Goal: Task Accomplishment & Management: Use online tool/utility

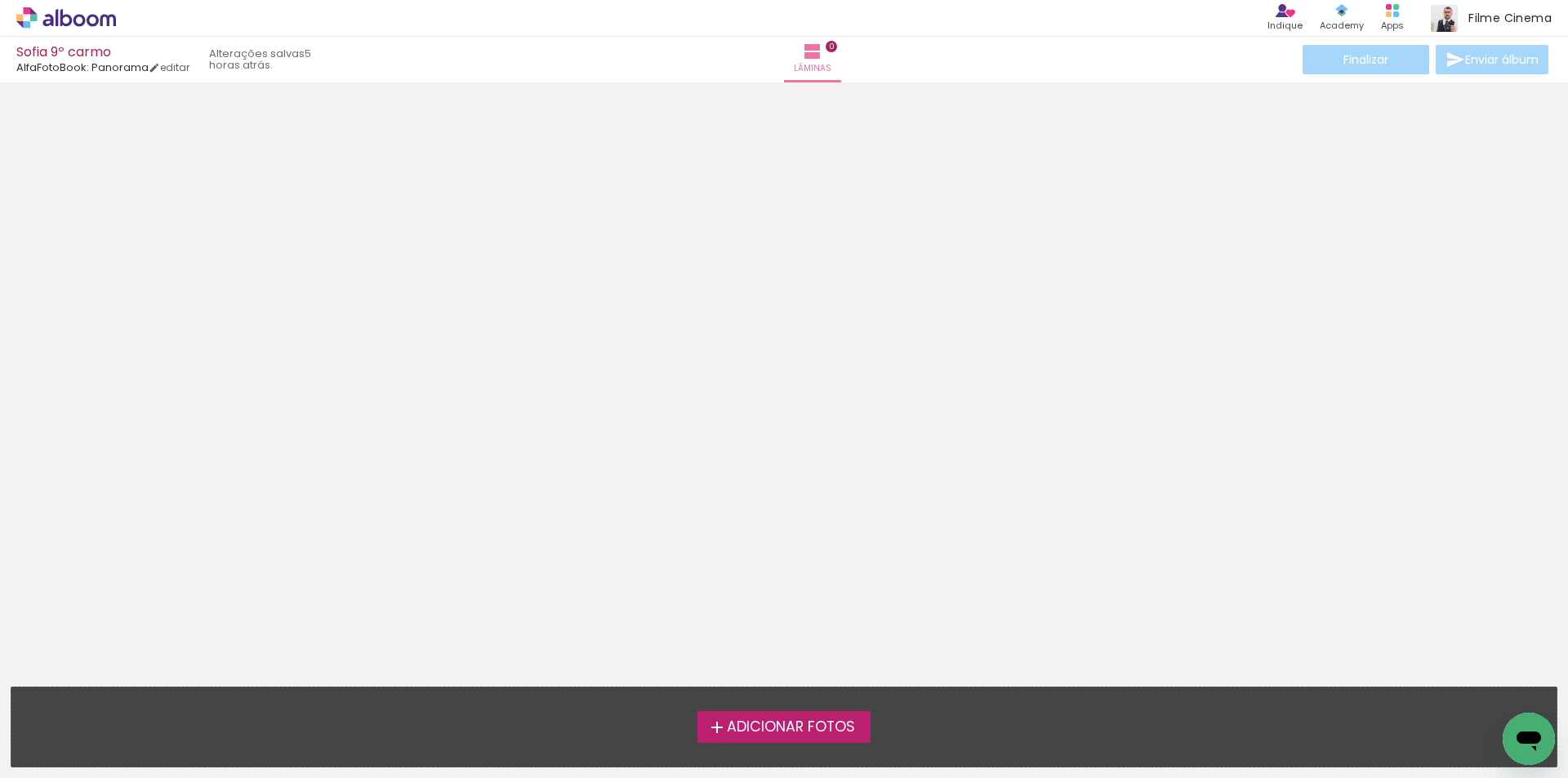
click at [795, 724] on span "Adicionar Fotos" at bounding box center [790, 727] width 128 height 15
click at [0, 0] on input "file" at bounding box center [0, 0] width 0 height 0
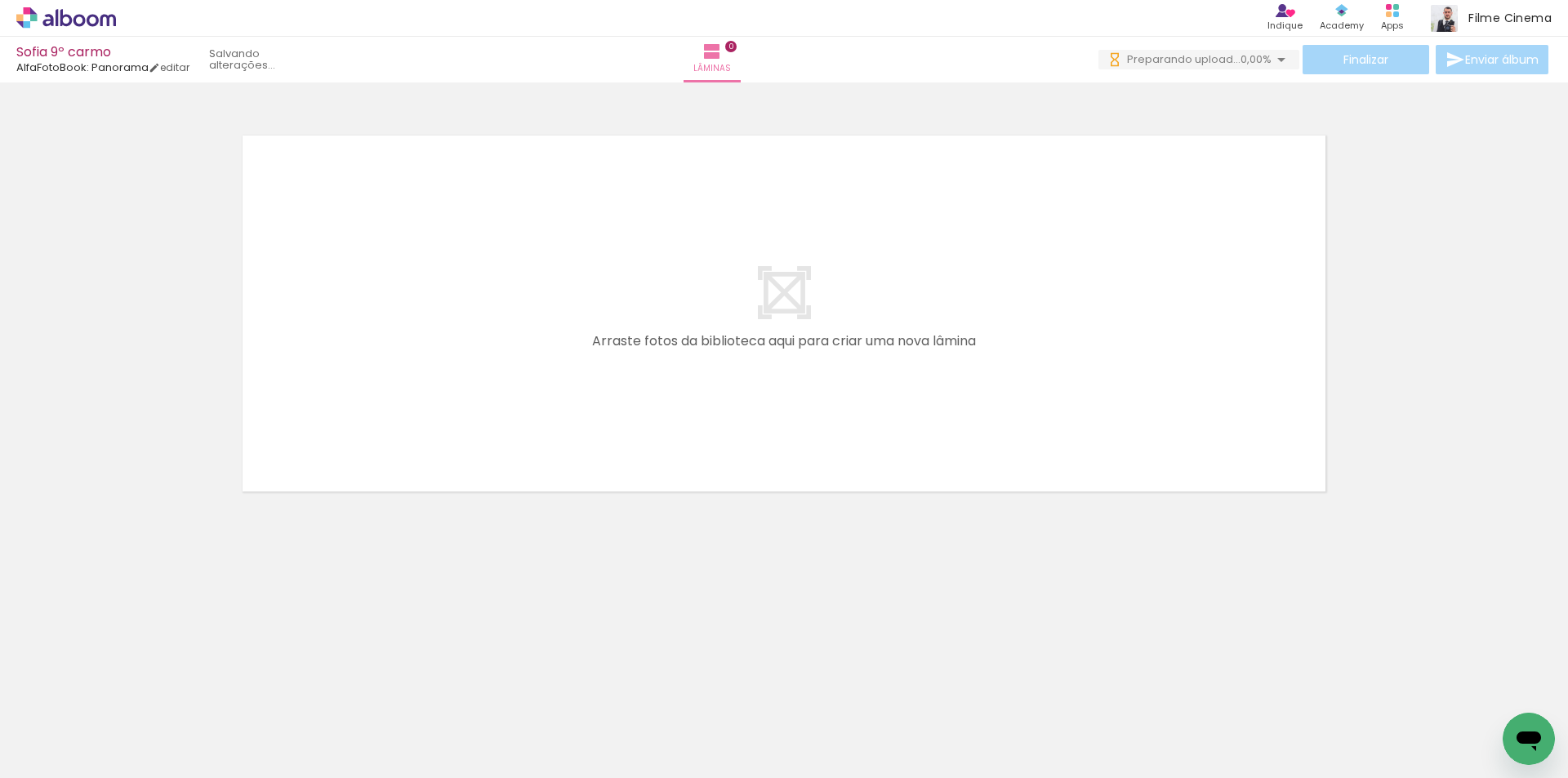
click at [51, 760] on span "Adicionar Fotos" at bounding box center [58, 756] width 49 height 18
click at [0, 0] on input "file" at bounding box center [0, 0] width 0 height 0
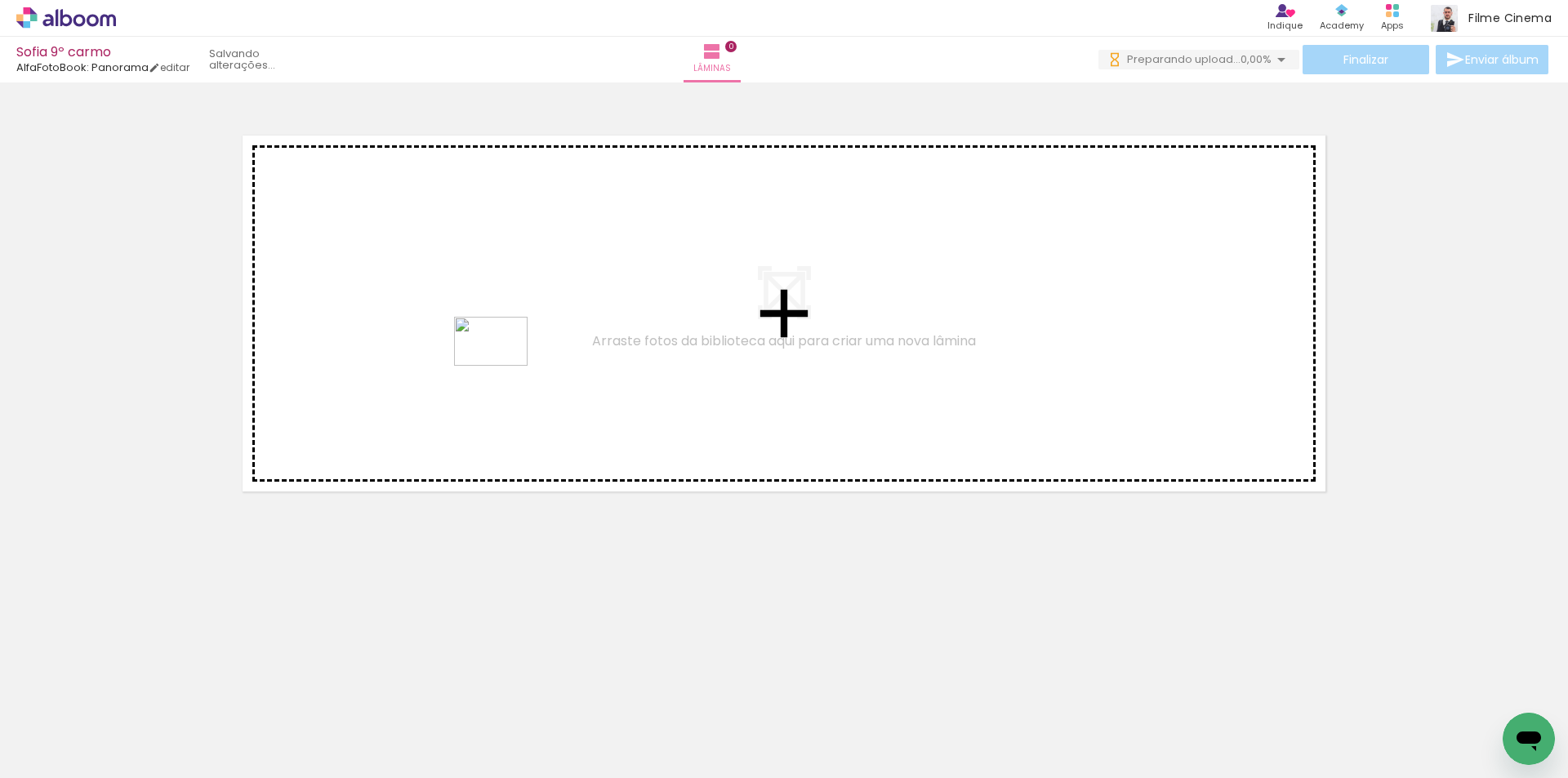
drag, startPoint x: 519, startPoint y: 733, endPoint x: 730, endPoint y: 769, distance: 214.0
click at [503, 367] on quentale-workspace at bounding box center [784, 389] width 1568 height 778
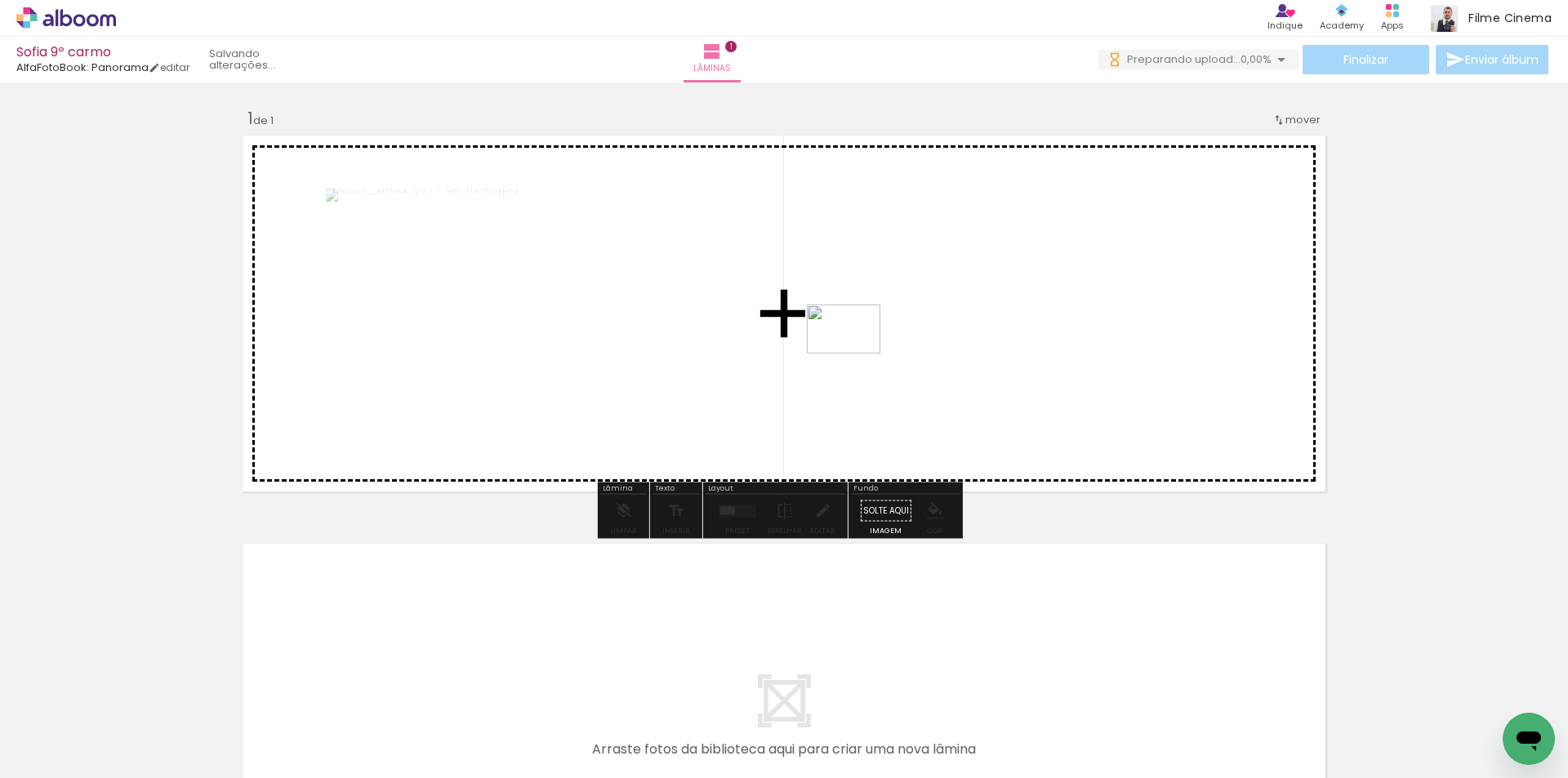
drag, startPoint x: 708, startPoint y: 731, endPoint x: 856, endPoint y: 353, distance: 405.9
click at [856, 353] on quentale-workspace at bounding box center [784, 389] width 1568 height 778
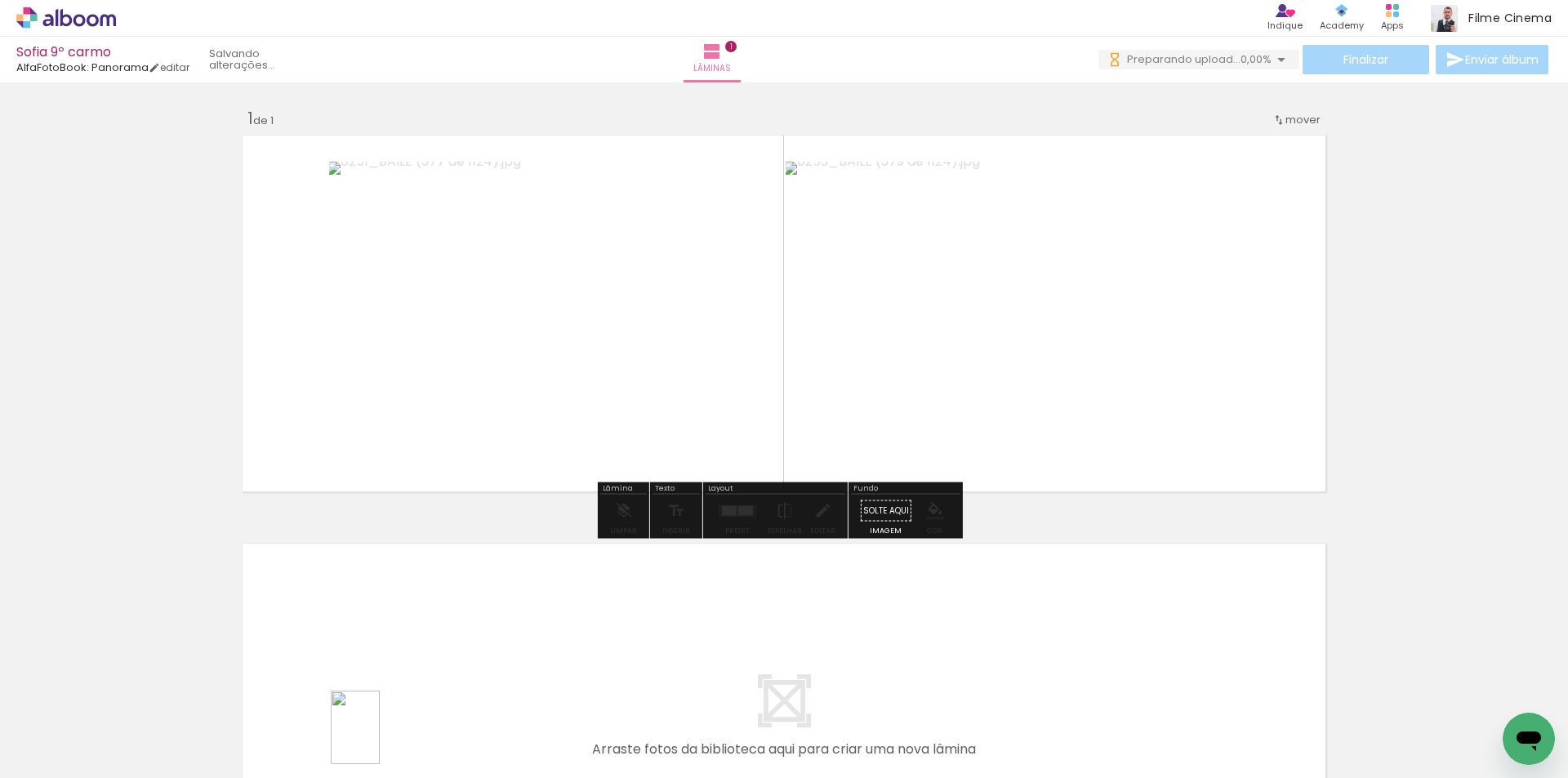
drag, startPoint x: 359, startPoint y: 725, endPoint x: 459, endPoint y: 732, distance: 100.2
click at [371, 741] on div at bounding box center [346, 723] width 49 height 73
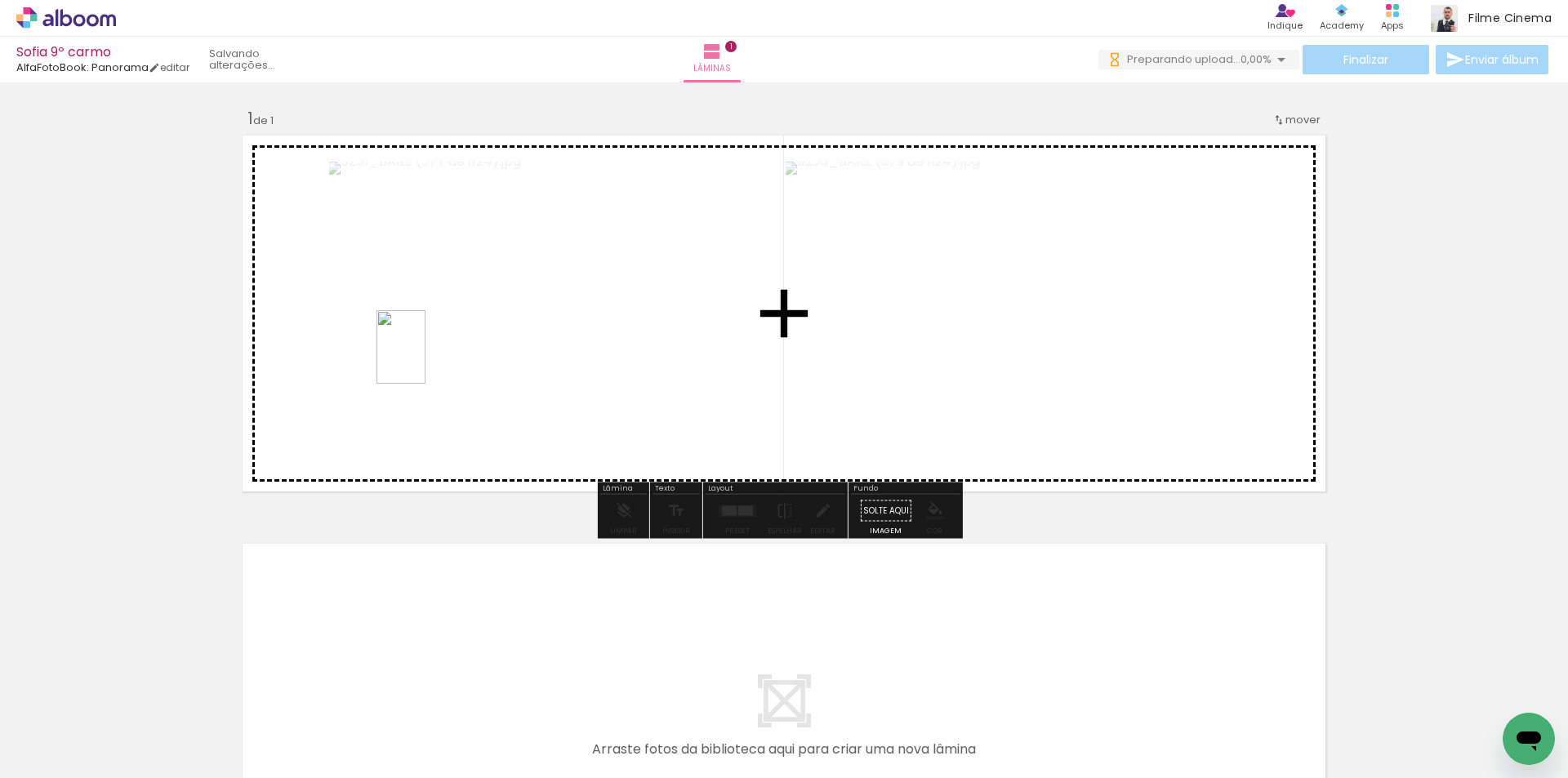
drag, startPoint x: 447, startPoint y: 725, endPoint x: 426, endPoint y: 359, distance: 366.6
click at [426, 359] on quentale-workspace at bounding box center [784, 389] width 1568 height 778
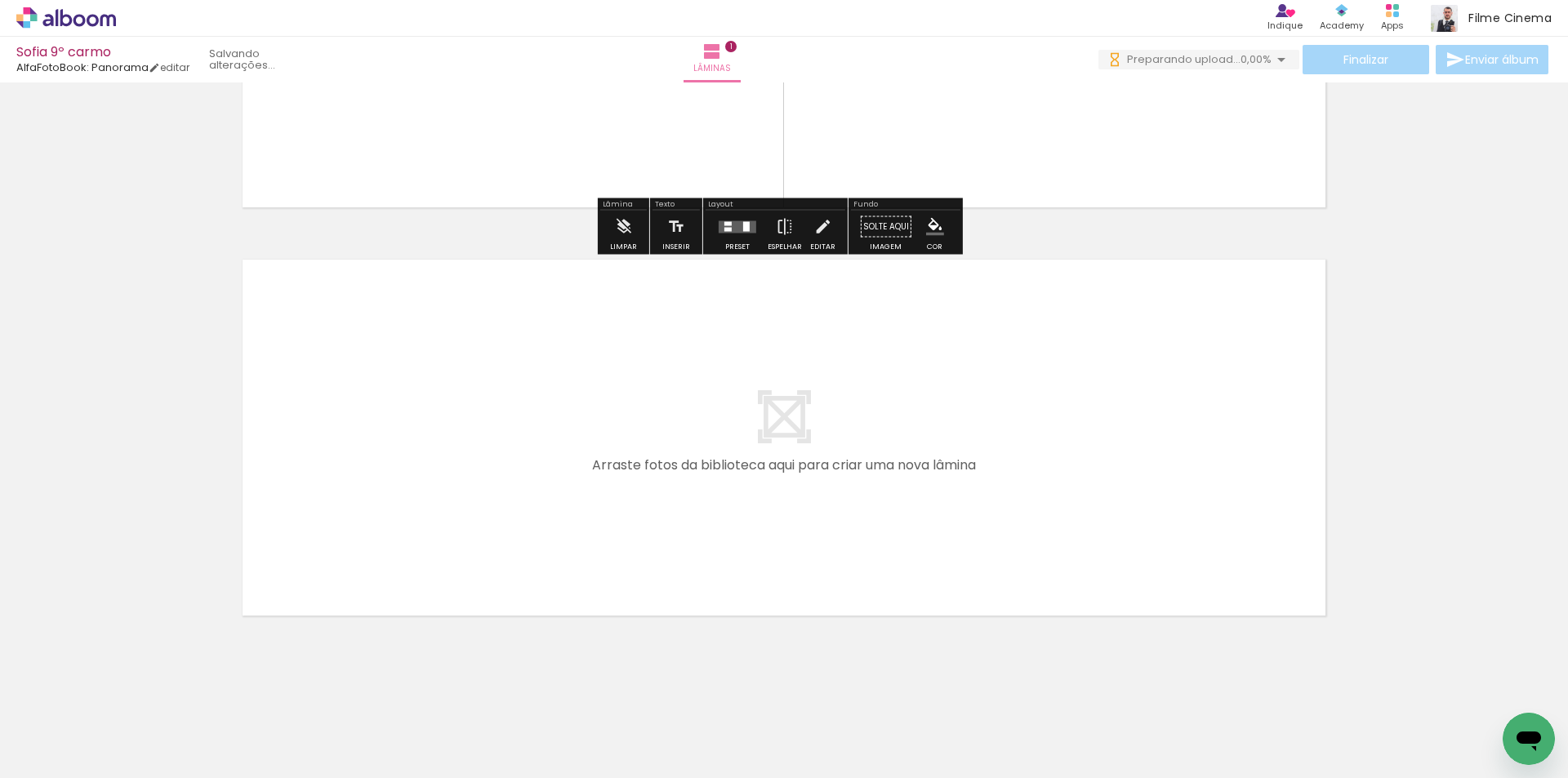
scroll to position [287, 0]
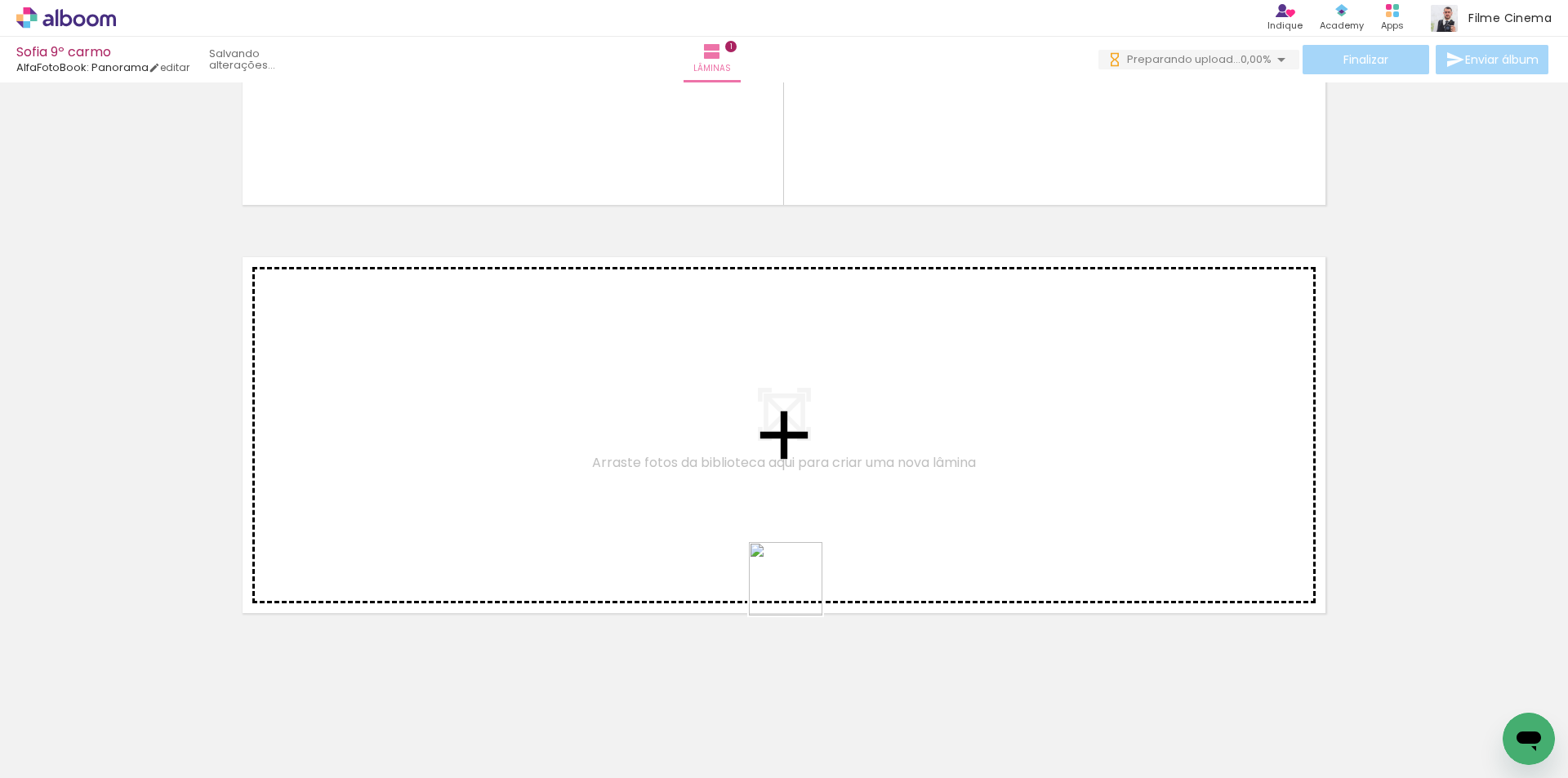
drag, startPoint x: 799, startPoint y: 724, endPoint x: 798, endPoint y: 577, distance: 147.0
click at [798, 577] on quentale-workspace at bounding box center [784, 389] width 1568 height 778
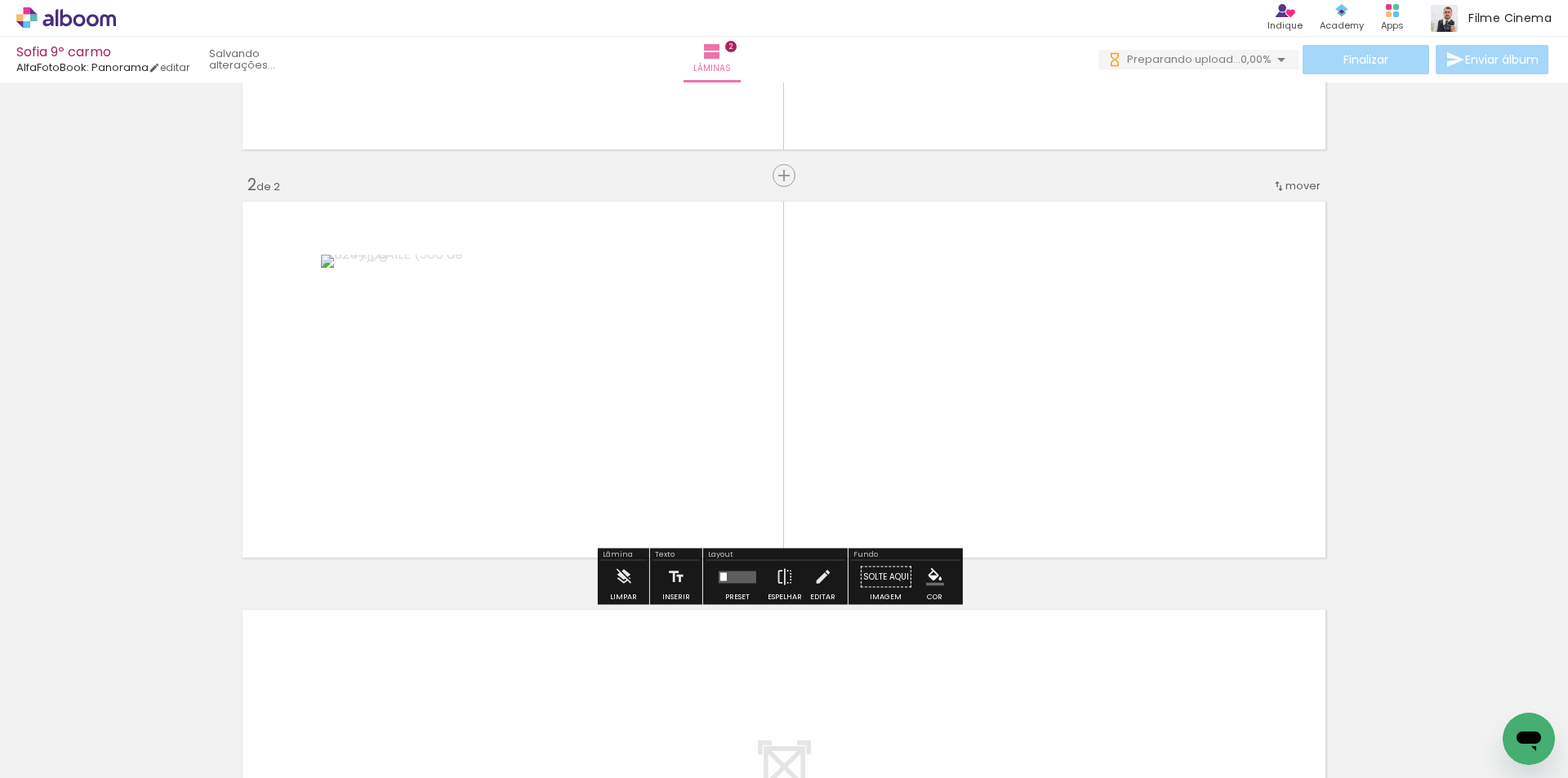
scroll to position [343, 0]
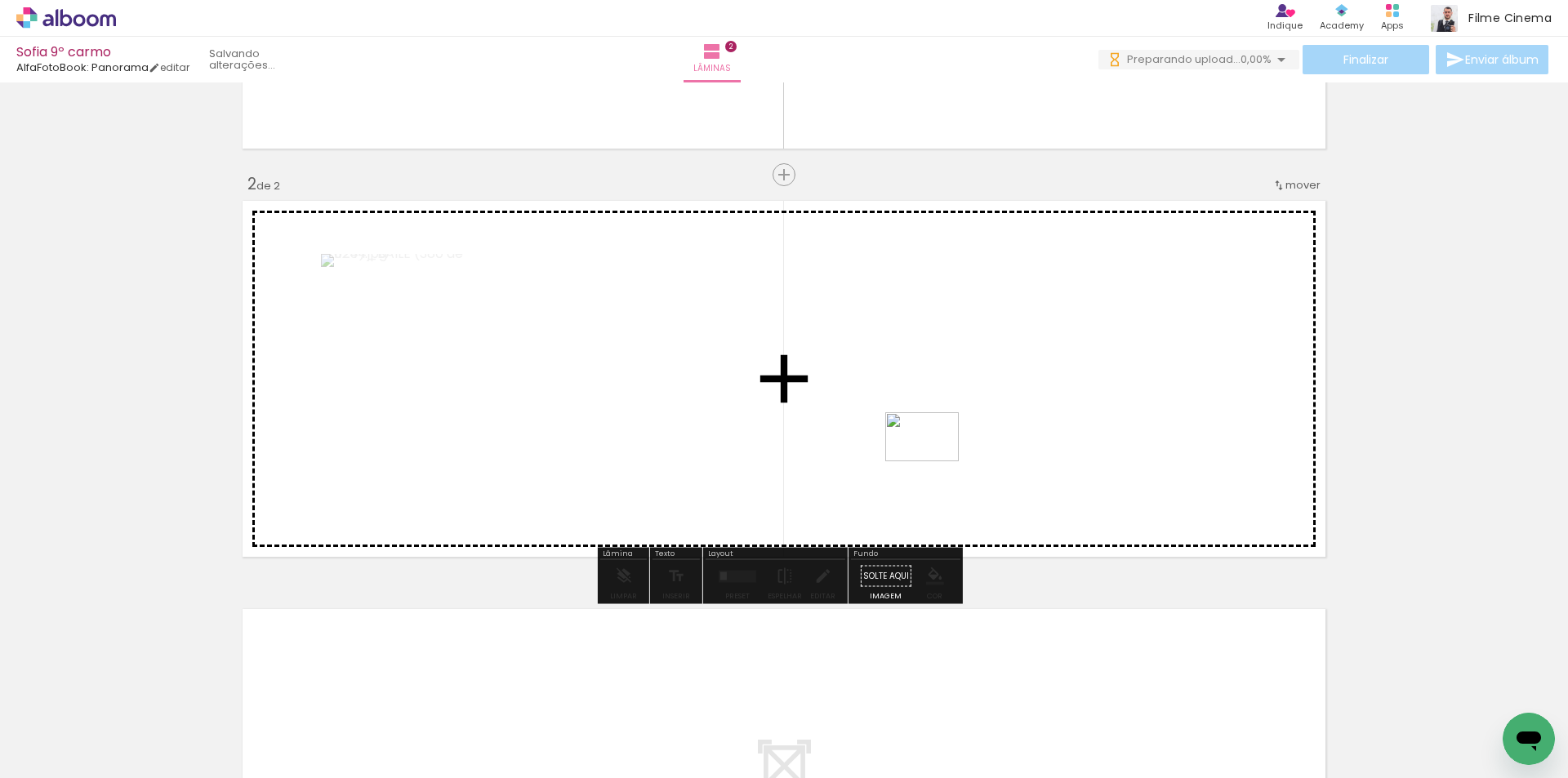
drag, startPoint x: 975, startPoint y: 727, endPoint x: 294, endPoint y: 624, distance: 688.7
click at [930, 417] on quentale-workspace at bounding box center [784, 389] width 1568 height 778
drag, startPoint x: 253, startPoint y: 725, endPoint x: 583, endPoint y: 395, distance: 466.7
click at [583, 395] on quentale-workspace at bounding box center [784, 389] width 1568 height 778
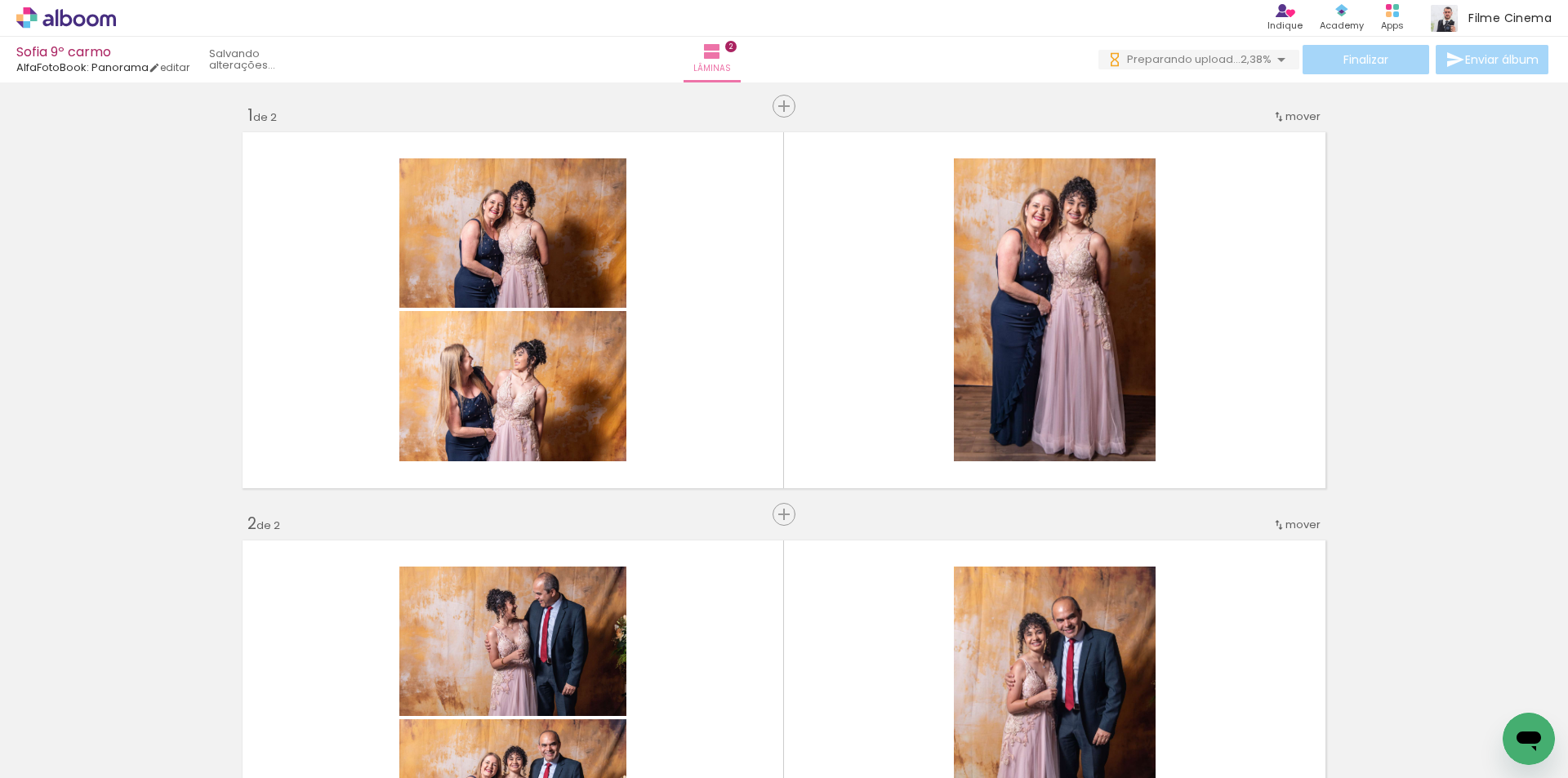
scroll to position [0, 0]
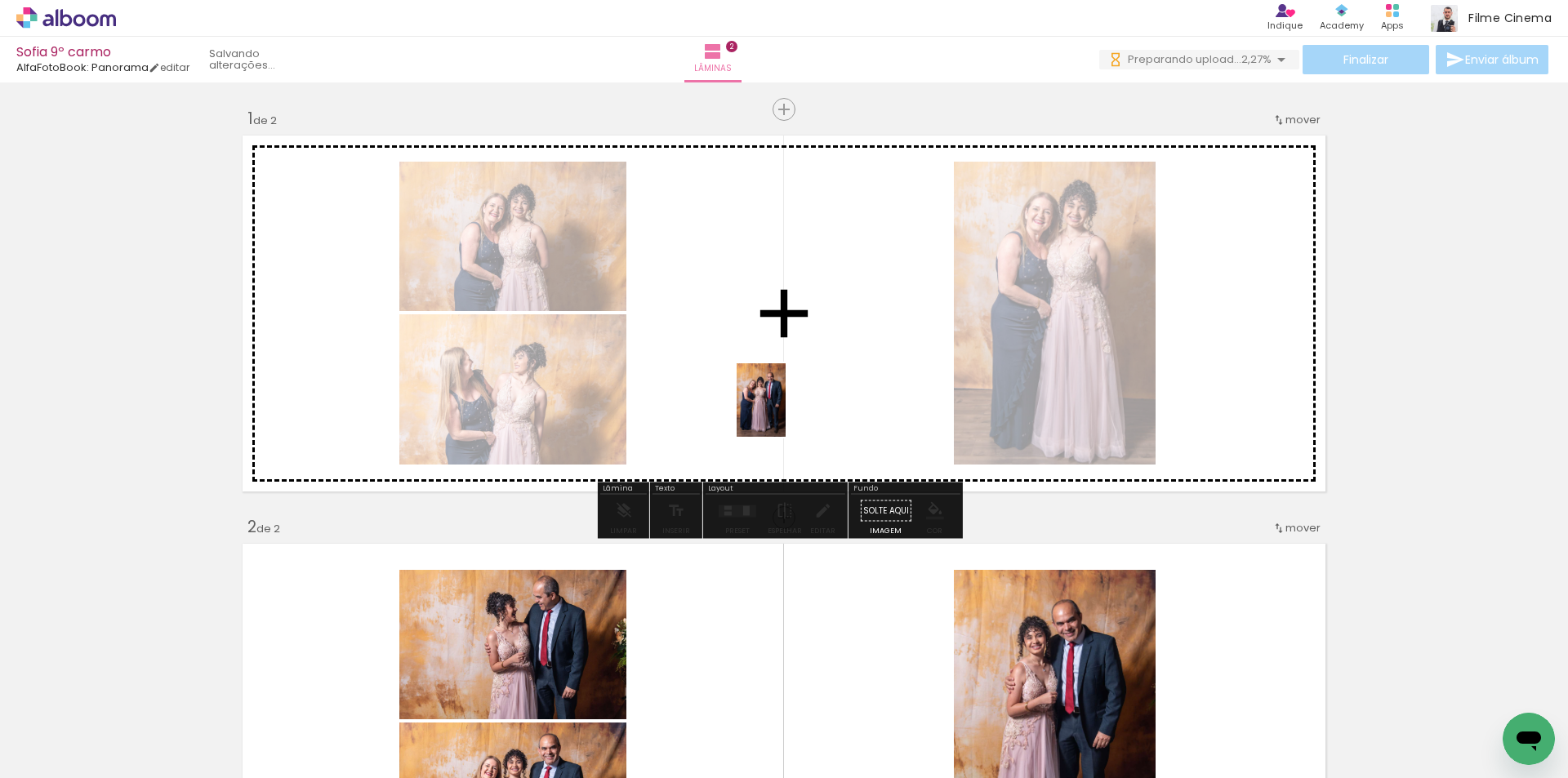
drag, startPoint x: 345, startPoint y: 737, endPoint x: 786, endPoint y: 413, distance: 547.2
click at [786, 413] on quentale-workspace at bounding box center [784, 389] width 1568 height 778
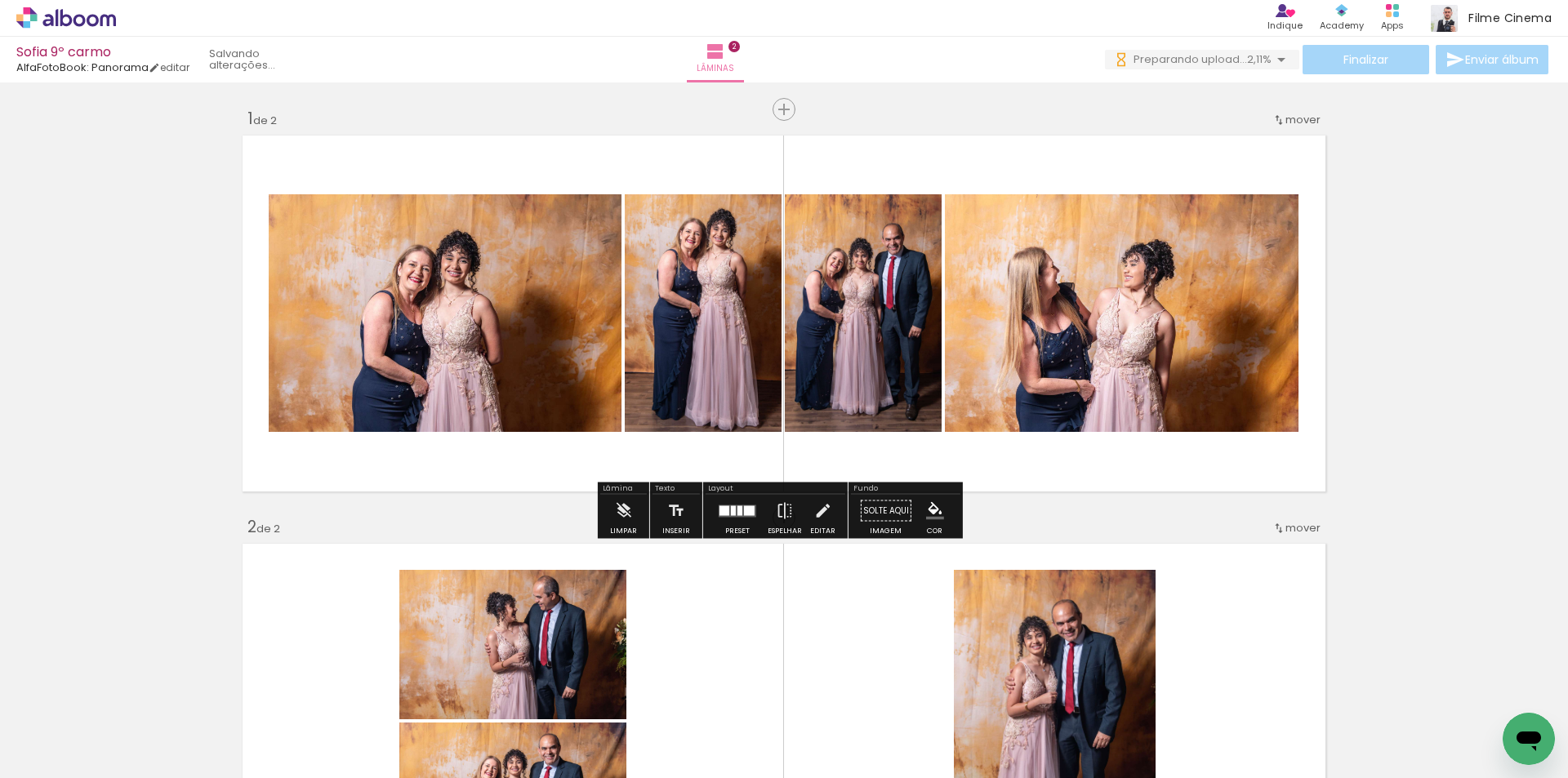
click at [732, 509] on div at bounding box center [734, 510] width 5 height 9
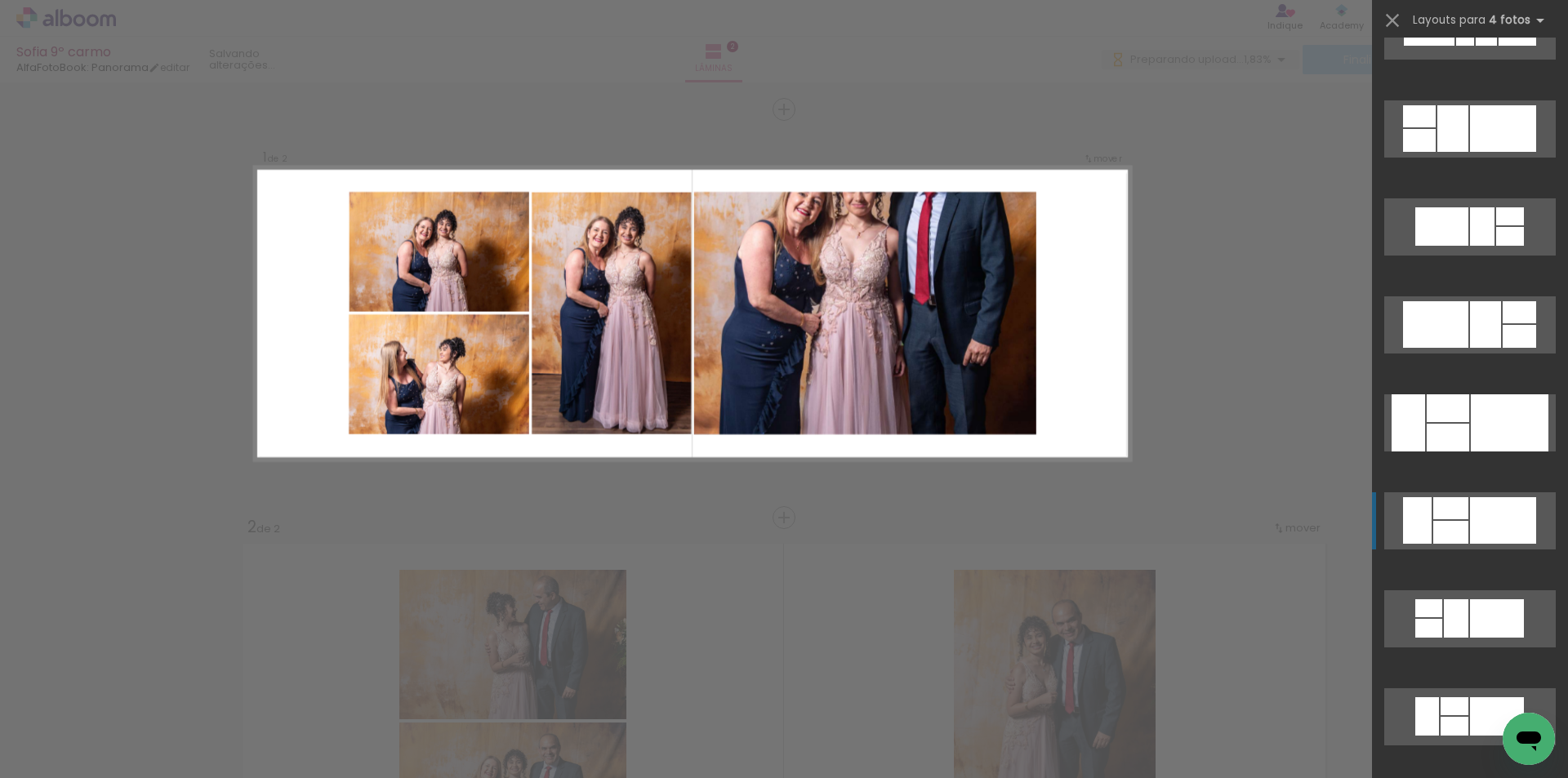
scroll to position [5062, 0]
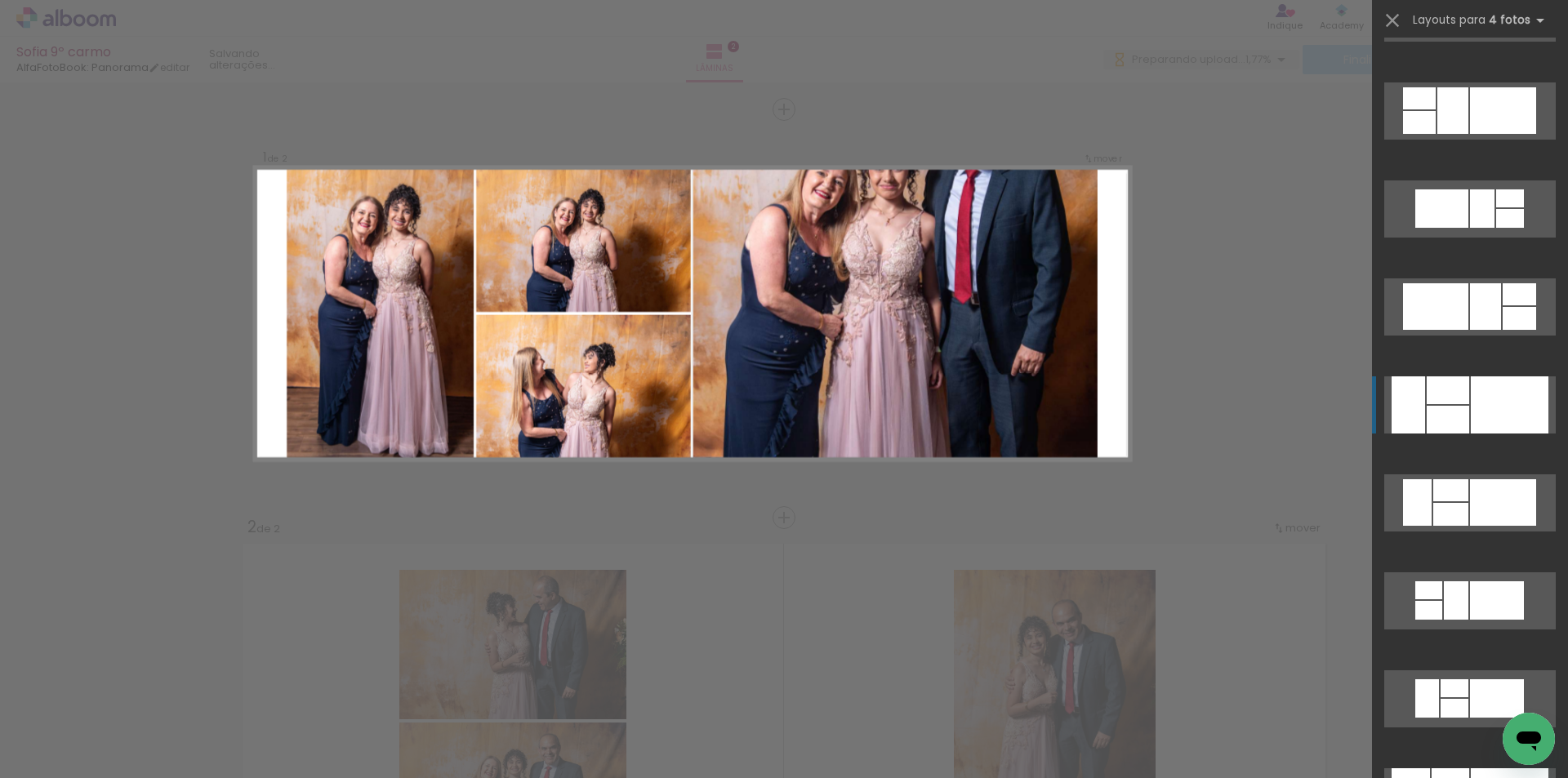
click at [1488, 408] on div at bounding box center [1509, 405] width 78 height 57
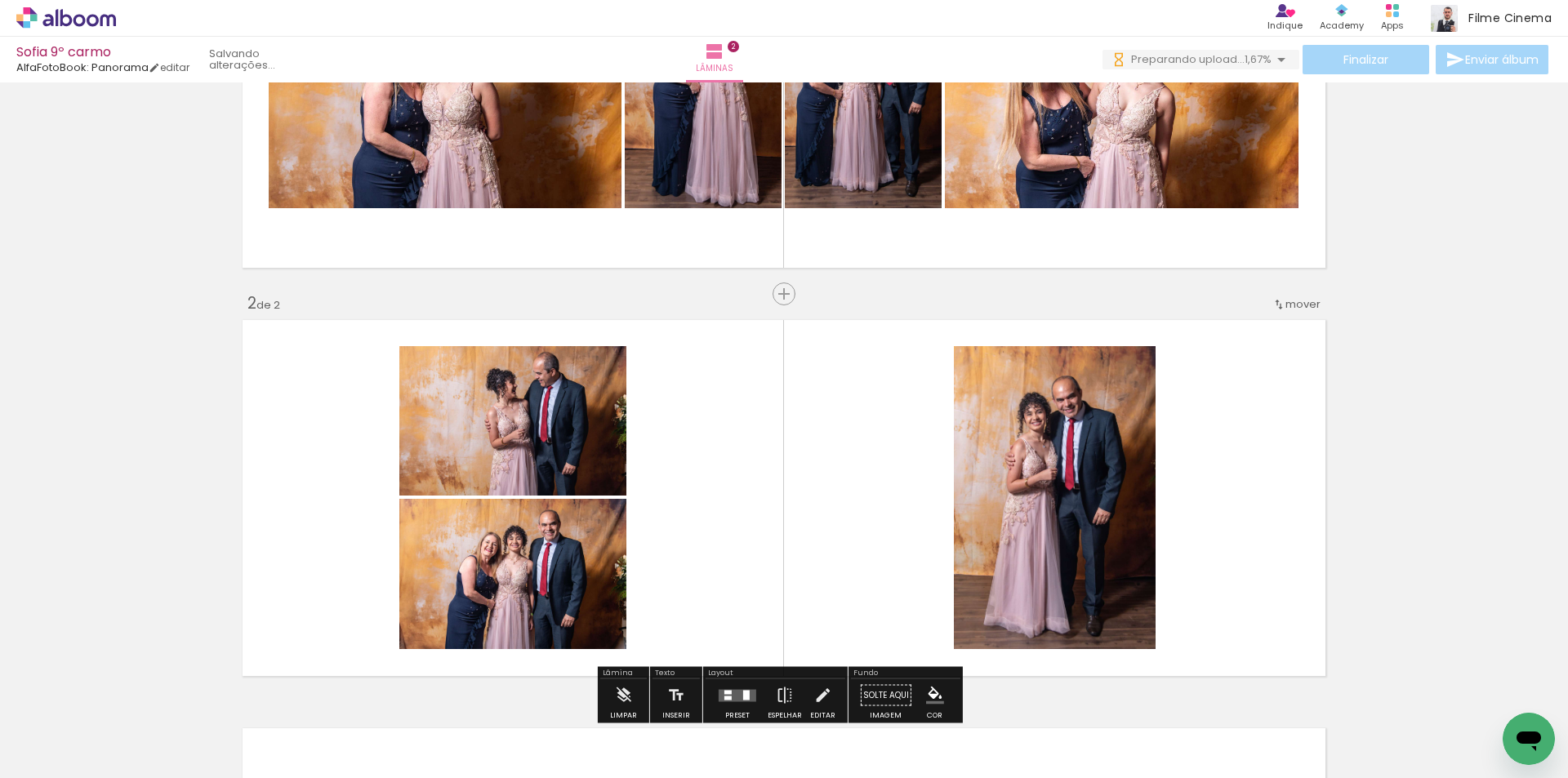
scroll to position [82, 0]
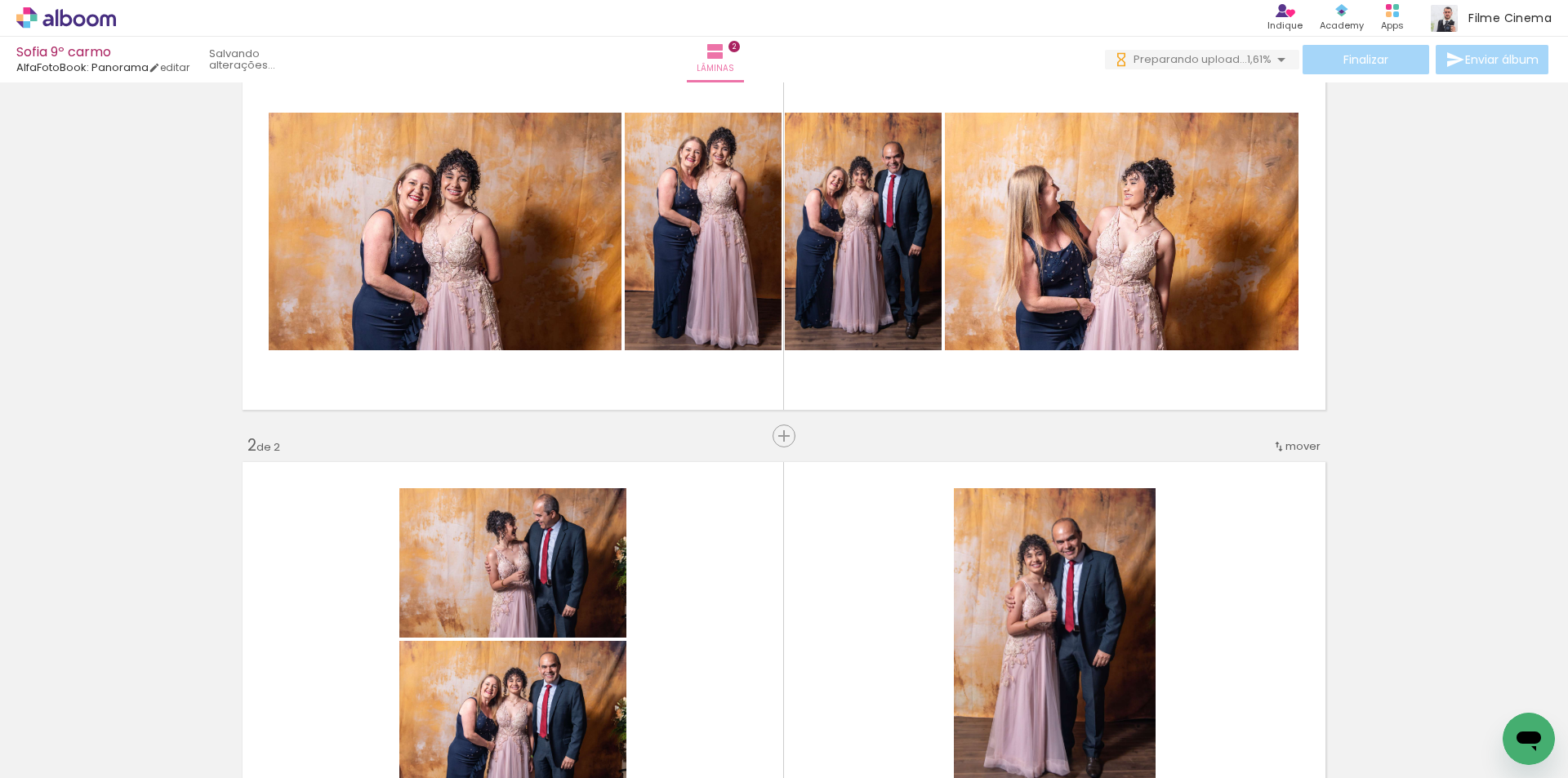
click at [774, 554] on quentale-layouter at bounding box center [784, 640] width 1095 height 367
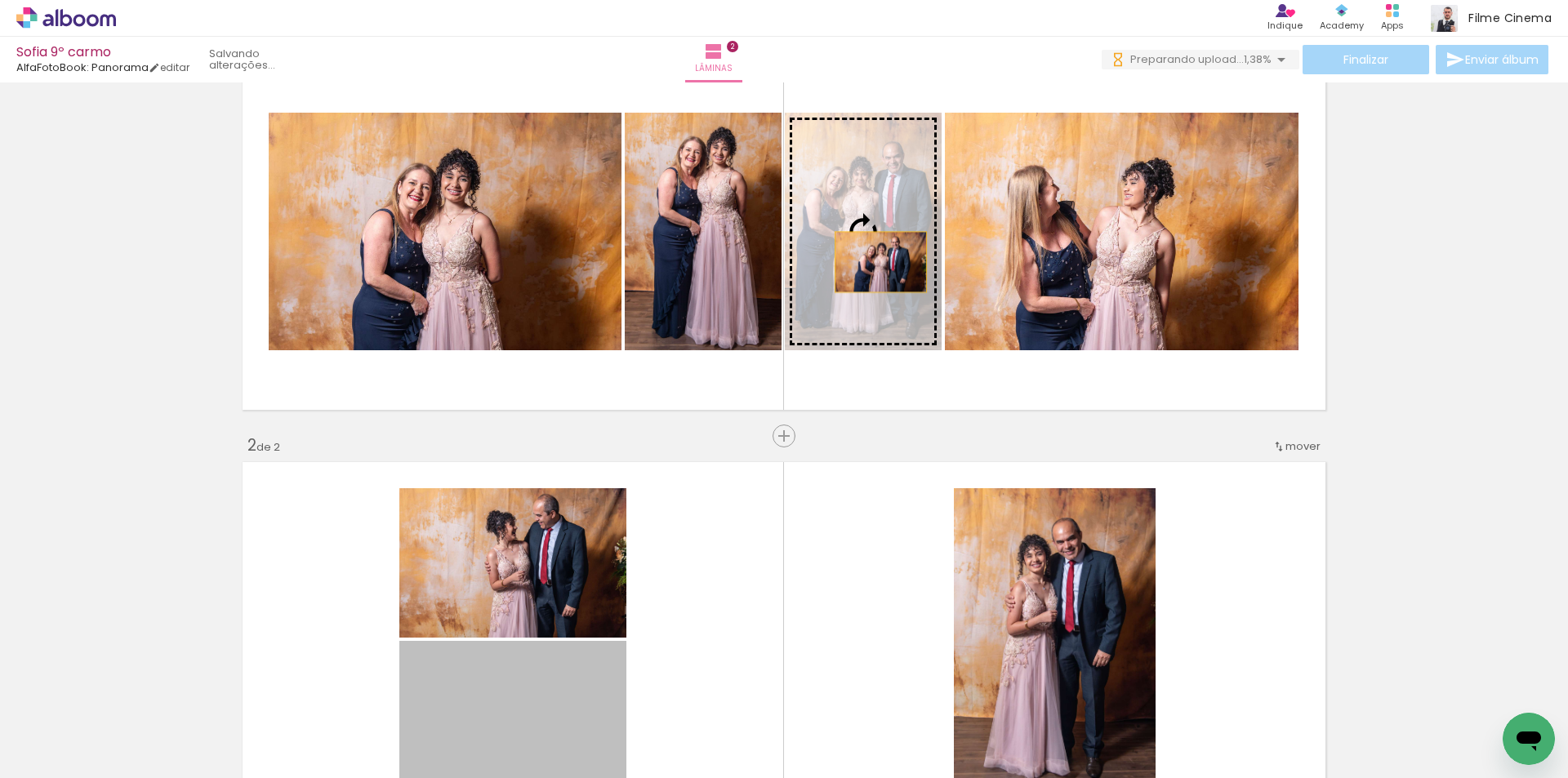
drag, startPoint x: 598, startPoint y: 663, endPoint x: 875, endPoint y: 262, distance: 487.4
click at [875, 262] on div "Inserir lâmina 1 de 2 Inserir lâmina 2 de 2" at bounding box center [784, 619] width 1568 height 1225
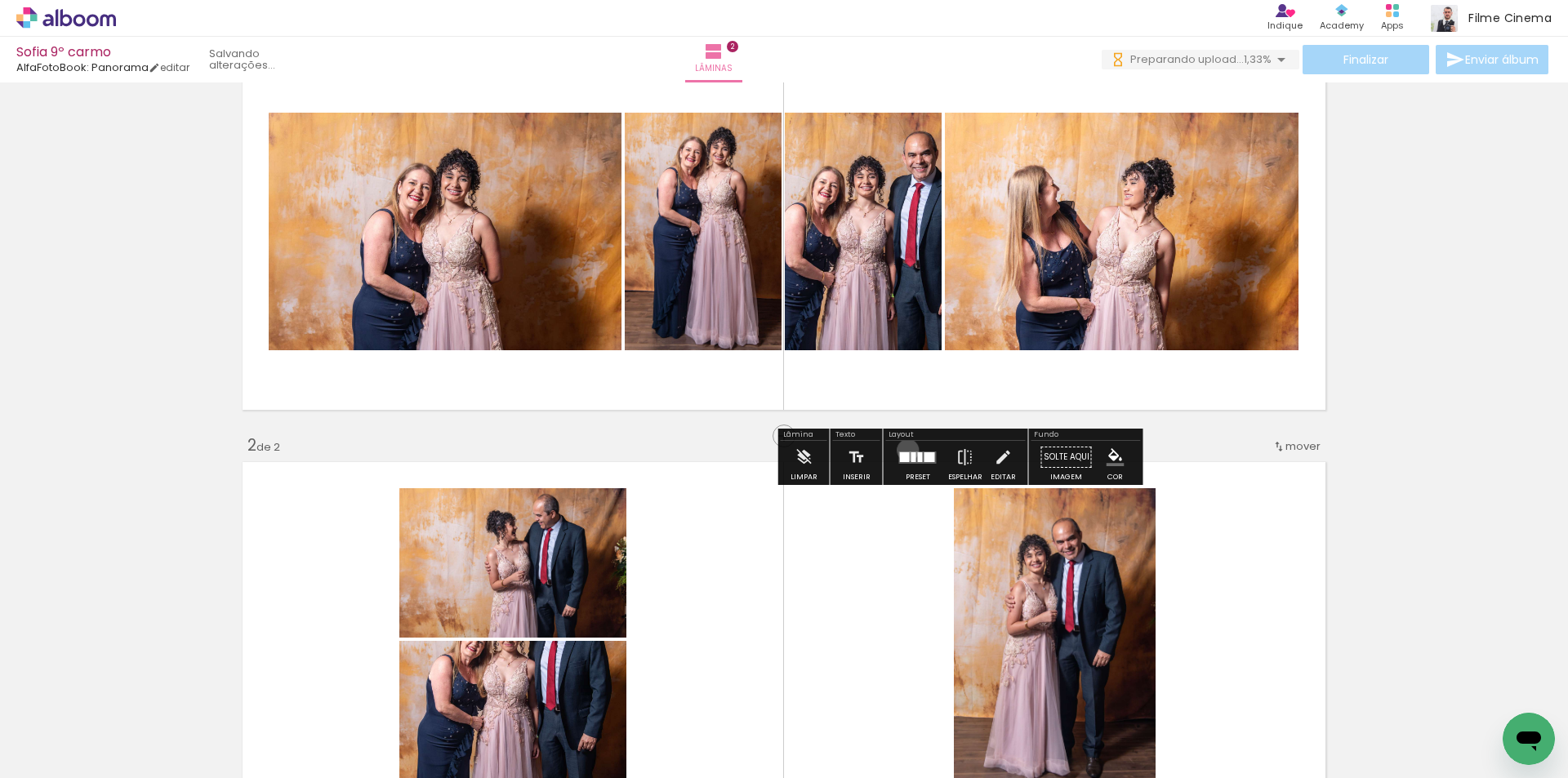
click at [904, 450] on div at bounding box center [917, 457] width 44 height 33
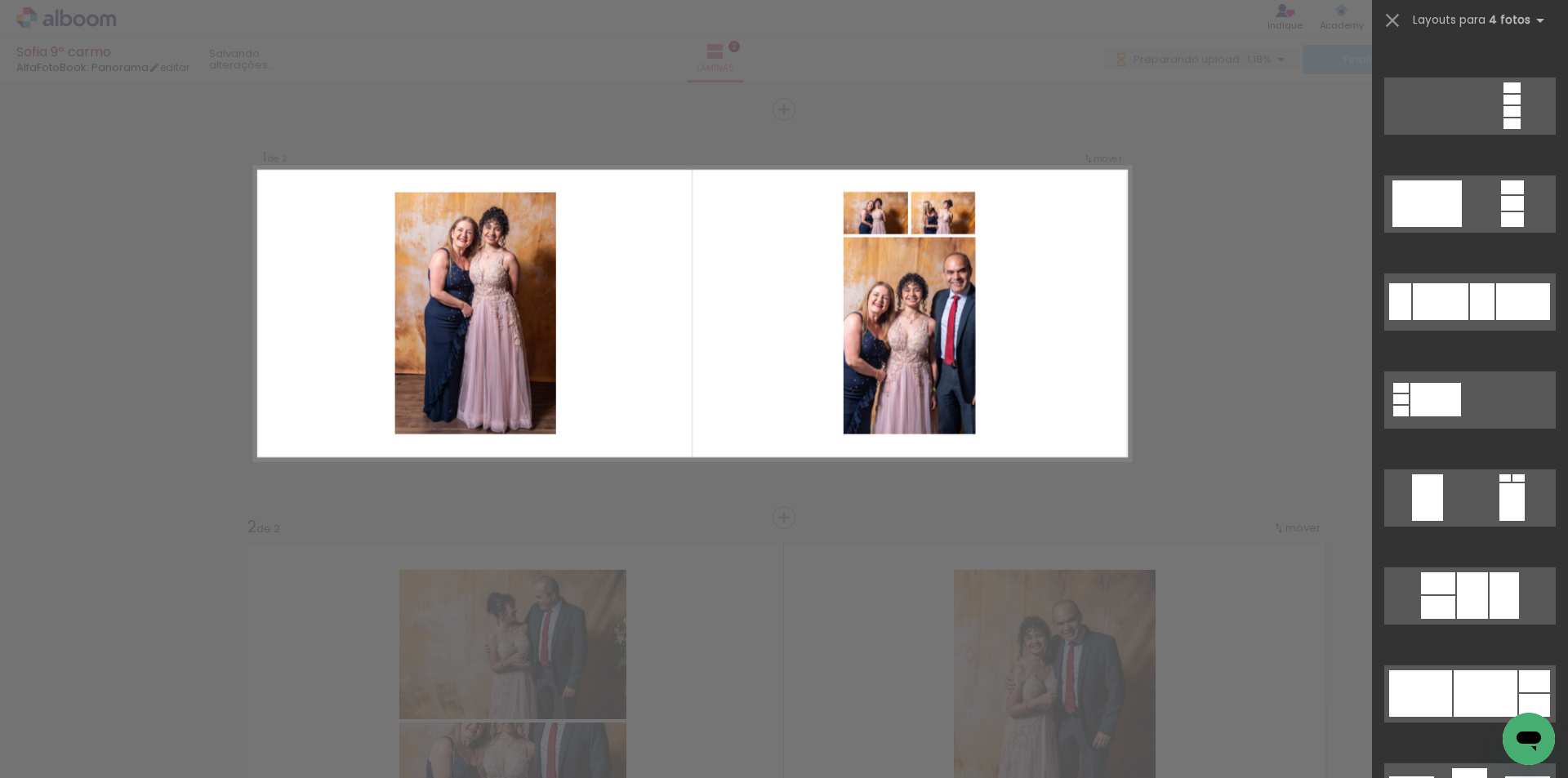
scroll to position [15462, 0]
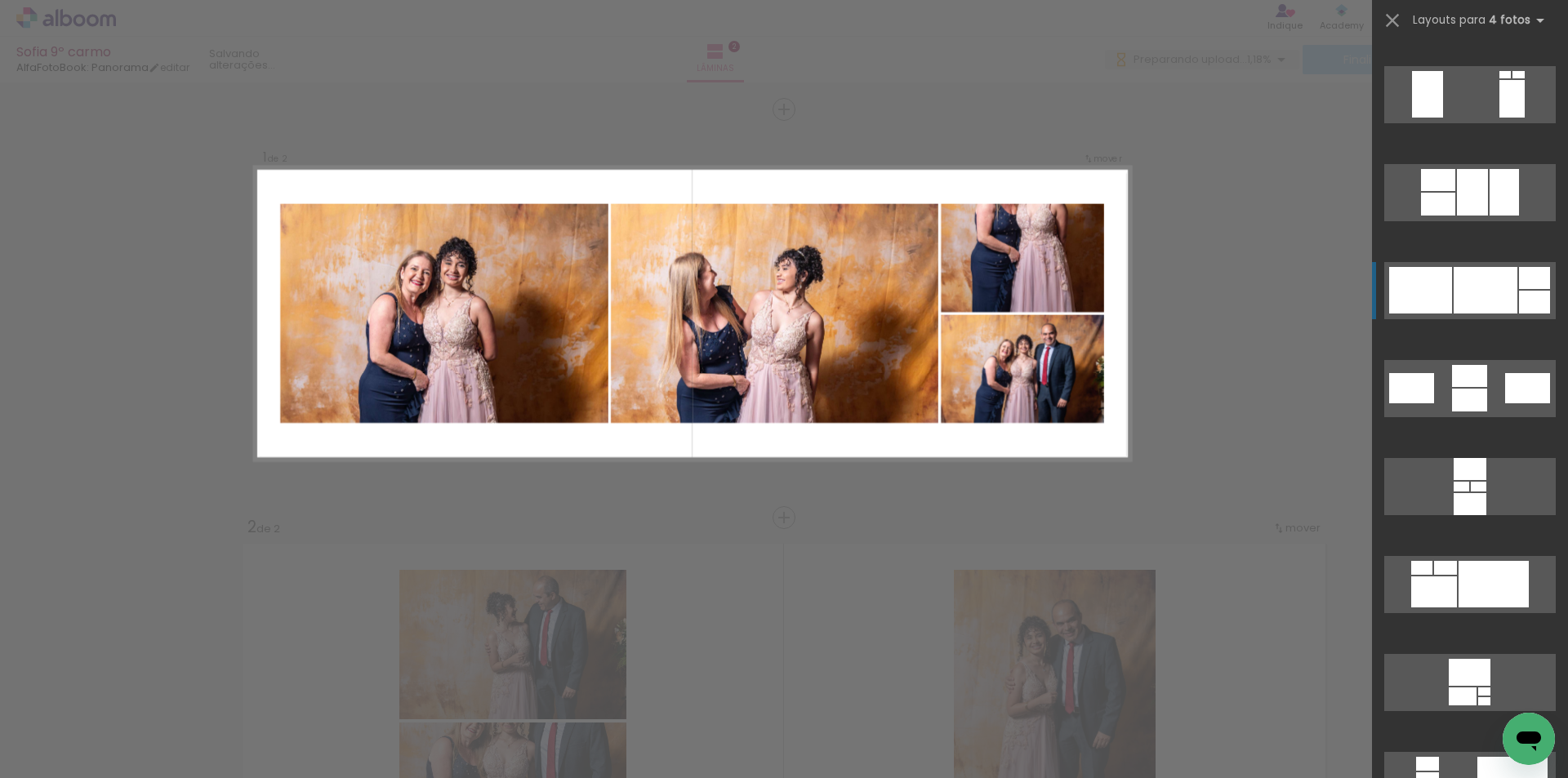
click at [1496, 289] on div at bounding box center [1486, 290] width 64 height 47
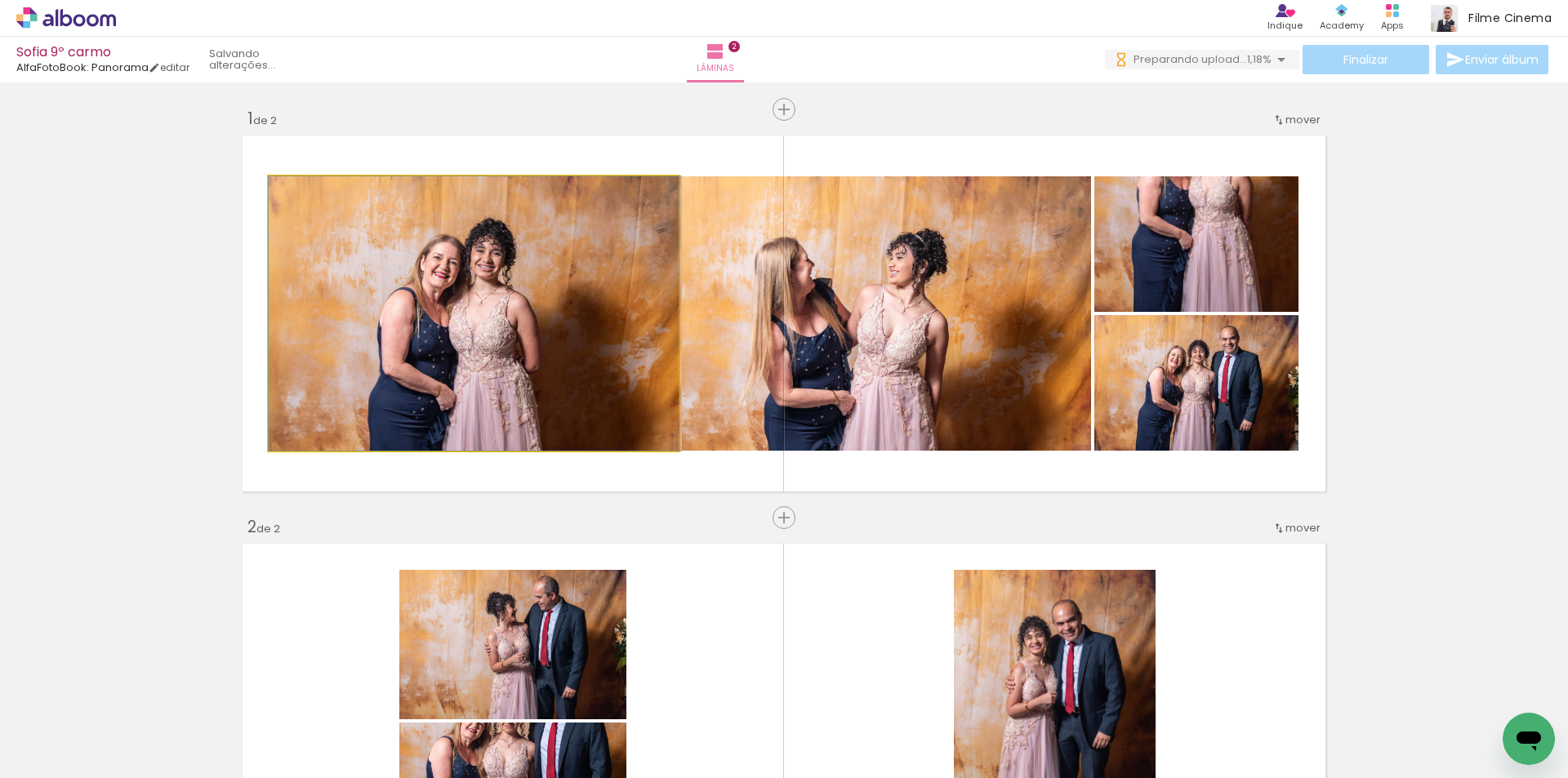
drag, startPoint x: 588, startPoint y: 387, endPoint x: 590, endPoint y: 311, distance: 76.0
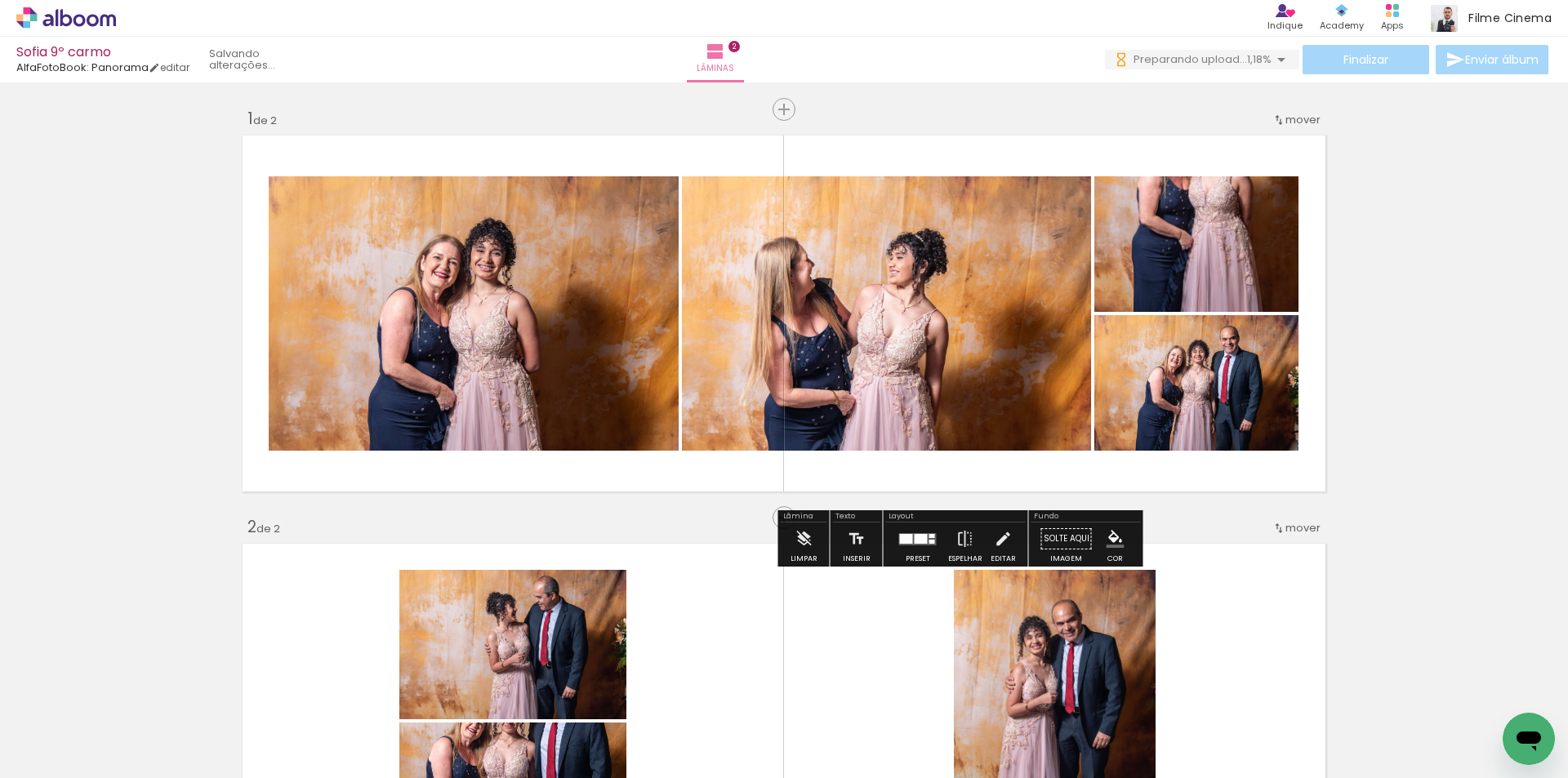
click at [929, 544] on quentale-layouter at bounding box center [918, 539] width 38 height 12
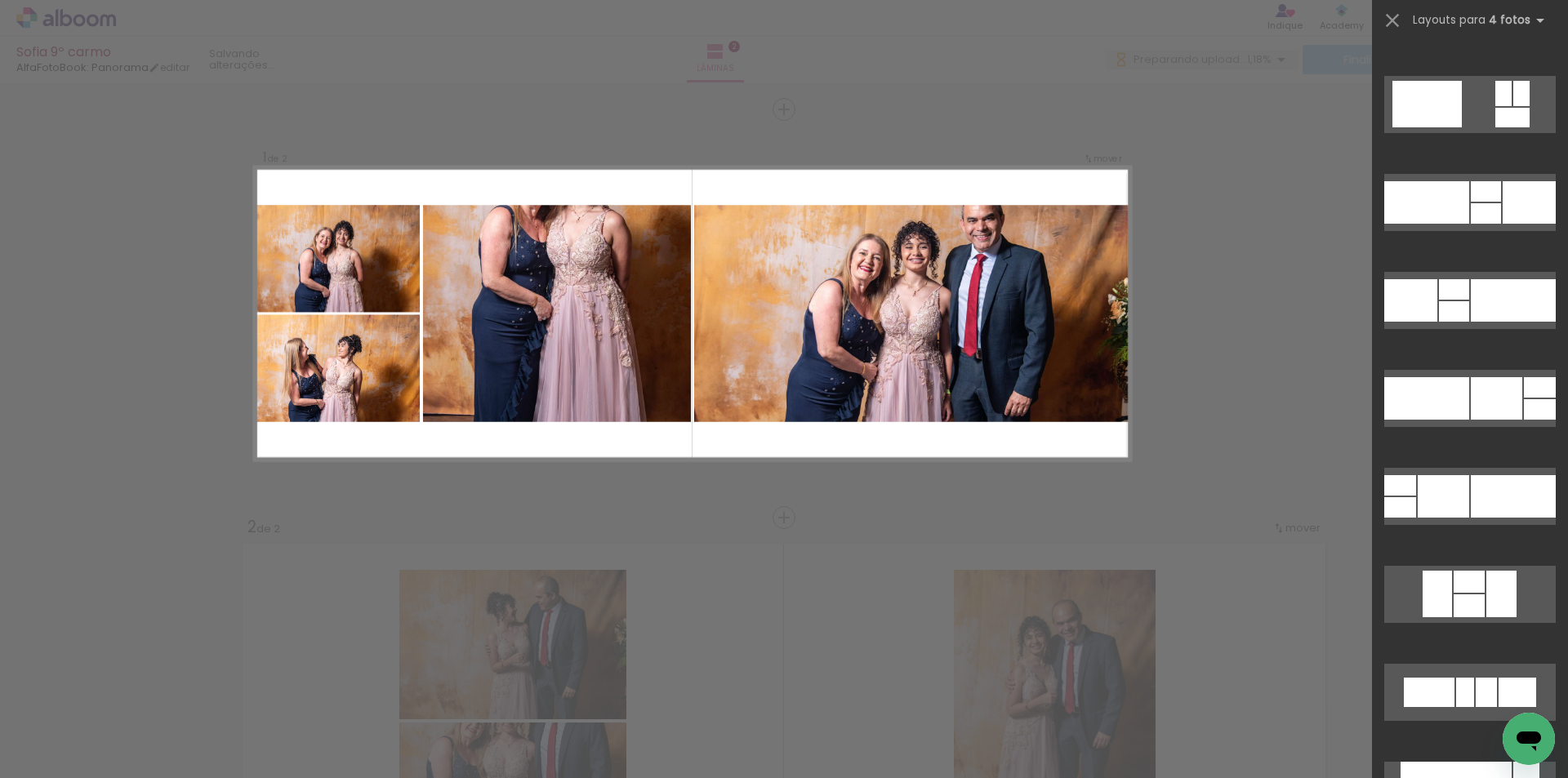
scroll to position [17960, 0]
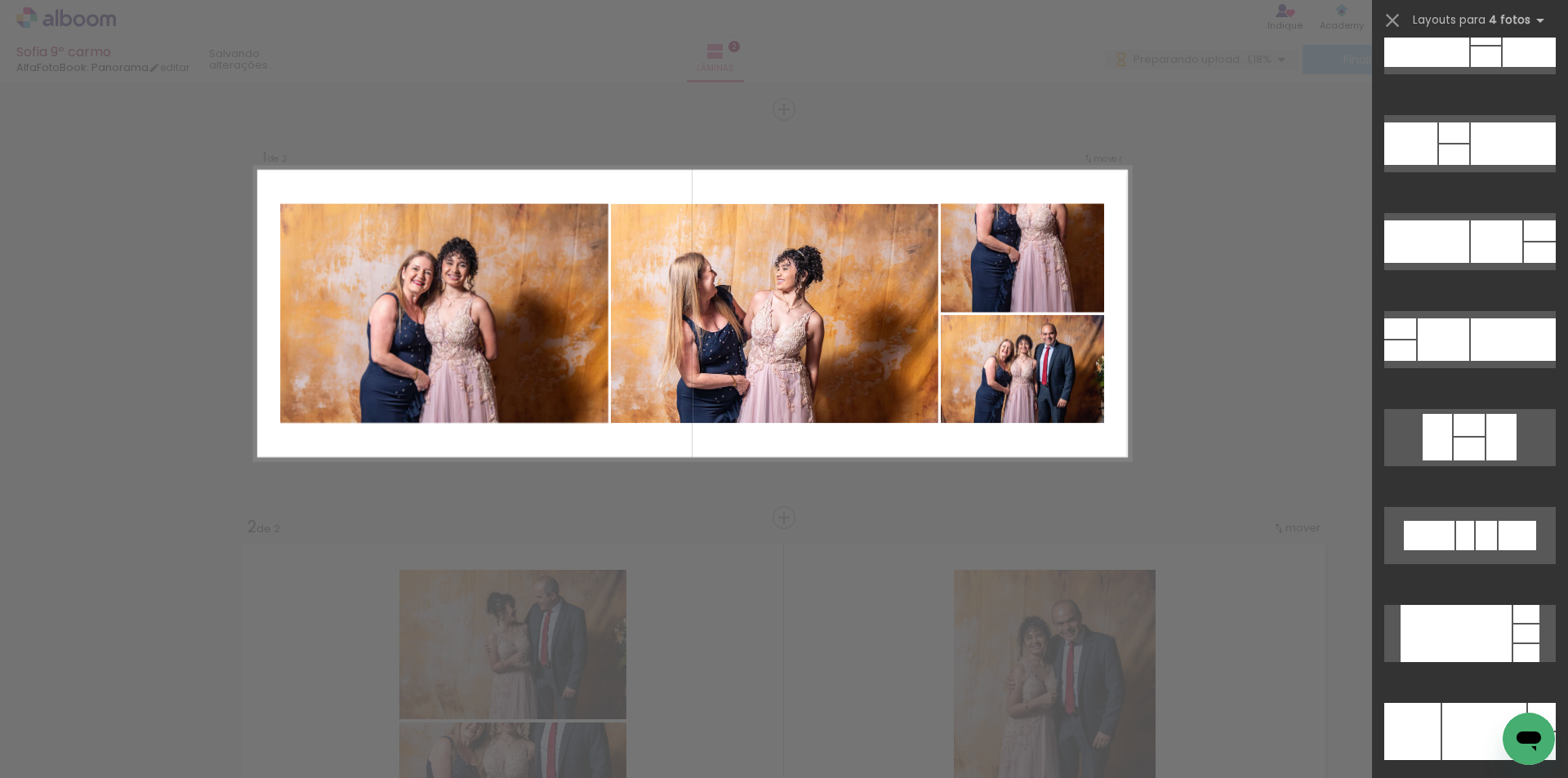
click at [1269, 347] on div "Confirmar Cancelar" at bounding box center [784, 714] width 1568 height 1264
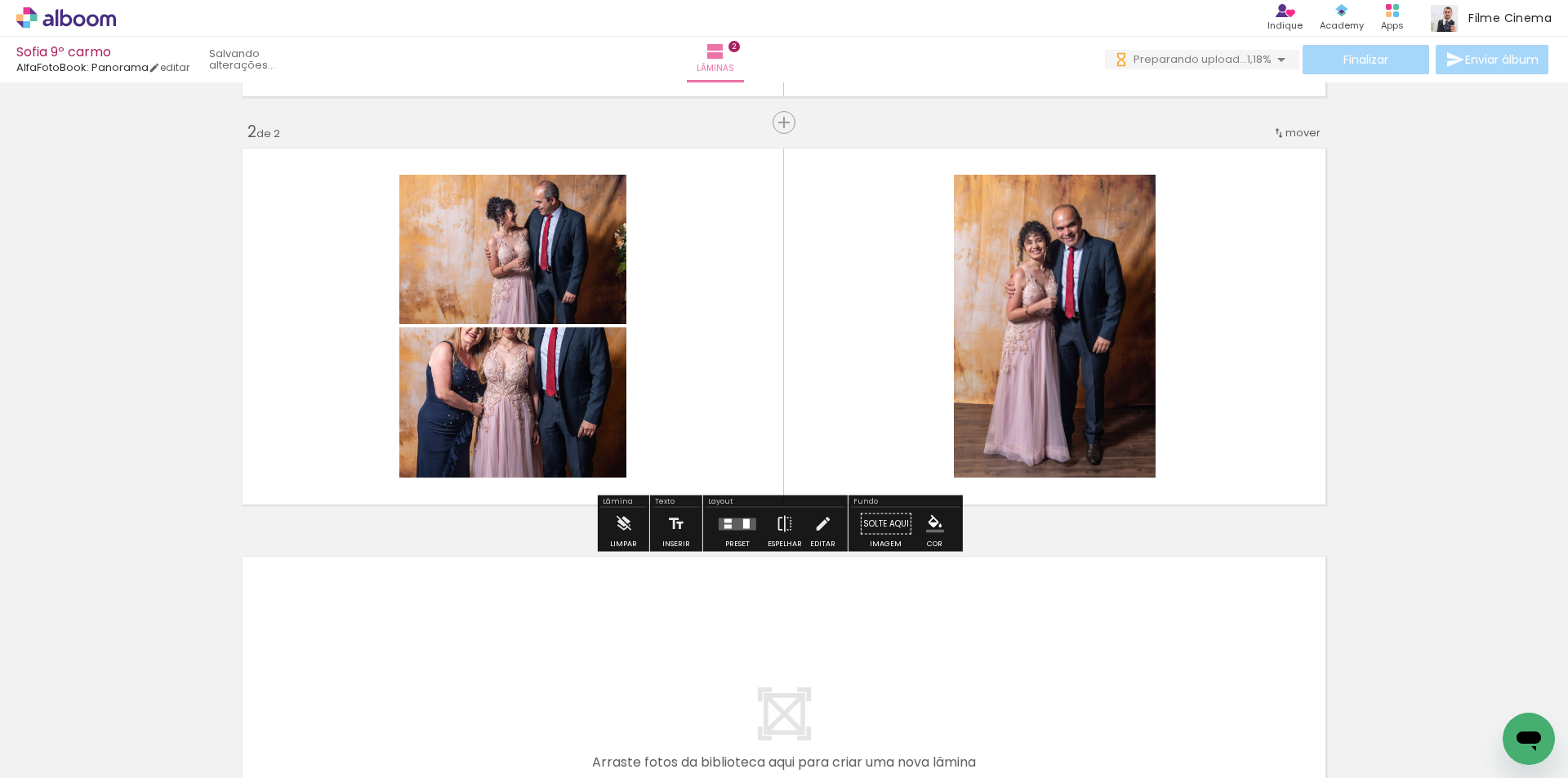
scroll to position [0, 0]
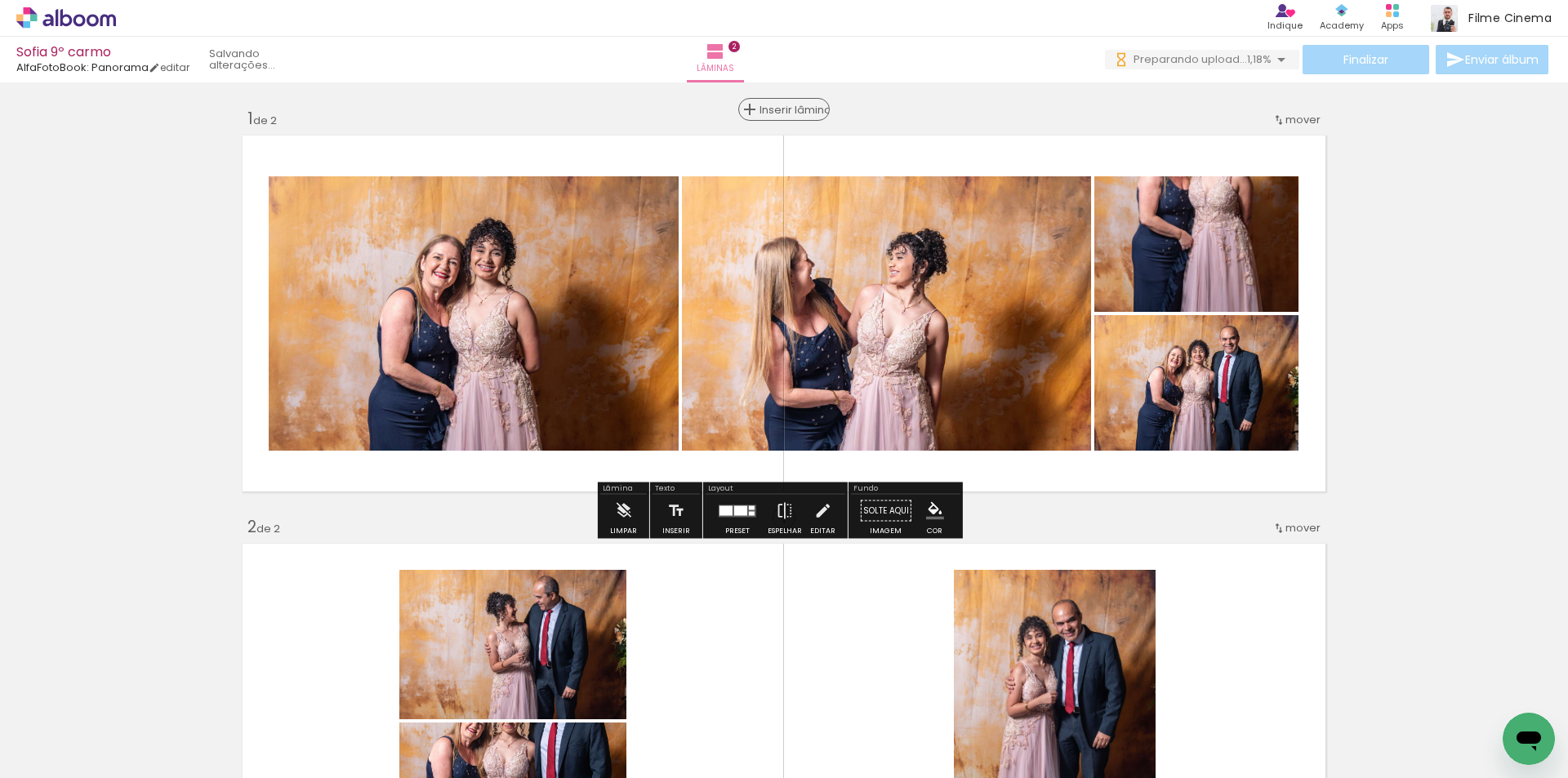
click at [774, 106] on span "Inserir lâmina" at bounding box center [791, 109] width 64 height 10
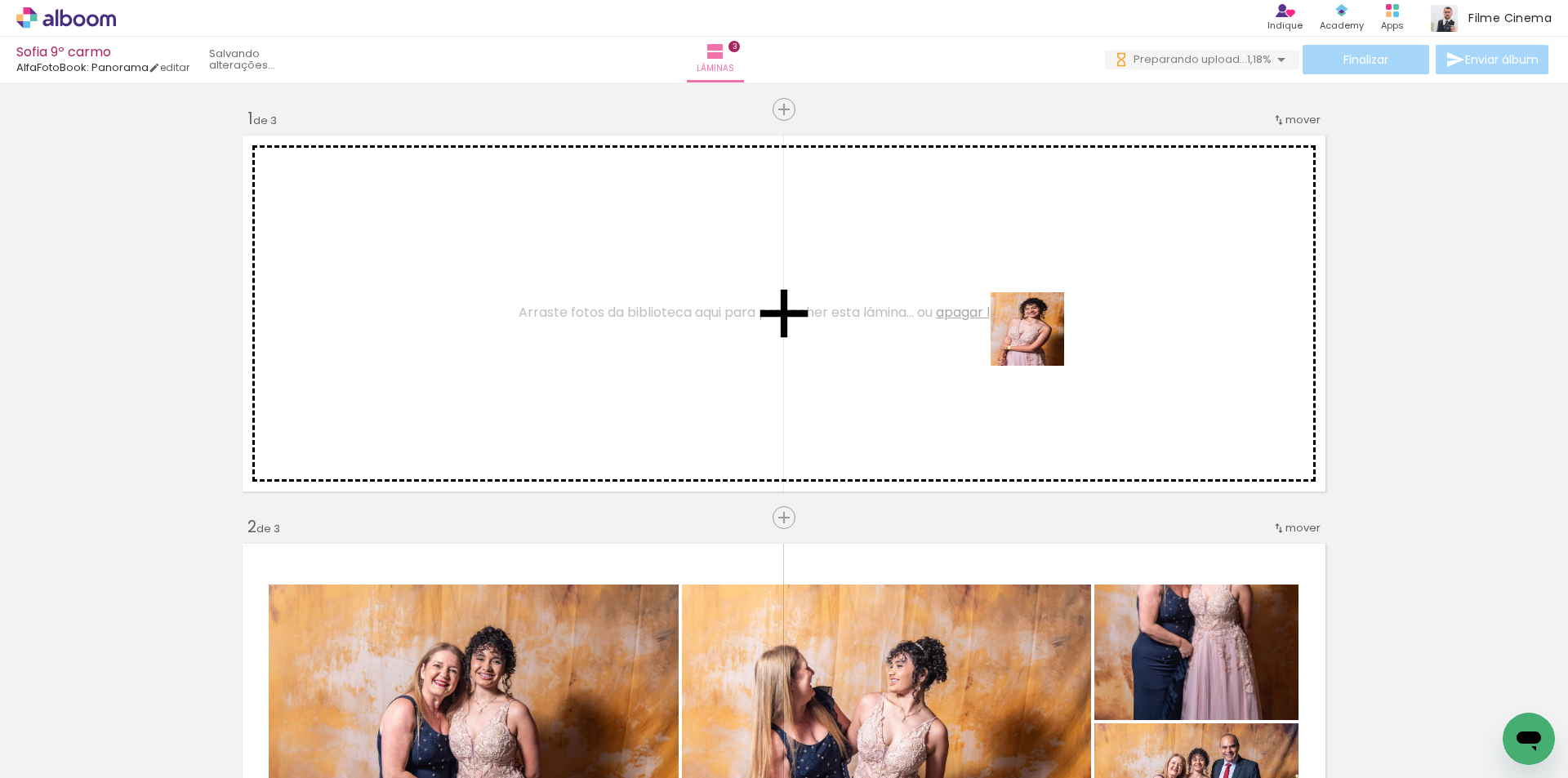
drag, startPoint x: 1175, startPoint y: 738, endPoint x: 1037, endPoint y: 339, distance: 422.2
click at [1037, 339] on quentale-workspace at bounding box center [784, 389] width 1568 height 778
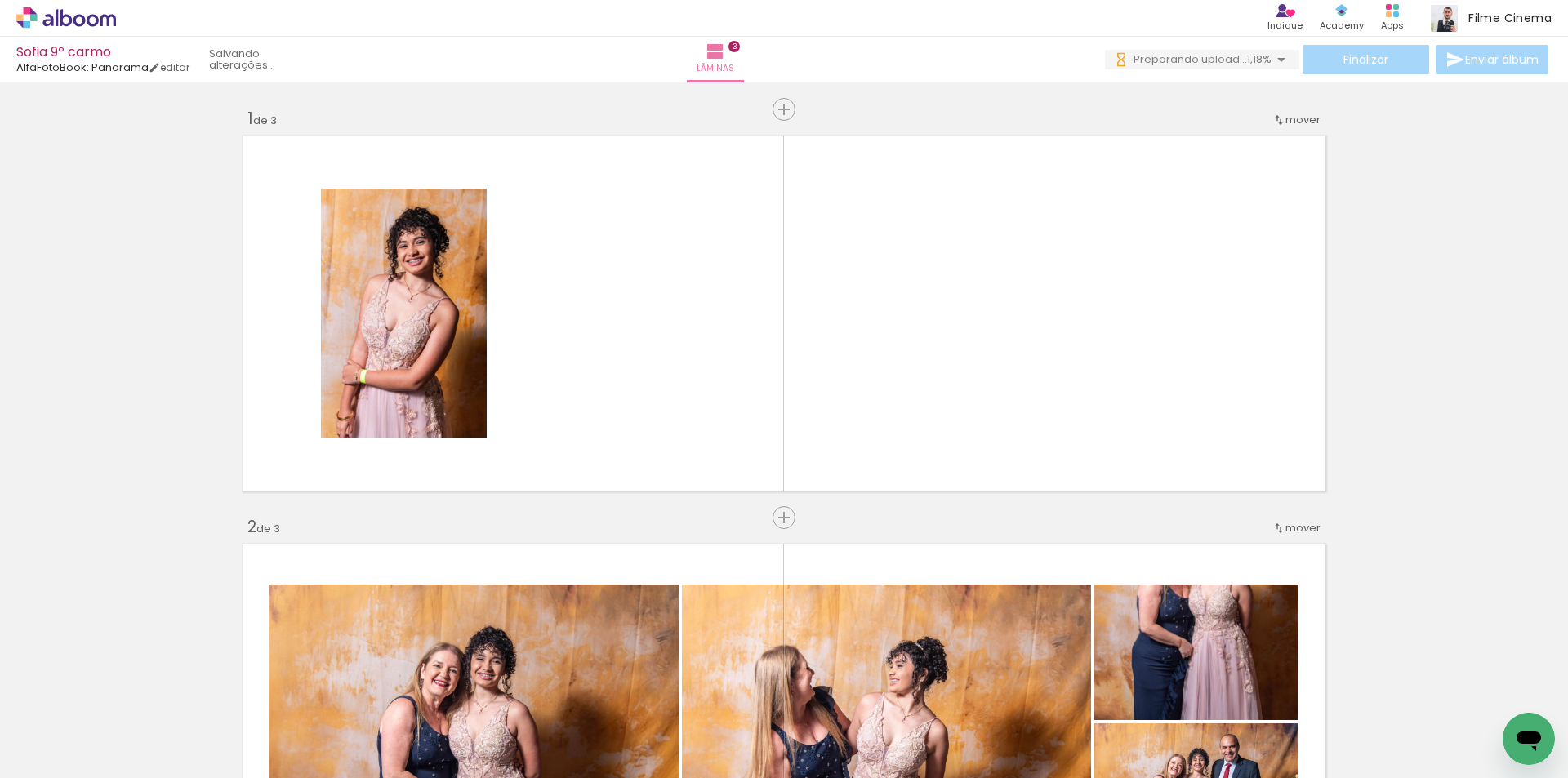
scroll to position [0, 1087]
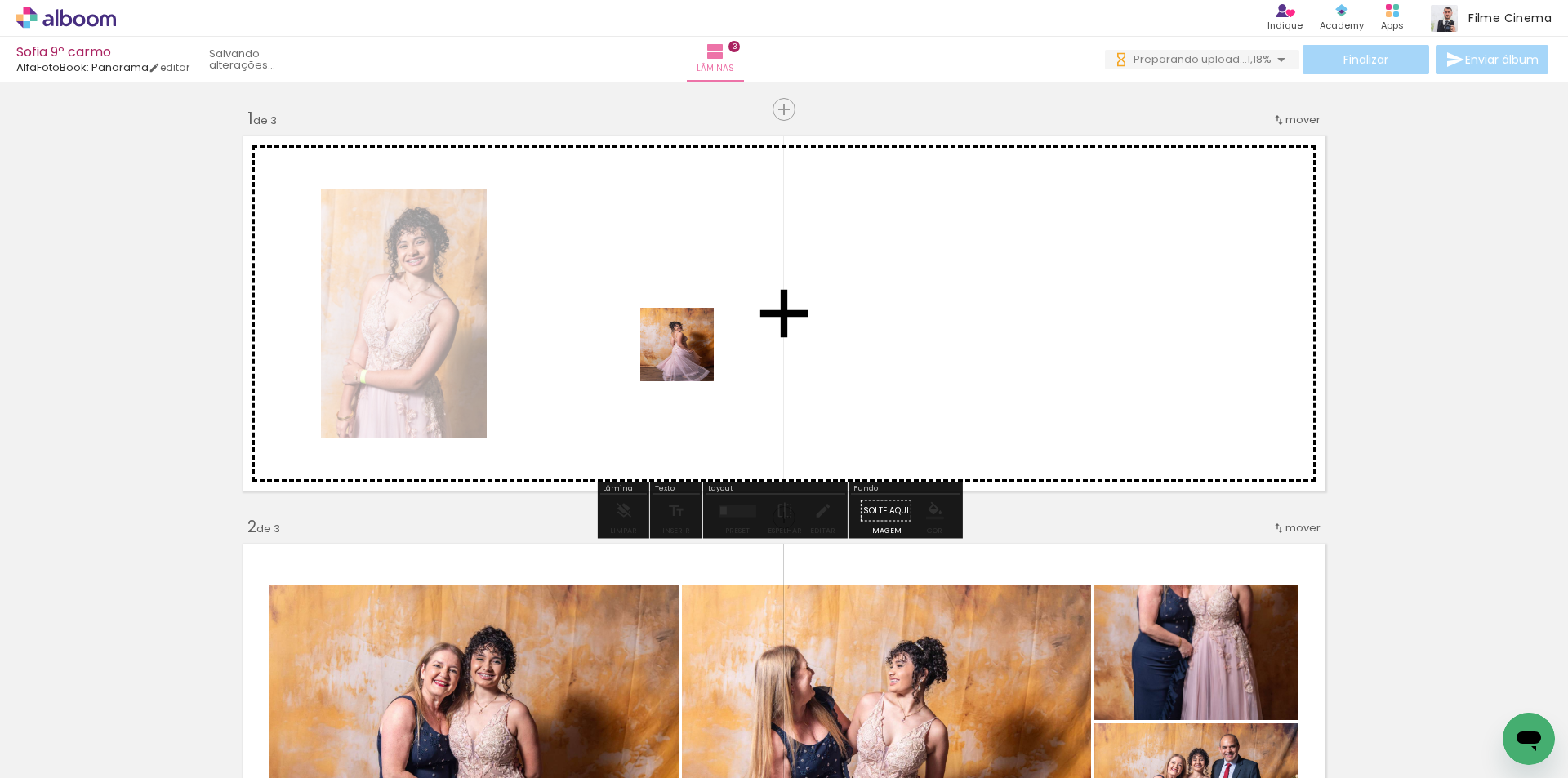
drag, startPoint x: 646, startPoint y: 725, endPoint x: 690, endPoint y: 357, distance: 370.6
click at [690, 357] on quentale-workspace at bounding box center [784, 389] width 1568 height 778
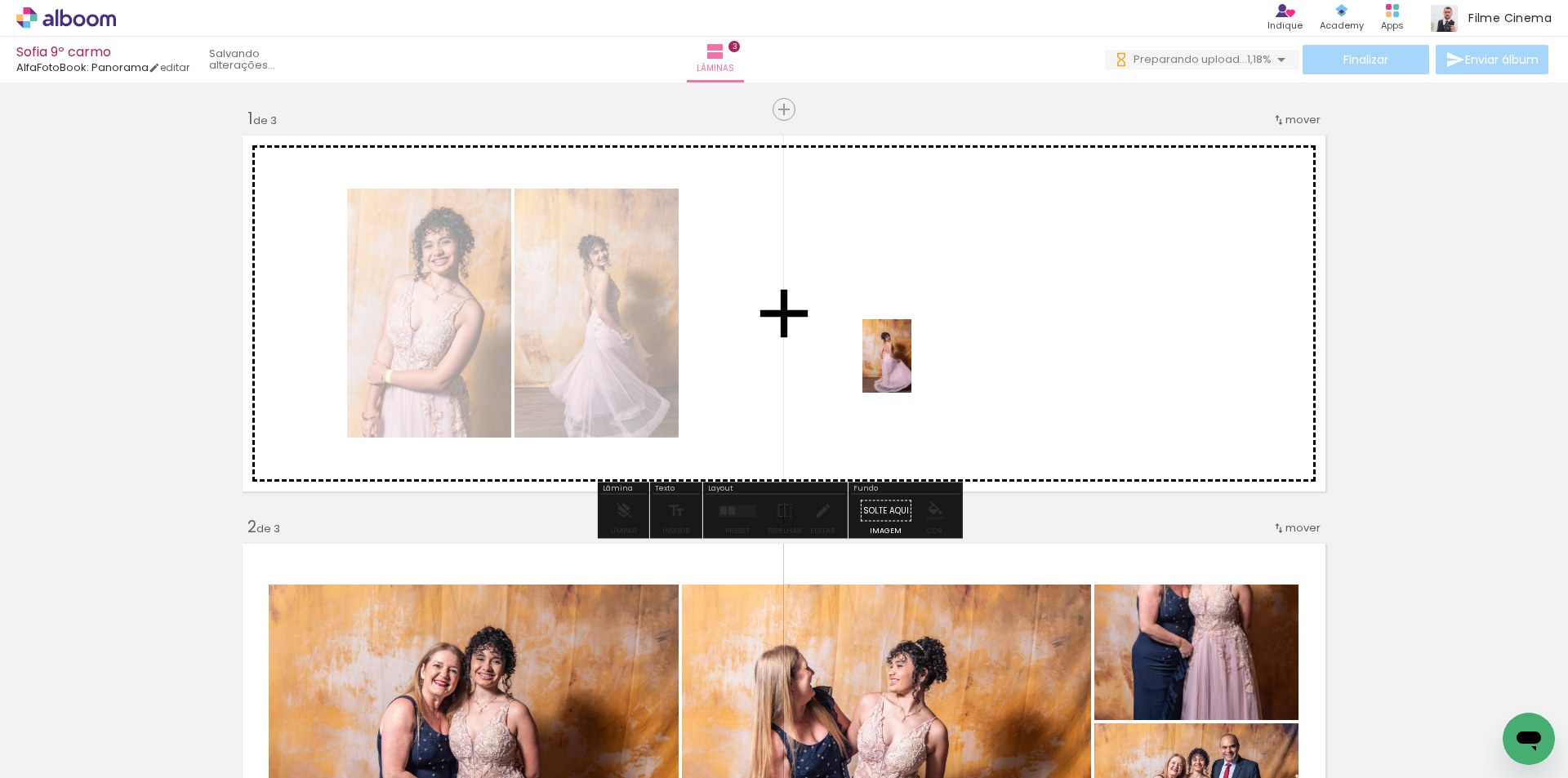
drag, startPoint x: 555, startPoint y: 729, endPoint x: 911, endPoint y: 368, distance: 507.0
click at [911, 368] on quentale-workspace at bounding box center [784, 389] width 1568 height 778
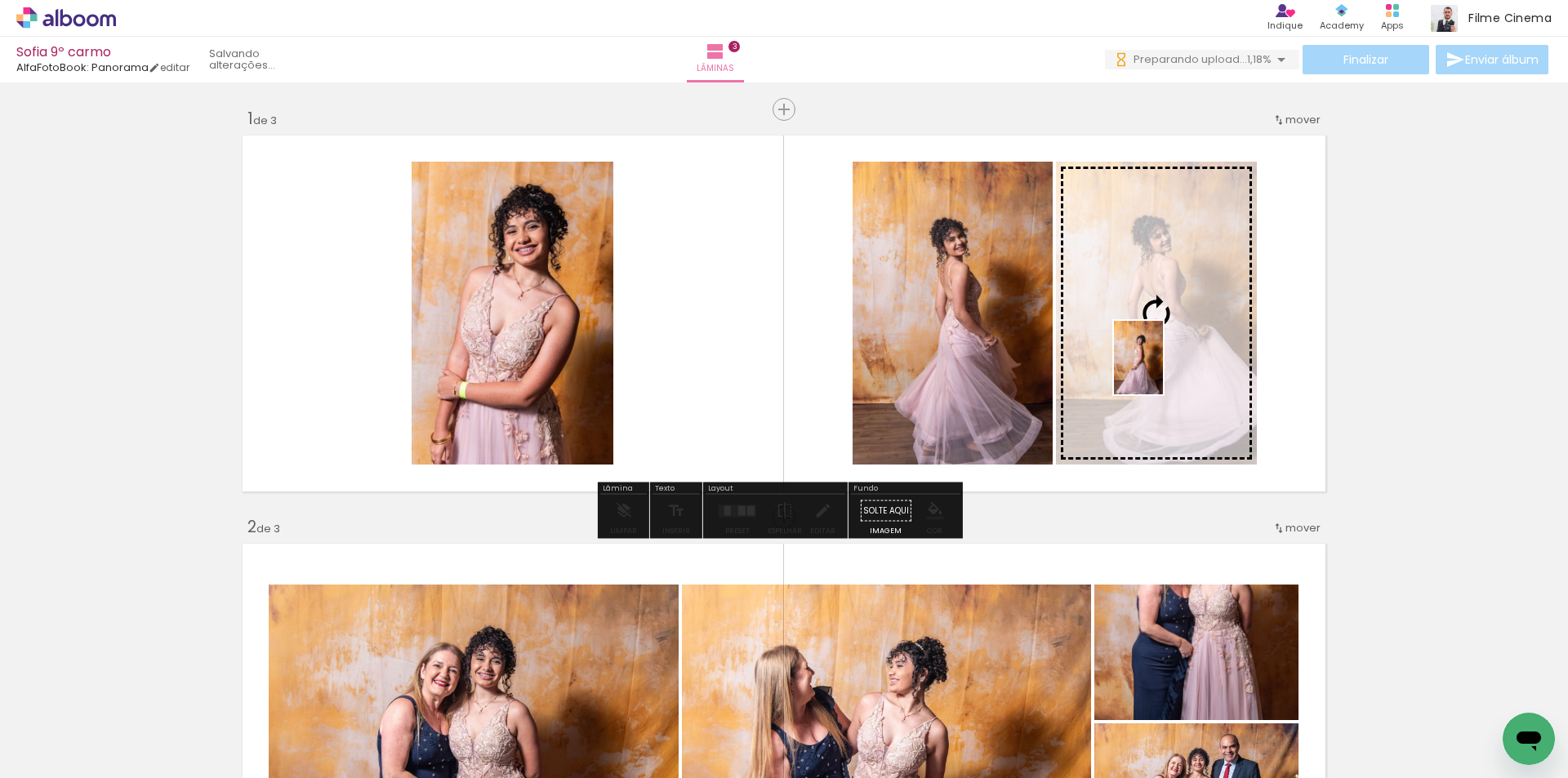
drag, startPoint x: 864, startPoint y: 713, endPoint x: 1163, endPoint y: 370, distance: 455.0
click at [1163, 370] on quentale-workspace at bounding box center [784, 389] width 1568 height 778
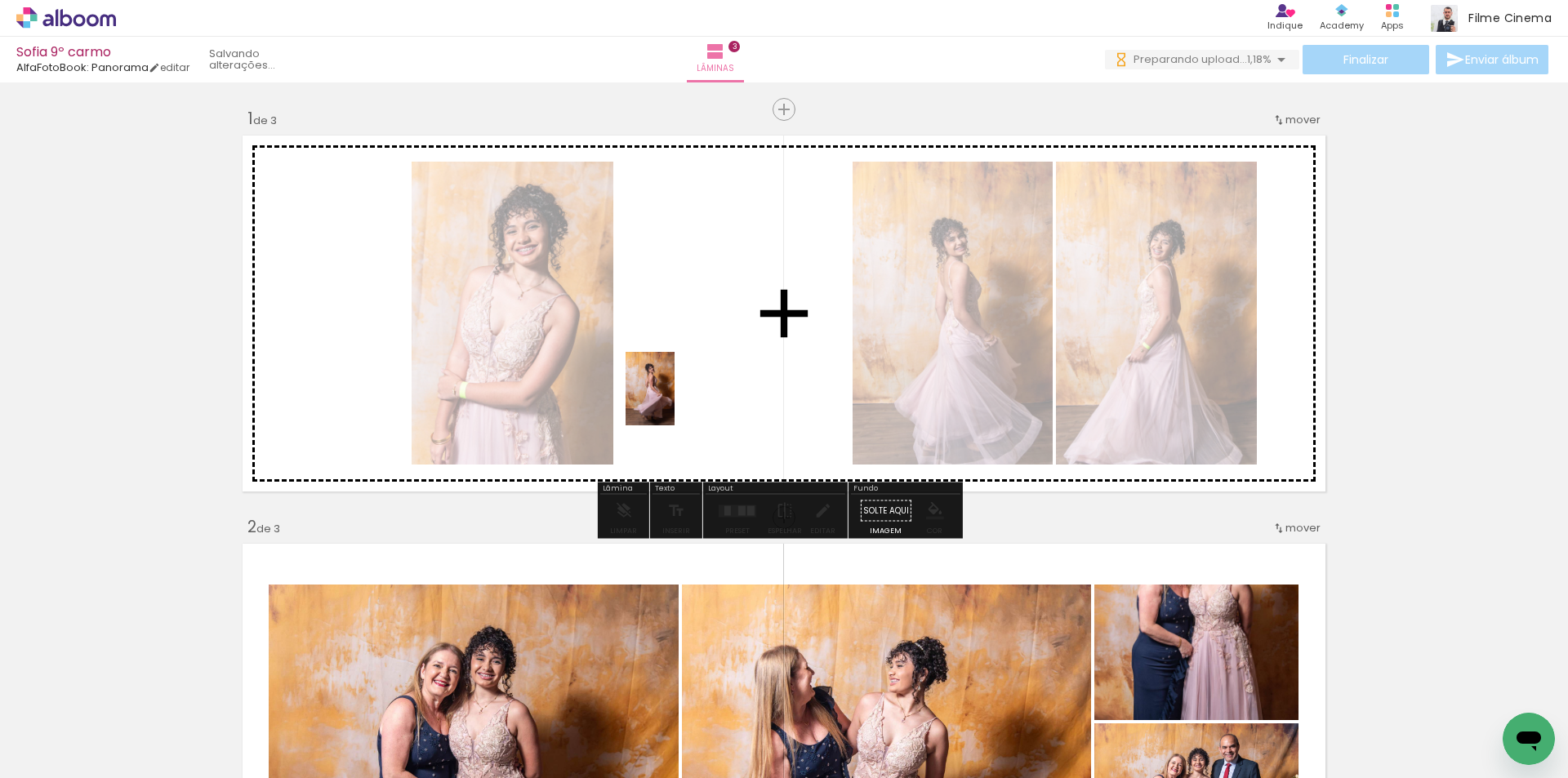
drag, startPoint x: 472, startPoint y: 738, endPoint x: 675, endPoint y: 401, distance: 393.4
click at [675, 401] on quentale-workspace at bounding box center [784, 389] width 1568 height 778
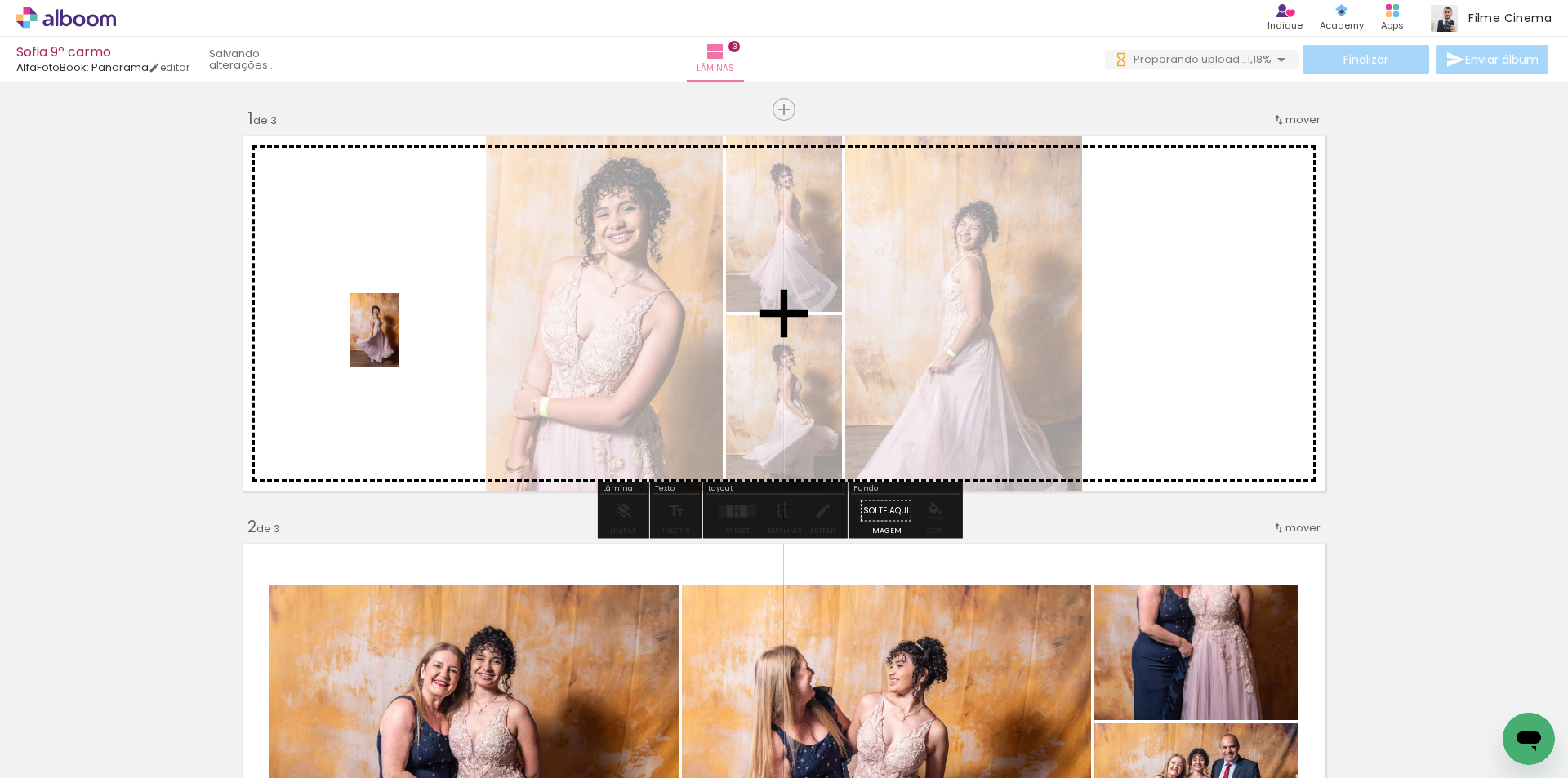
drag, startPoint x: 349, startPoint y: 725, endPoint x: 398, endPoint y: 342, distance: 386.1
click at [398, 342] on quentale-workspace at bounding box center [784, 389] width 1568 height 778
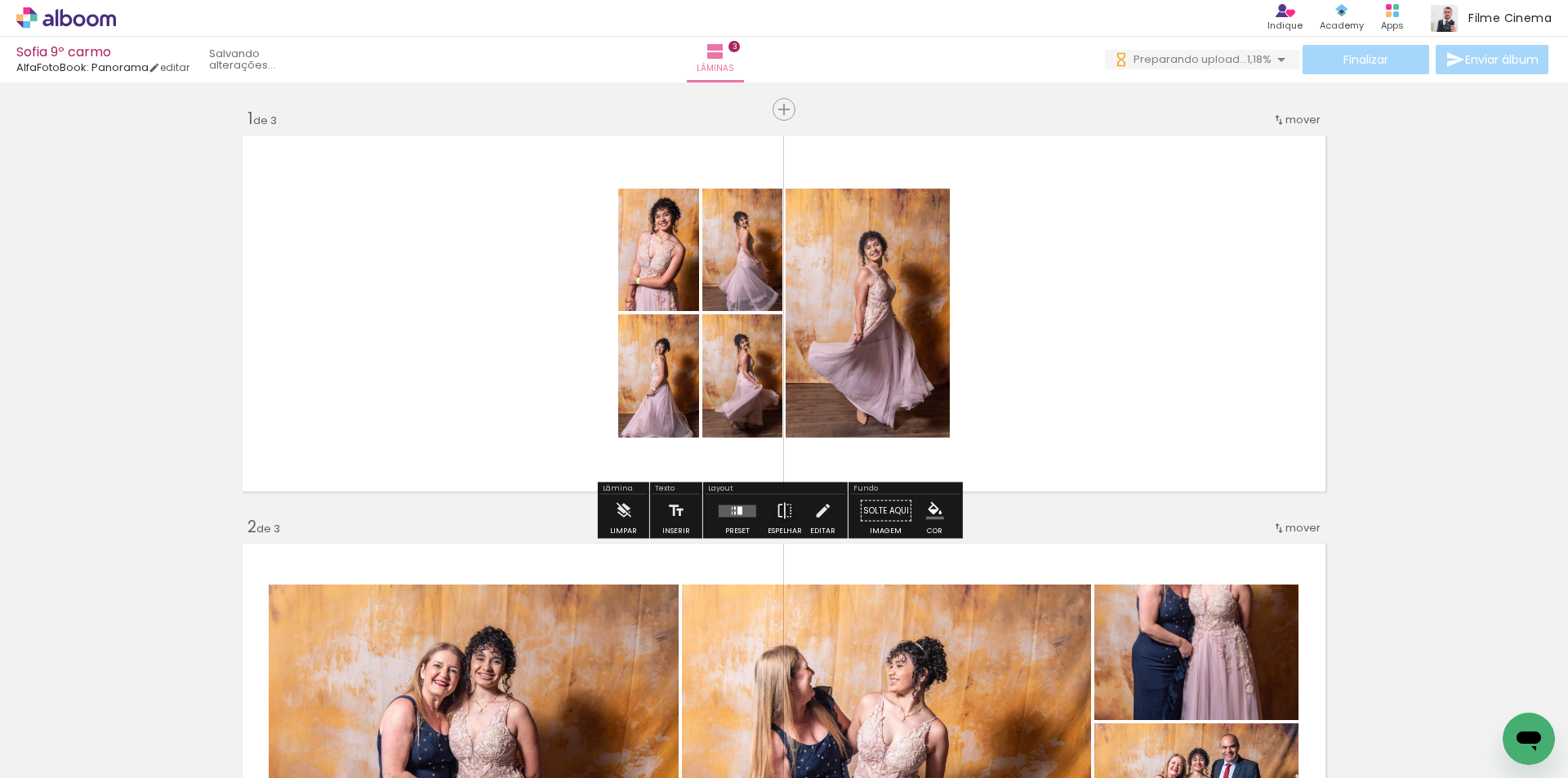
click at [738, 512] on div at bounding box center [740, 509] width 5 height 8
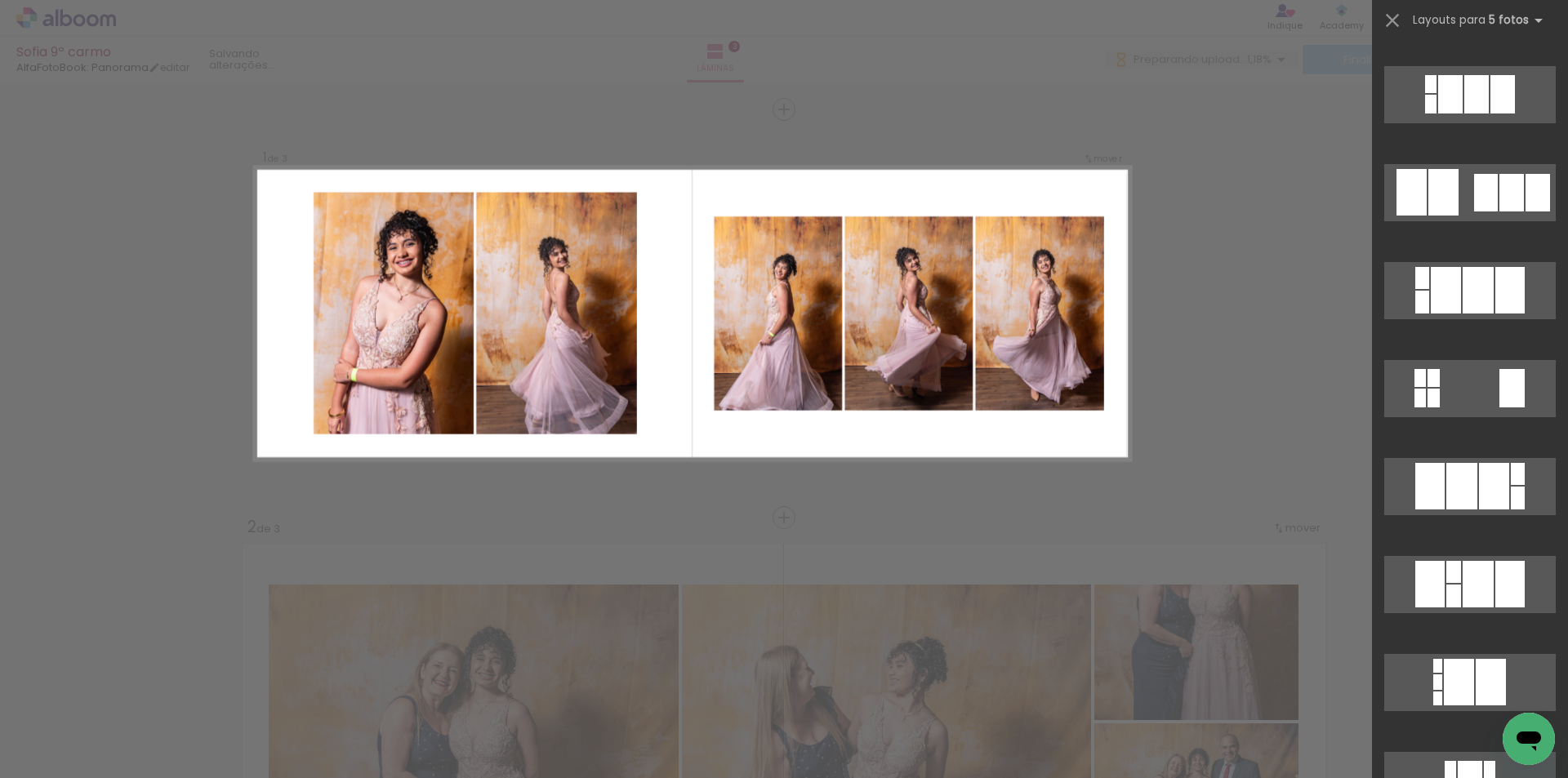
scroll to position [2204, 0]
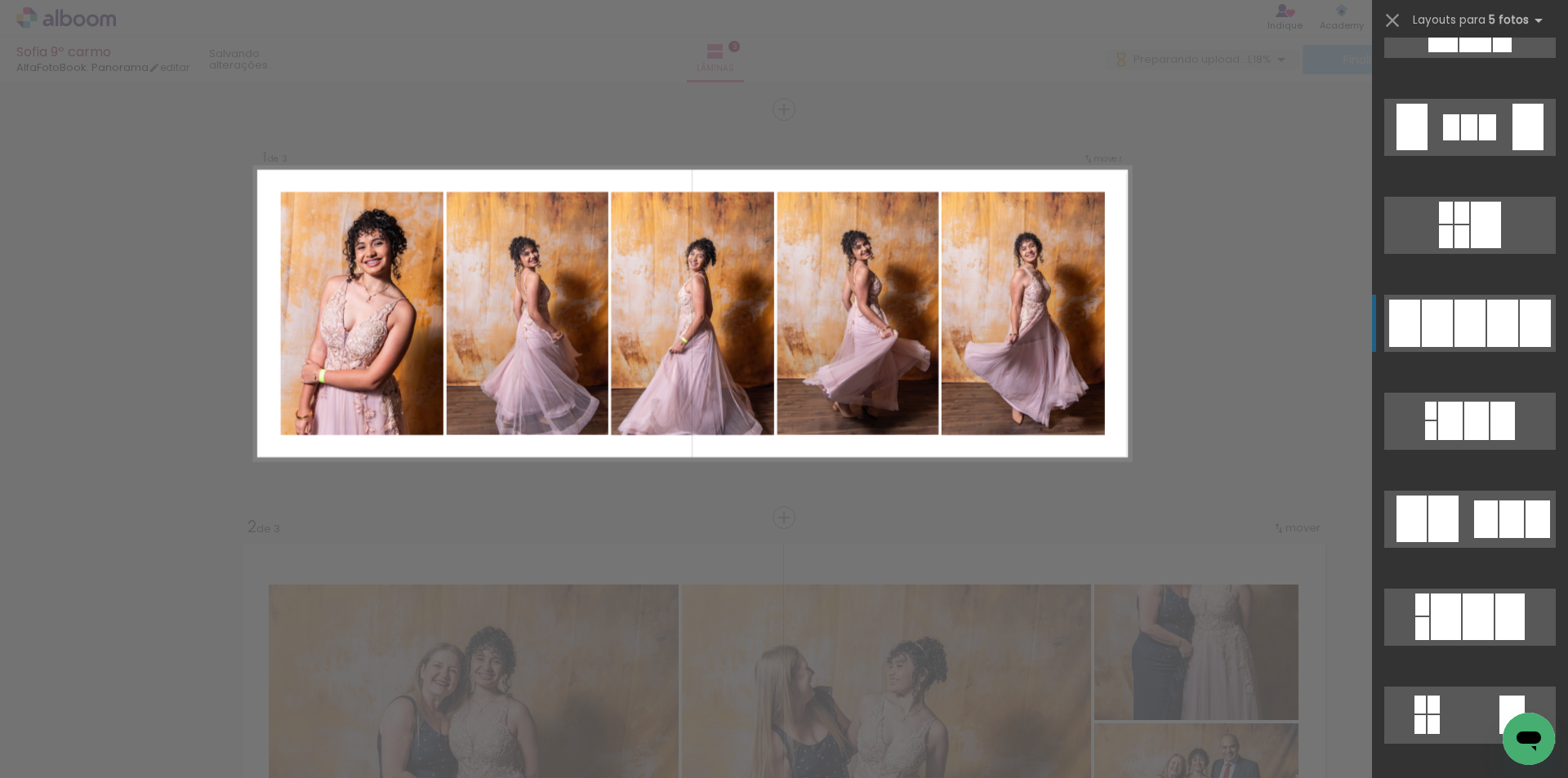
click at [1446, 324] on div at bounding box center [1438, 323] width 31 height 47
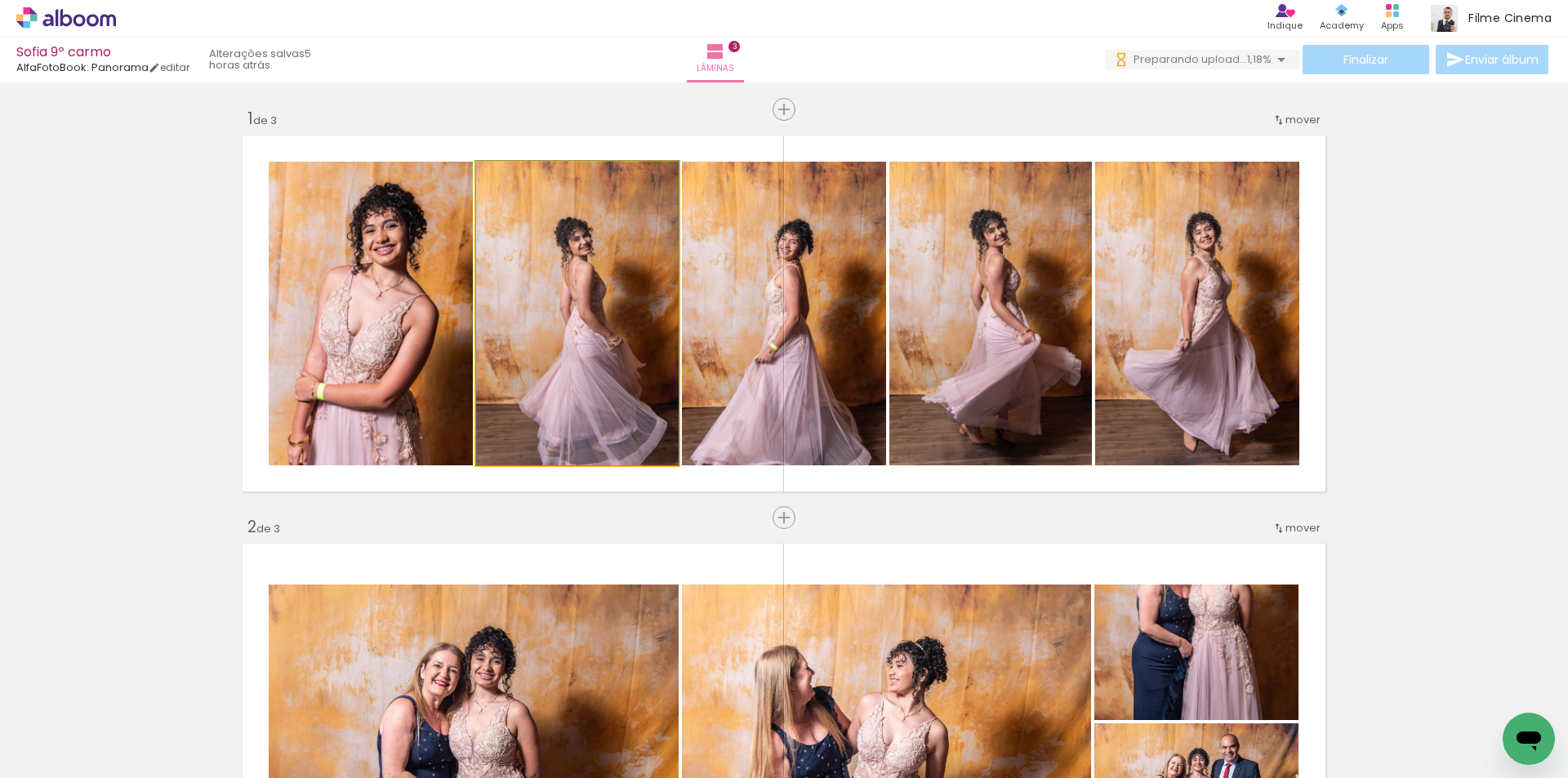
drag, startPoint x: 577, startPoint y: 377, endPoint x: 560, endPoint y: 319, distance: 60.4
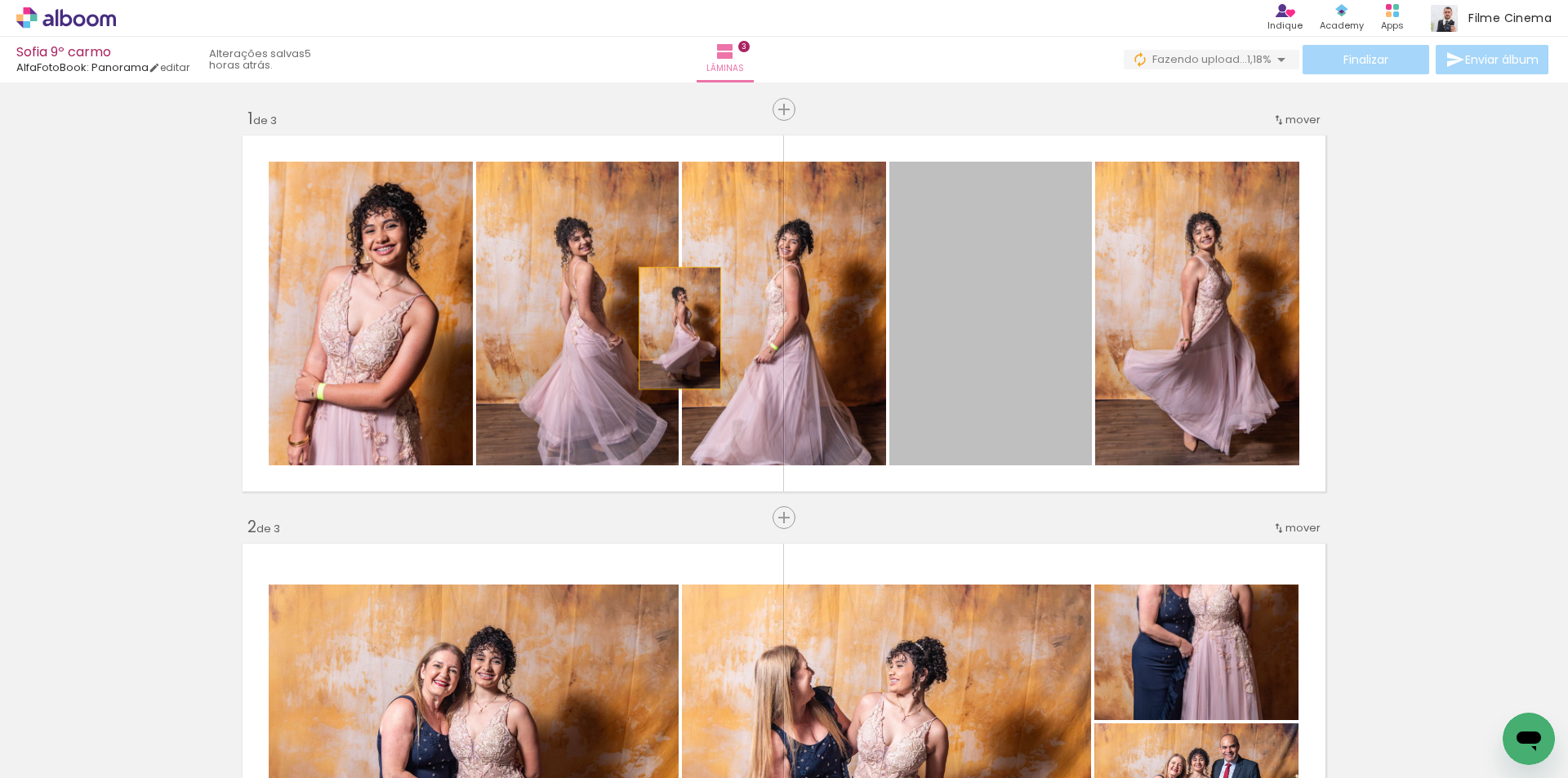
drag, startPoint x: 982, startPoint y: 302, endPoint x: 627, endPoint y: 333, distance: 356.4
click at [0, 0] on slot at bounding box center [0, 0] width 0 height 0
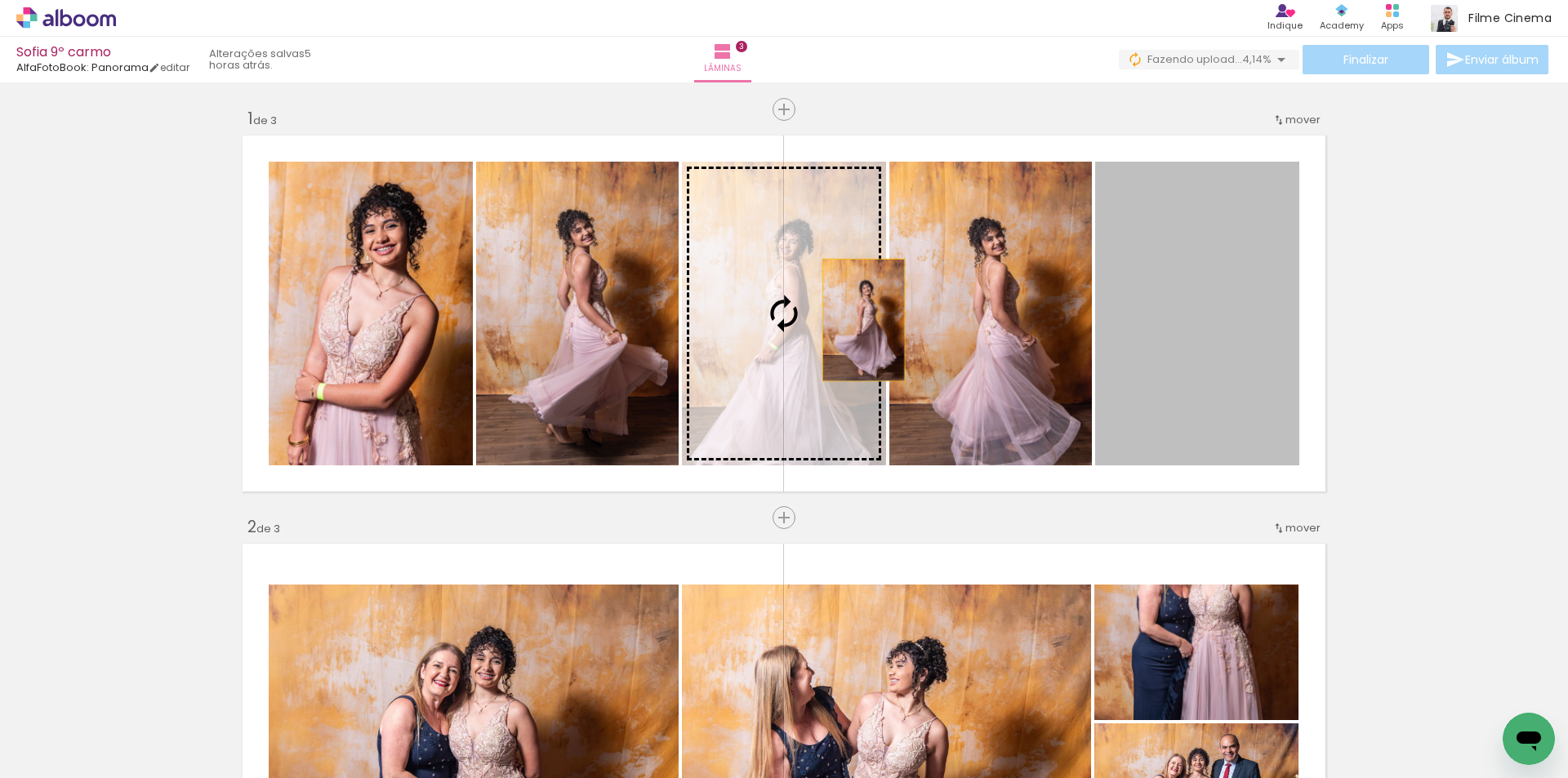
drag, startPoint x: 1206, startPoint y: 308, endPoint x: 857, endPoint y: 320, distance: 349.2
click at [0, 0] on slot at bounding box center [0, 0] width 0 height 0
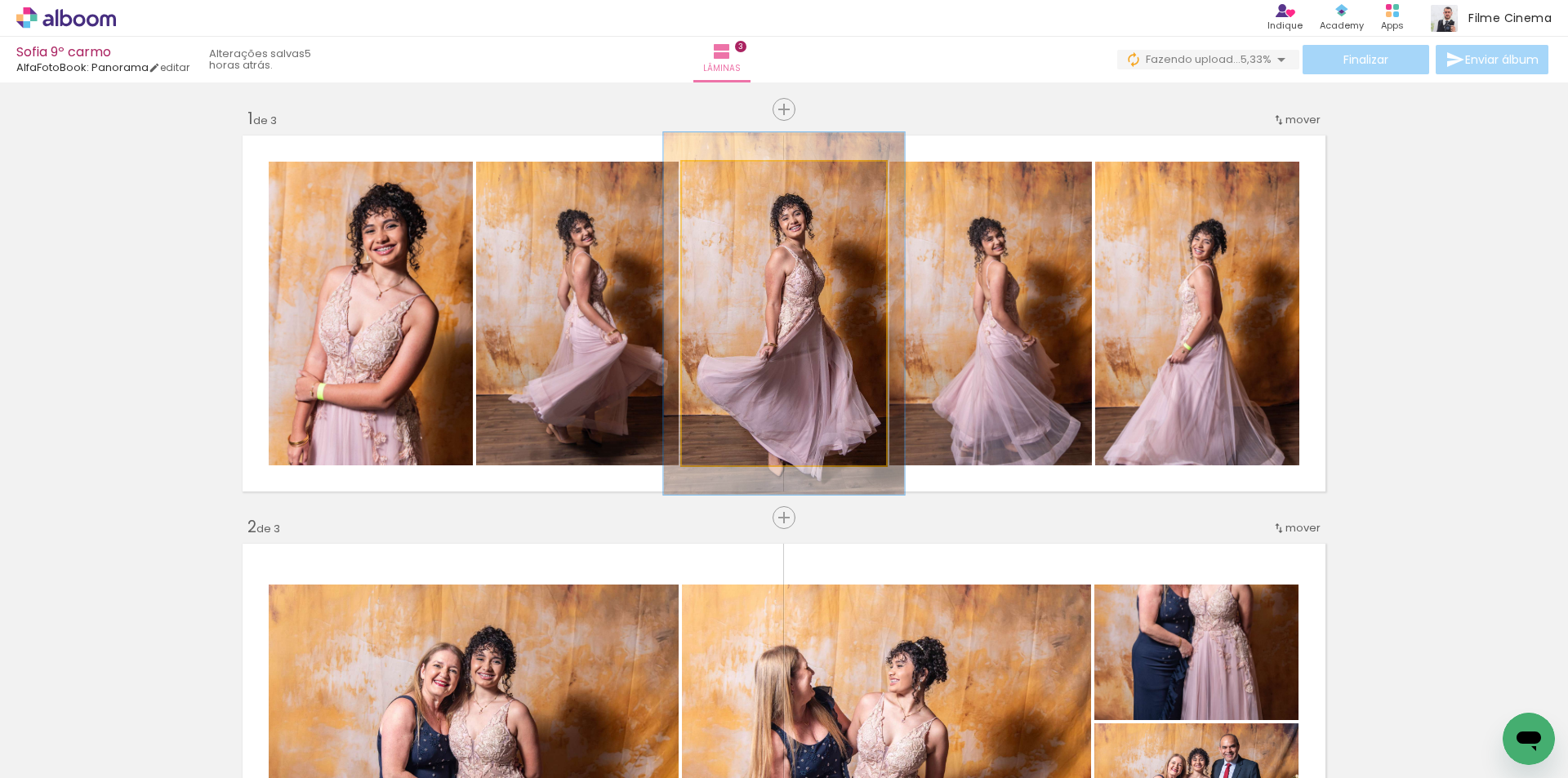
click at [719, 181] on div at bounding box center [731, 178] width 26 height 26
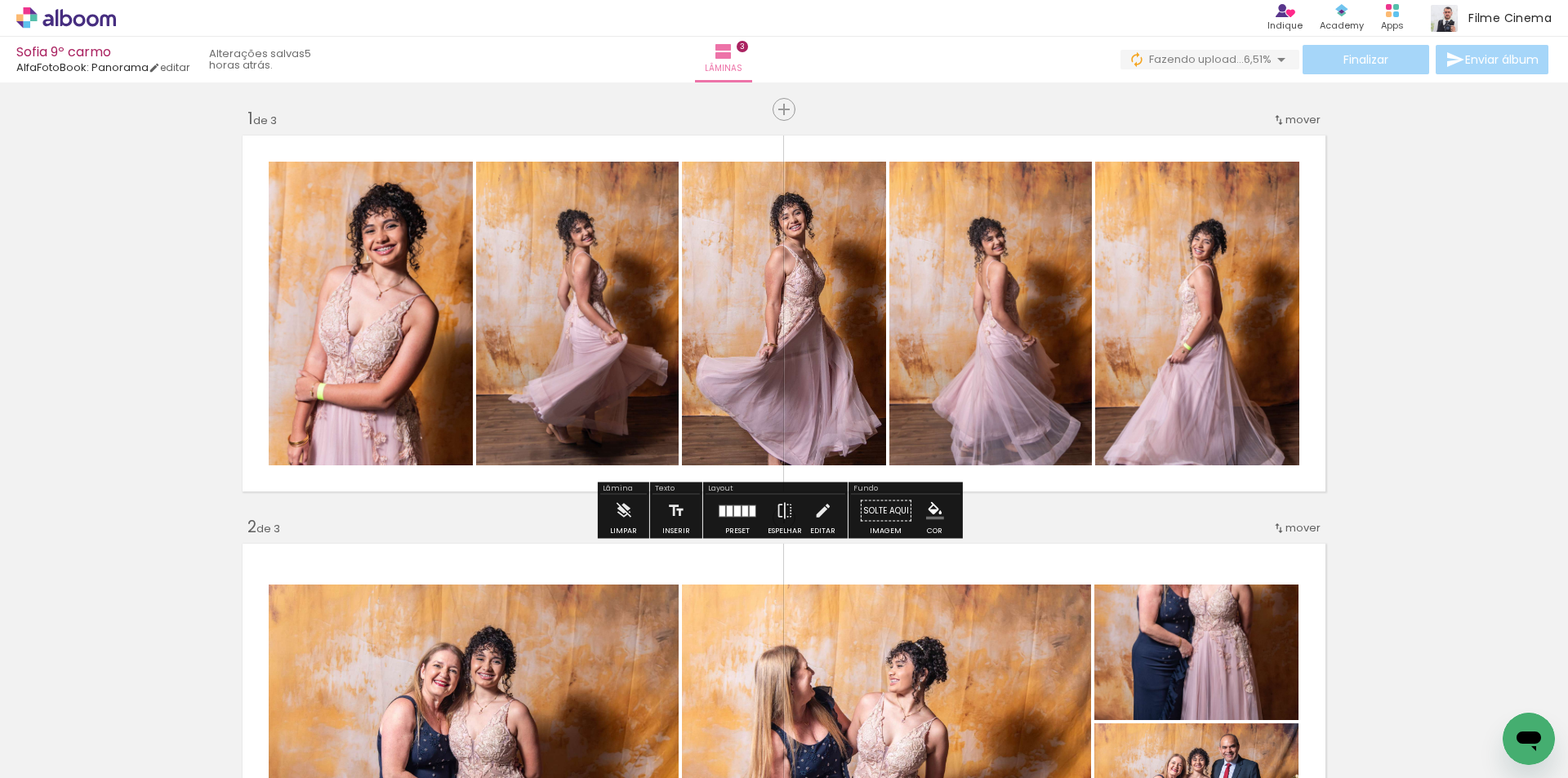
drag, startPoint x: 859, startPoint y: 377, endPoint x: 882, endPoint y: 345, distance: 39.4
click at [0, 0] on slot at bounding box center [0, 0] width 0 height 0
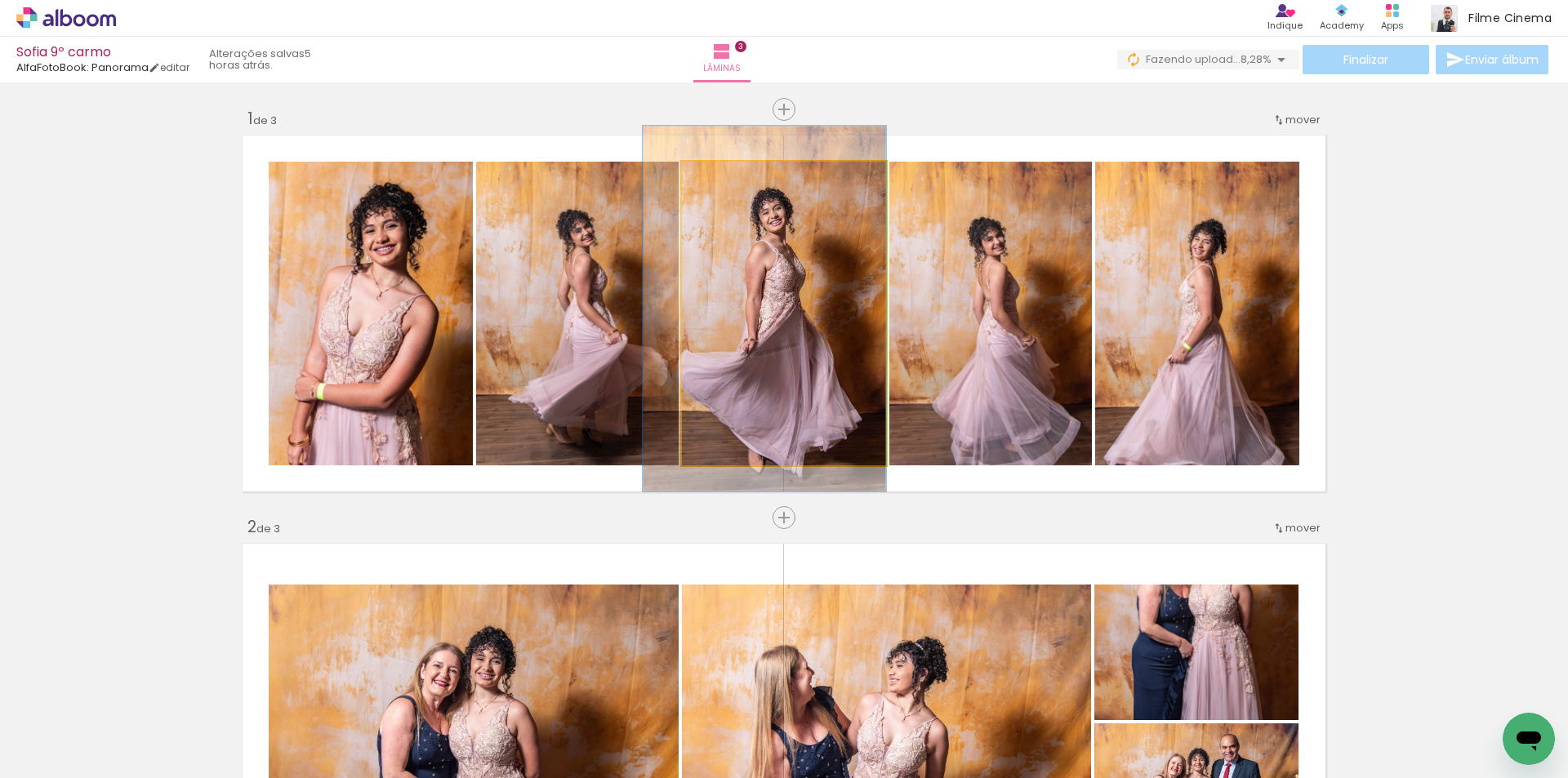
drag, startPoint x: 840, startPoint y: 377, endPoint x: 763, endPoint y: 372, distance: 77.2
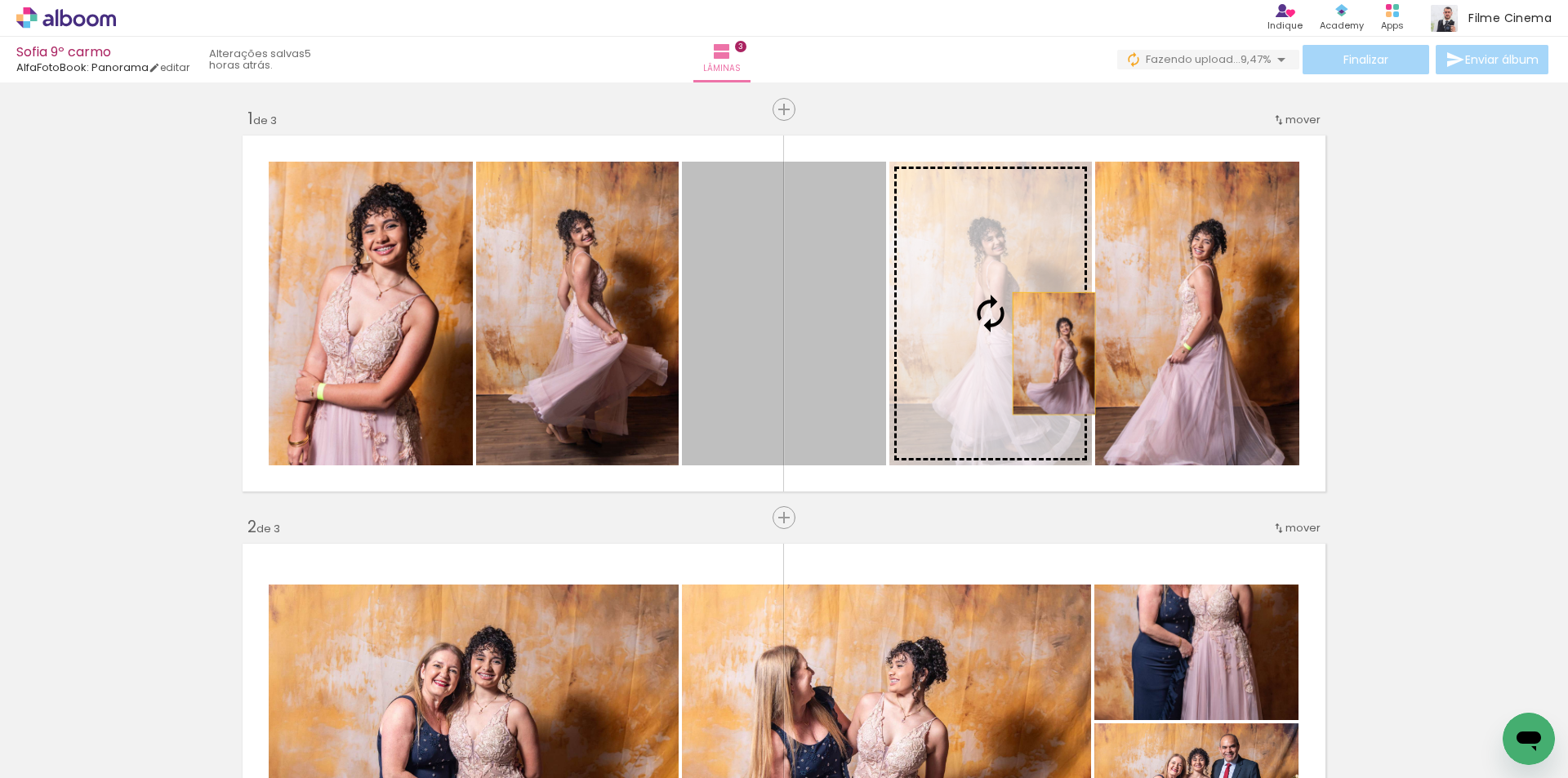
drag, startPoint x: 817, startPoint y: 390, endPoint x: 1048, endPoint y: 353, distance: 233.9
click at [0, 0] on slot at bounding box center [0, 0] width 0 height 0
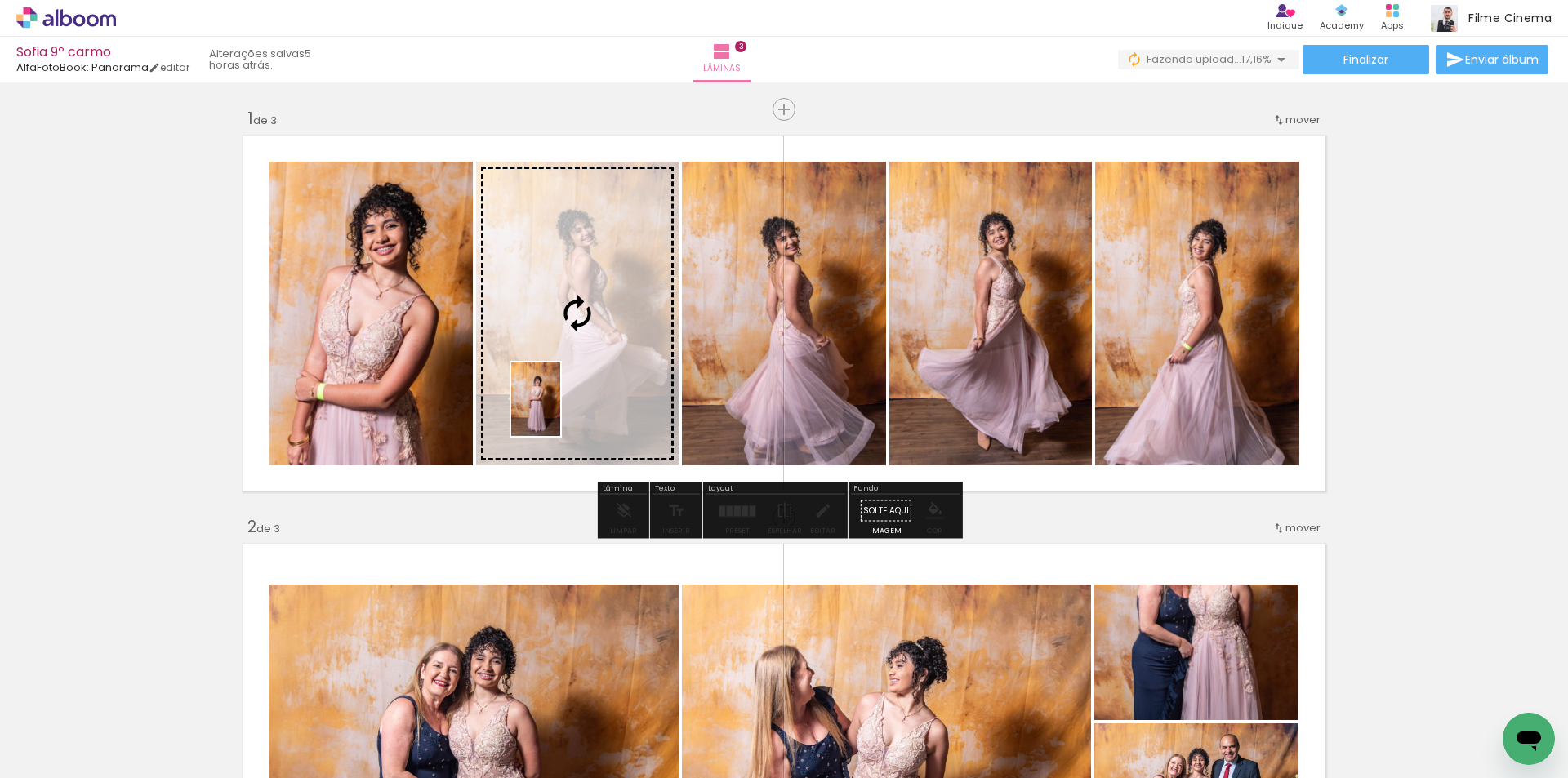
drag, startPoint x: 259, startPoint y: 739, endPoint x: 560, endPoint y: 412, distance: 444.4
click at [560, 412] on quentale-workspace at bounding box center [784, 389] width 1568 height 778
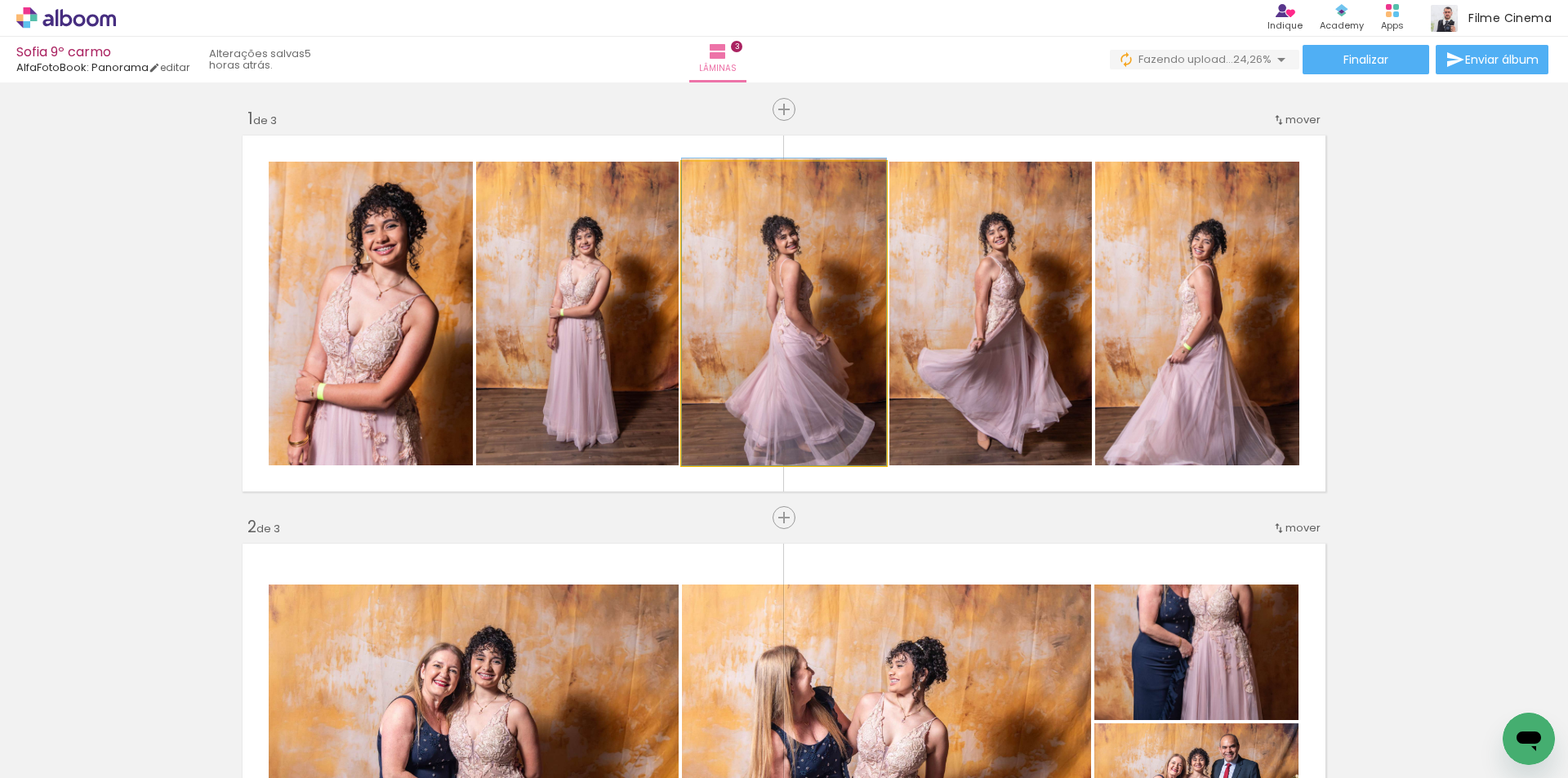
drag, startPoint x: 831, startPoint y: 398, endPoint x: 828, endPoint y: 319, distance: 79.1
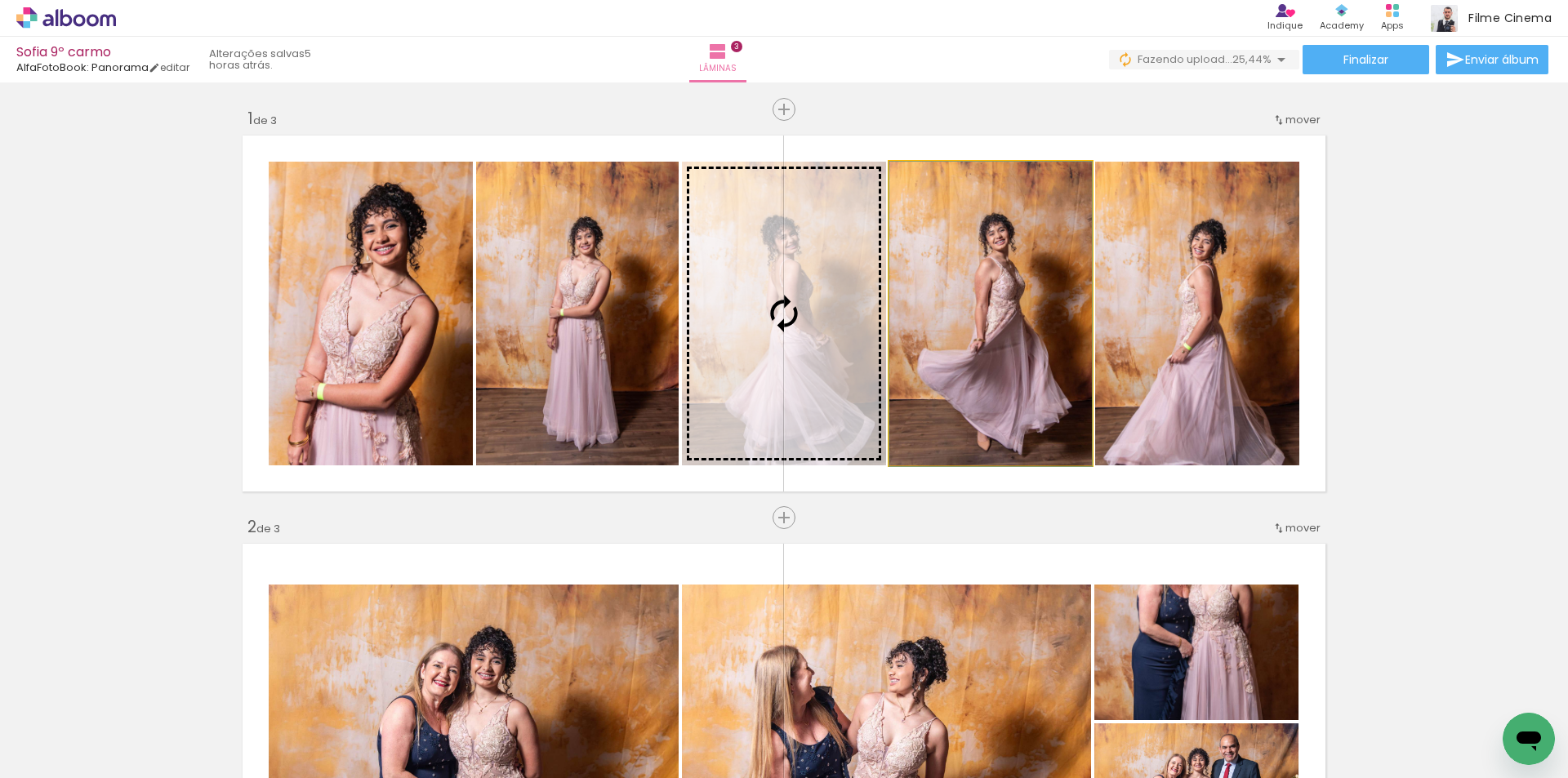
drag, startPoint x: 962, startPoint y: 330, endPoint x: 834, endPoint y: 332, distance: 128.0
click at [0, 0] on slot at bounding box center [0, 0] width 0 height 0
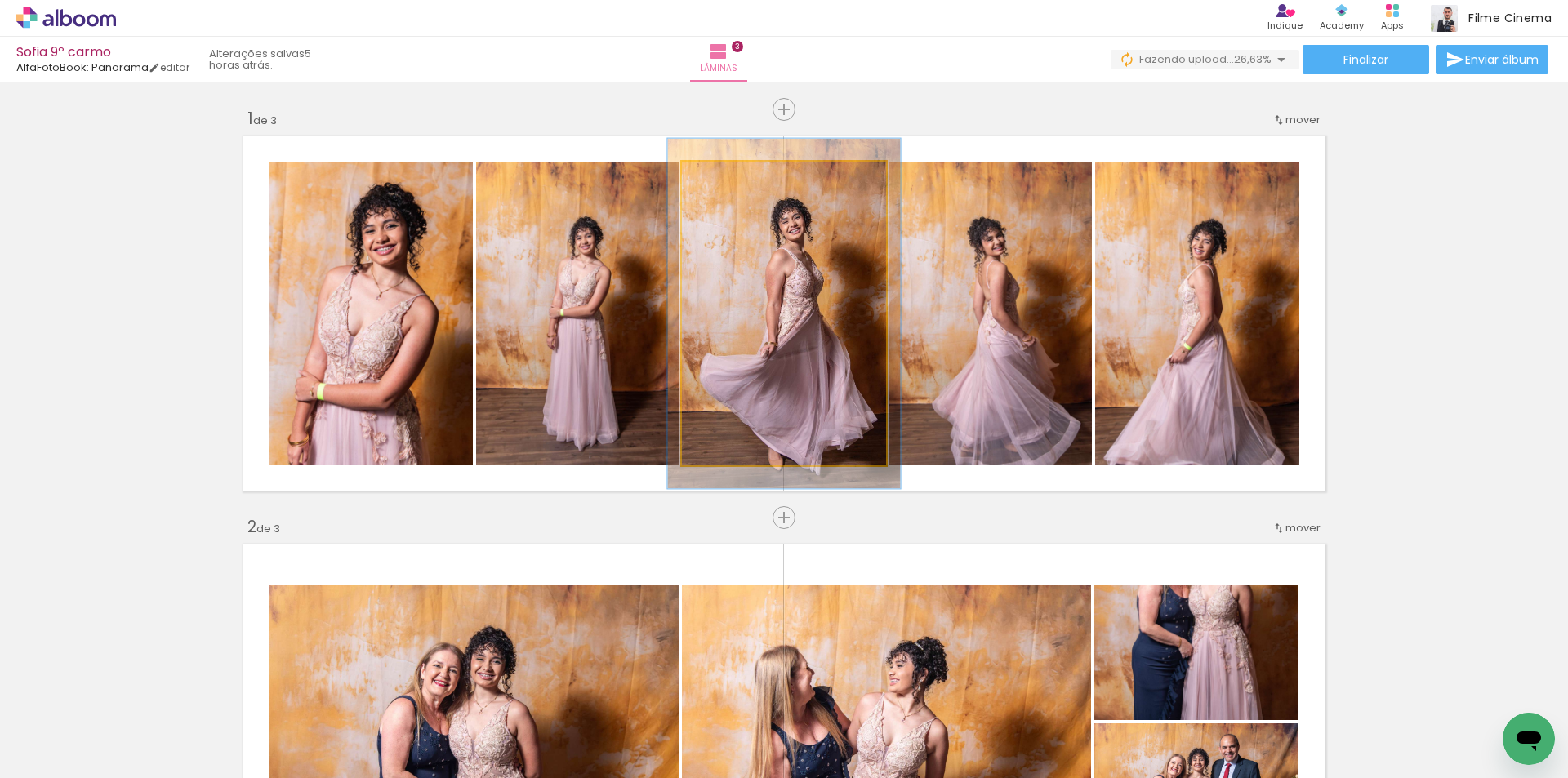
type paper-slider "114"
click at [722, 179] on div at bounding box center [728, 178] width 15 height 15
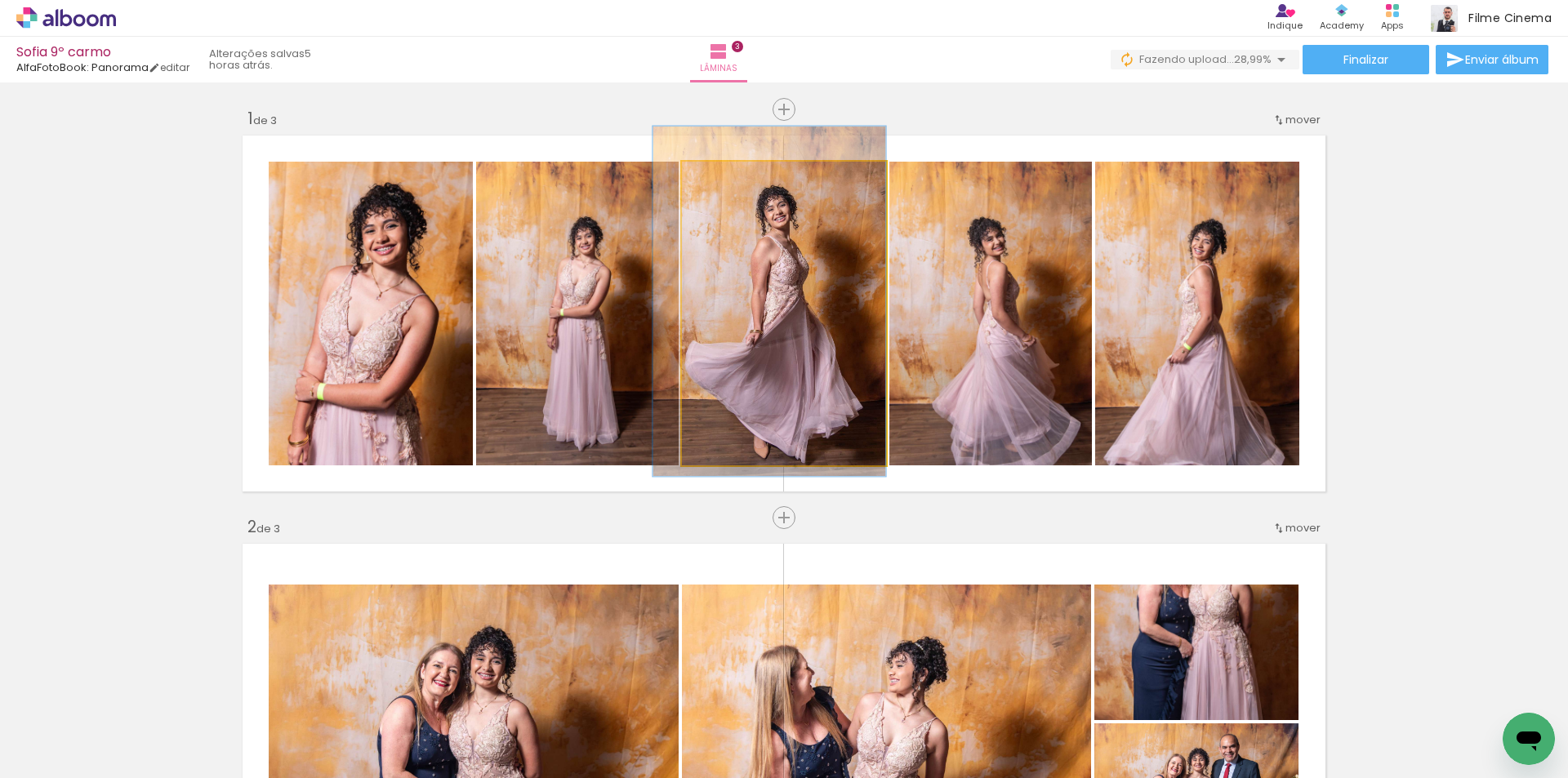
drag, startPoint x: 738, startPoint y: 341, endPoint x: 678, endPoint y: 327, distance: 61.6
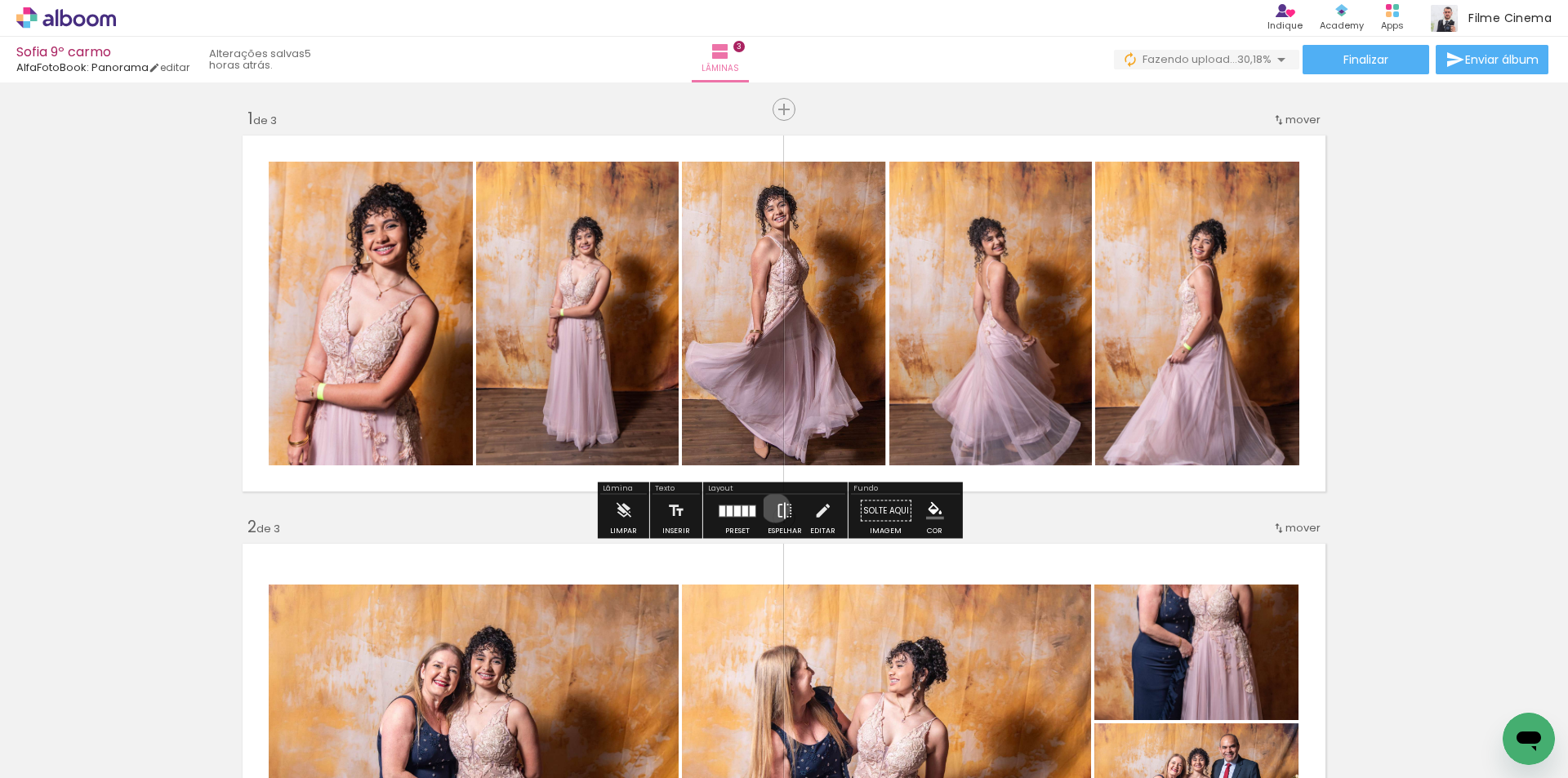
click at [776, 507] on iron-icon at bounding box center [784, 511] width 18 height 33
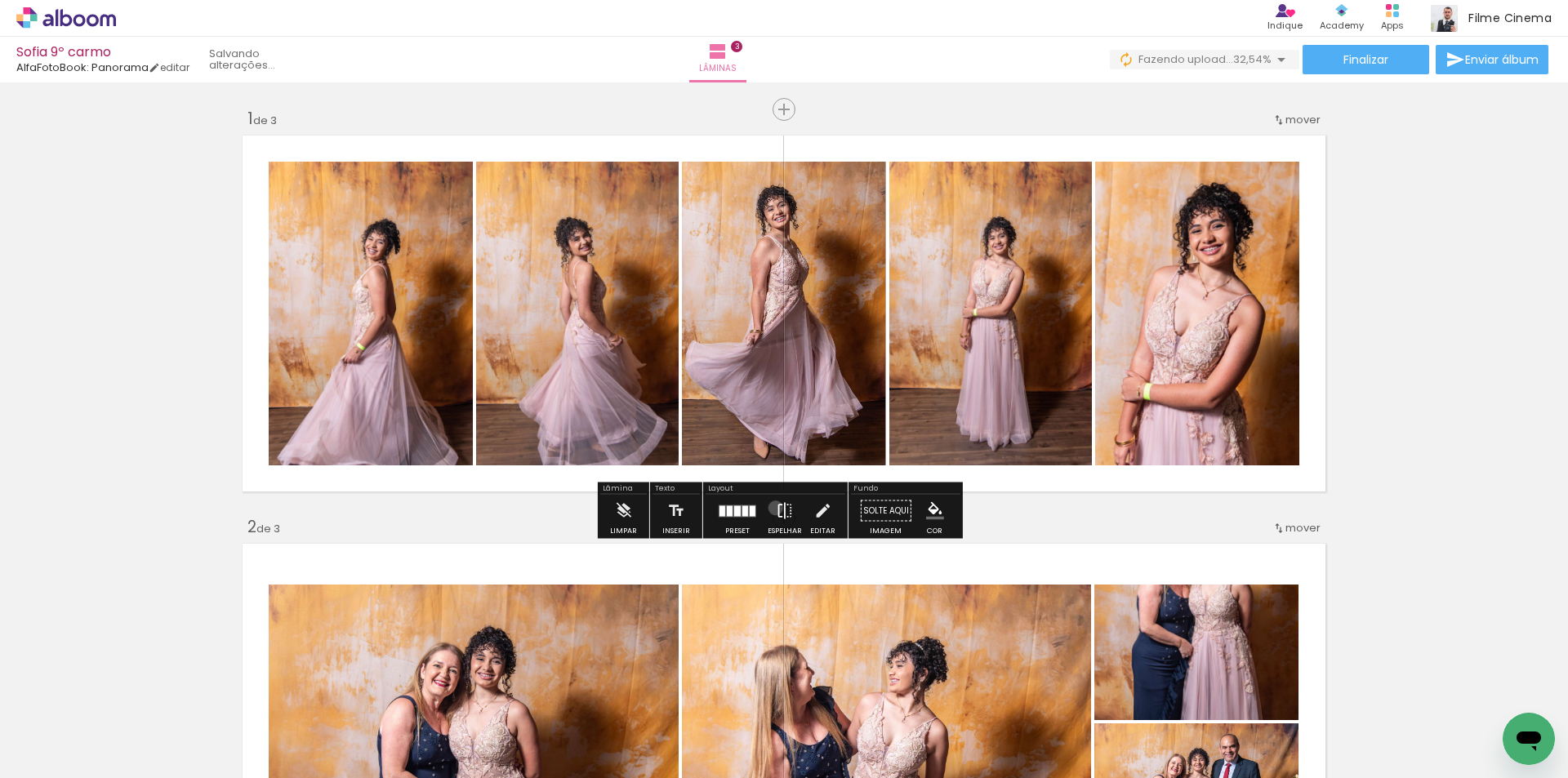
click at [776, 507] on iron-icon at bounding box center [784, 511] width 18 height 33
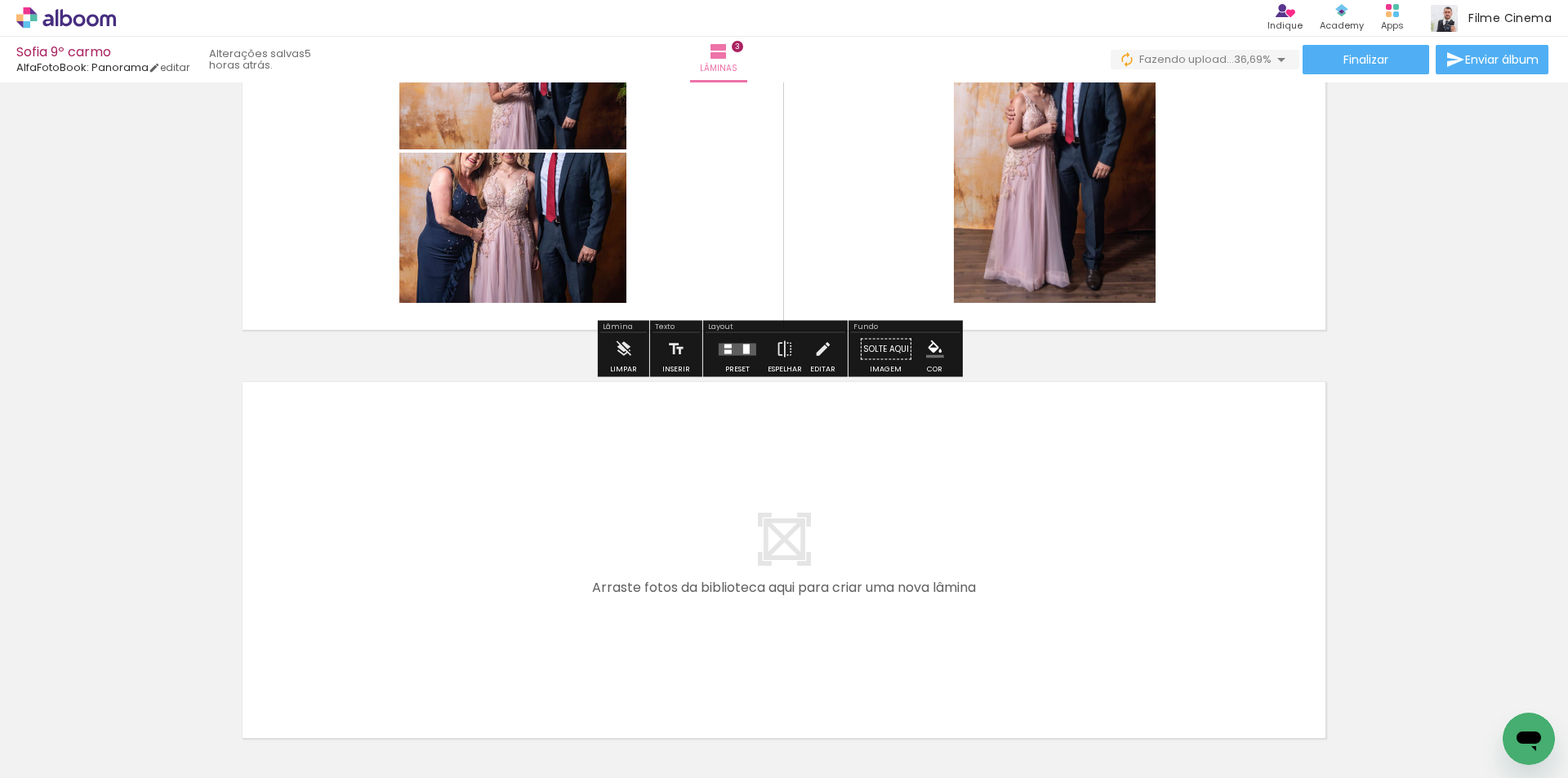
scroll to position [980, 0]
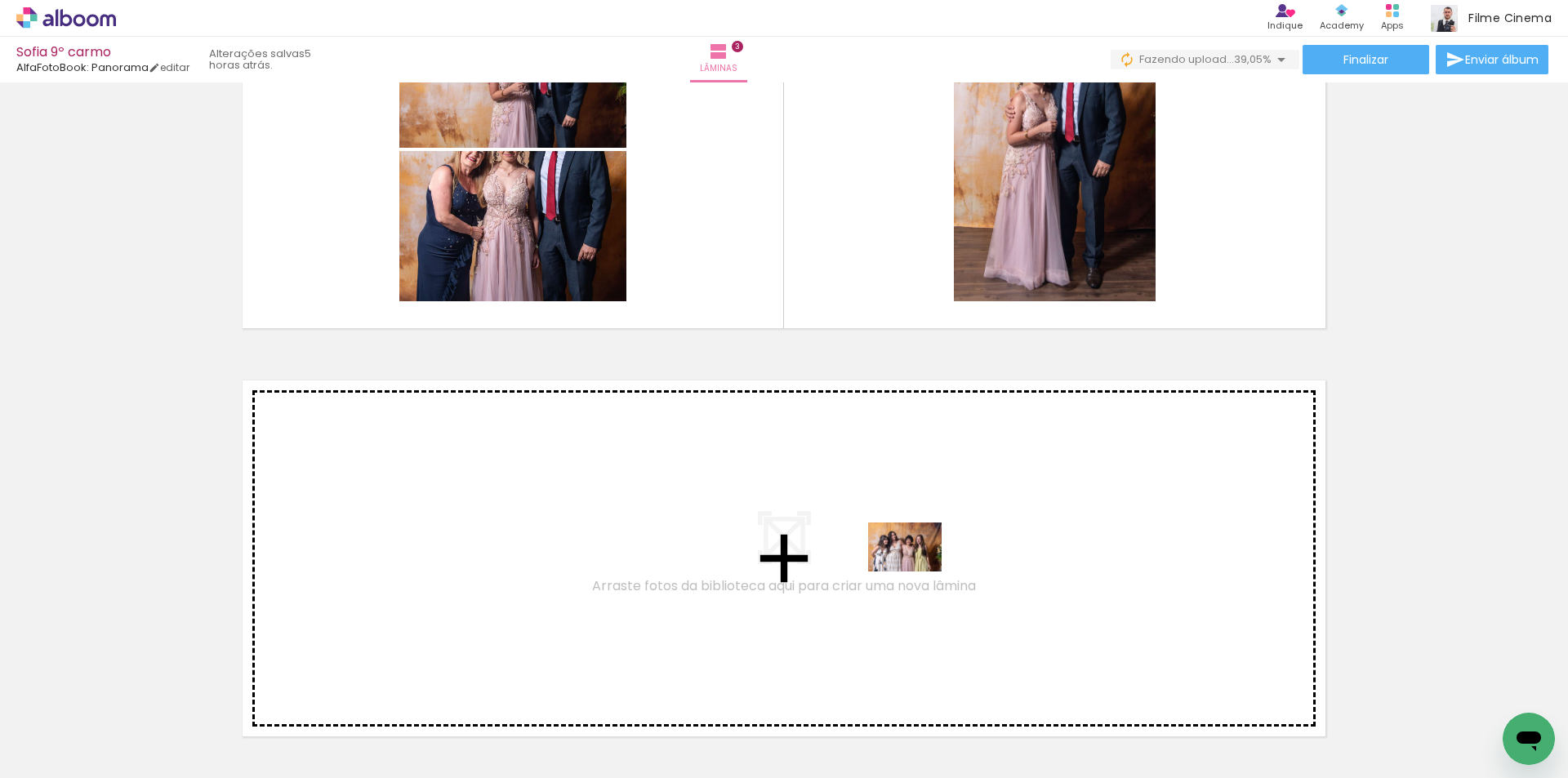
drag, startPoint x: 989, startPoint y: 731, endPoint x: 917, endPoint y: 571, distance: 175.5
click at [917, 571] on quentale-workspace at bounding box center [784, 389] width 1568 height 778
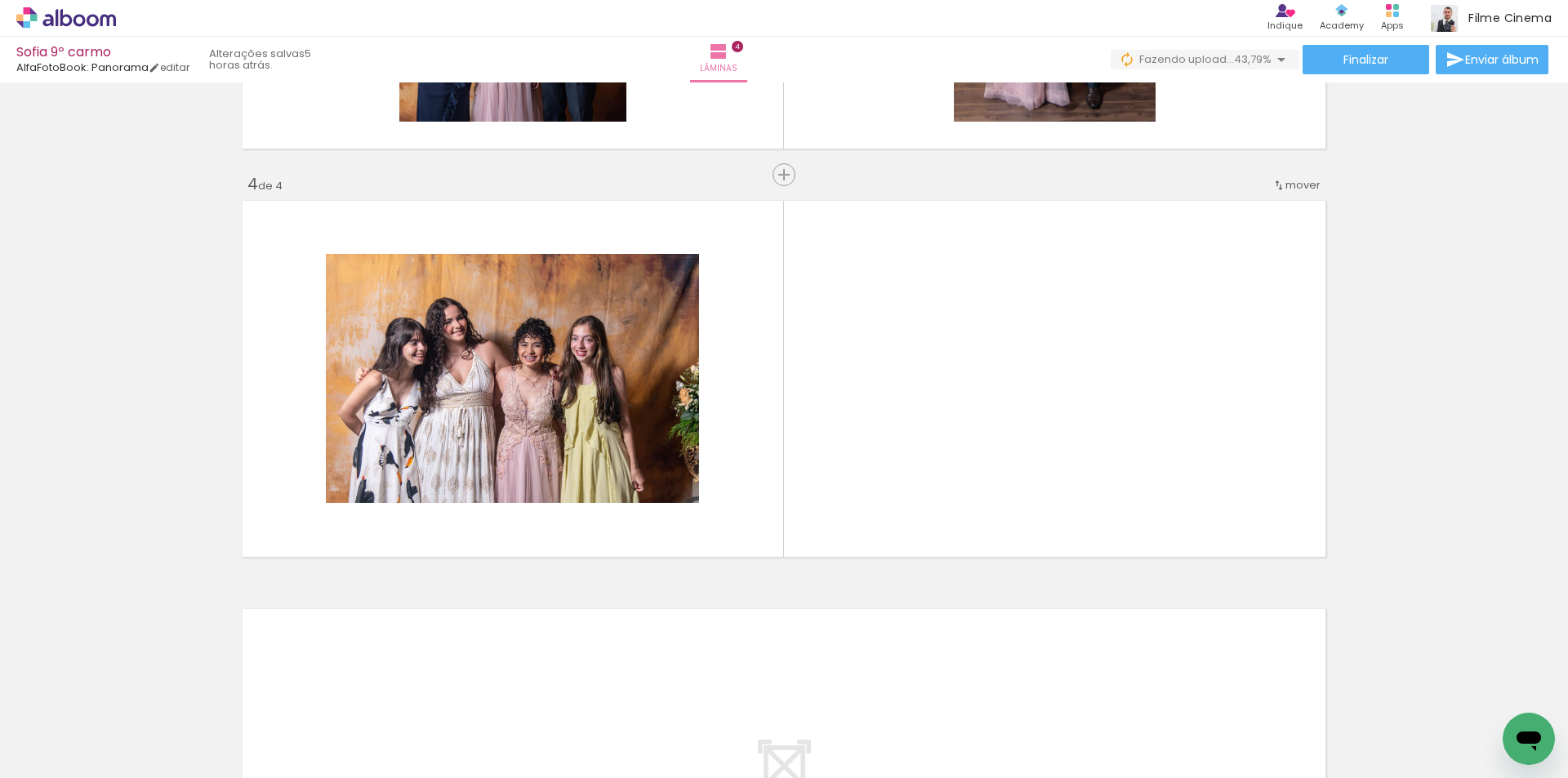
scroll to position [0, 1467]
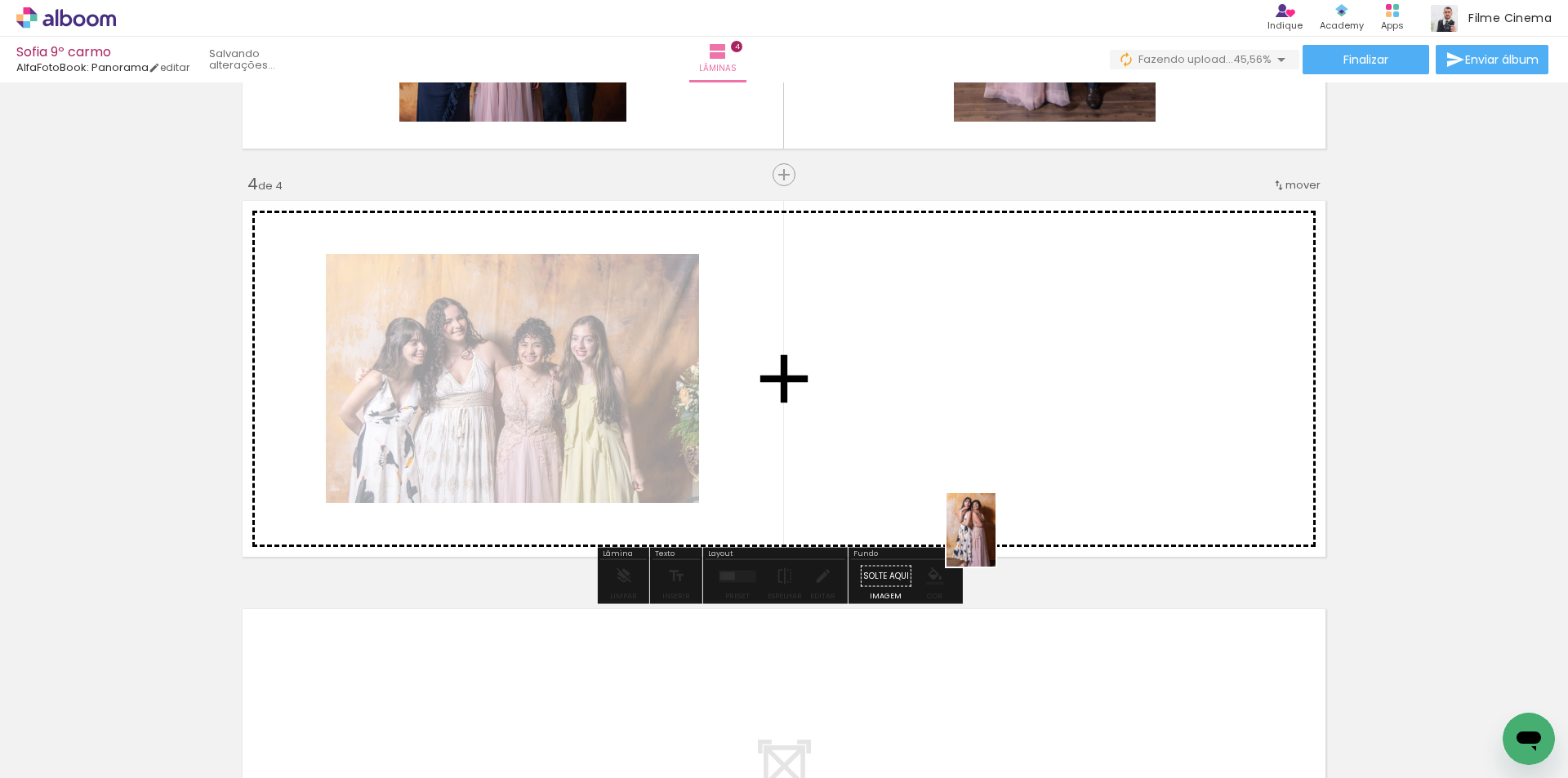
drag, startPoint x: 996, startPoint y: 721, endPoint x: 996, endPoint y: 542, distance: 179.0
click at [996, 542] on quentale-workspace at bounding box center [784, 389] width 1568 height 778
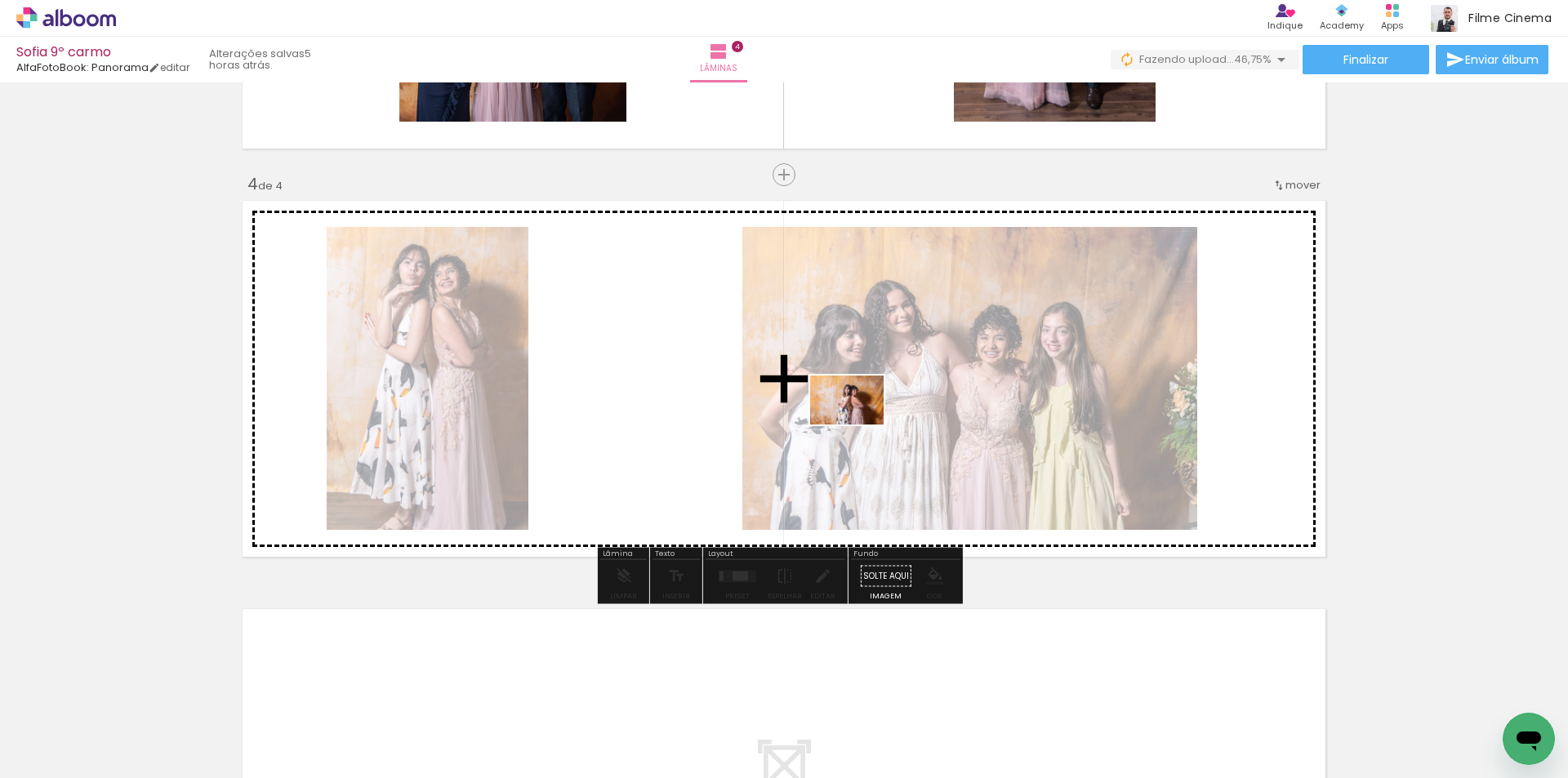
drag, startPoint x: 890, startPoint y: 738, endPoint x: 859, endPoint y: 425, distance: 314.5
click at [859, 425] on quentale-workspace at bounding box center [784, 389] width 1568 height 778
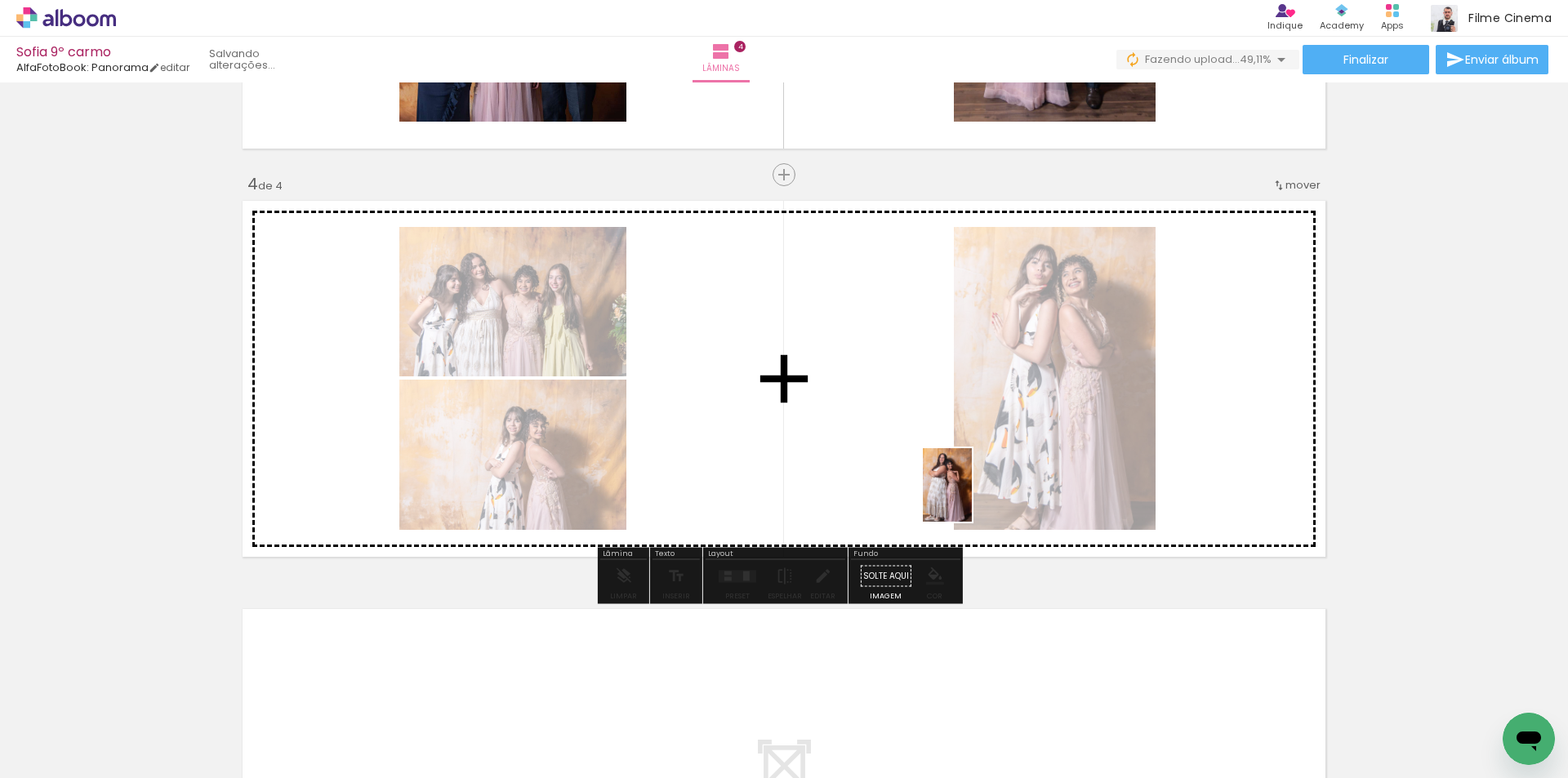
drag, startPoint x: 1265, startPoint y: 719, endPoint x: 972, endPoint y: 497, distance: 367.6
click at [972, 497] on quentale-workspace at bounding box center [784, 389] width 1568 height 778
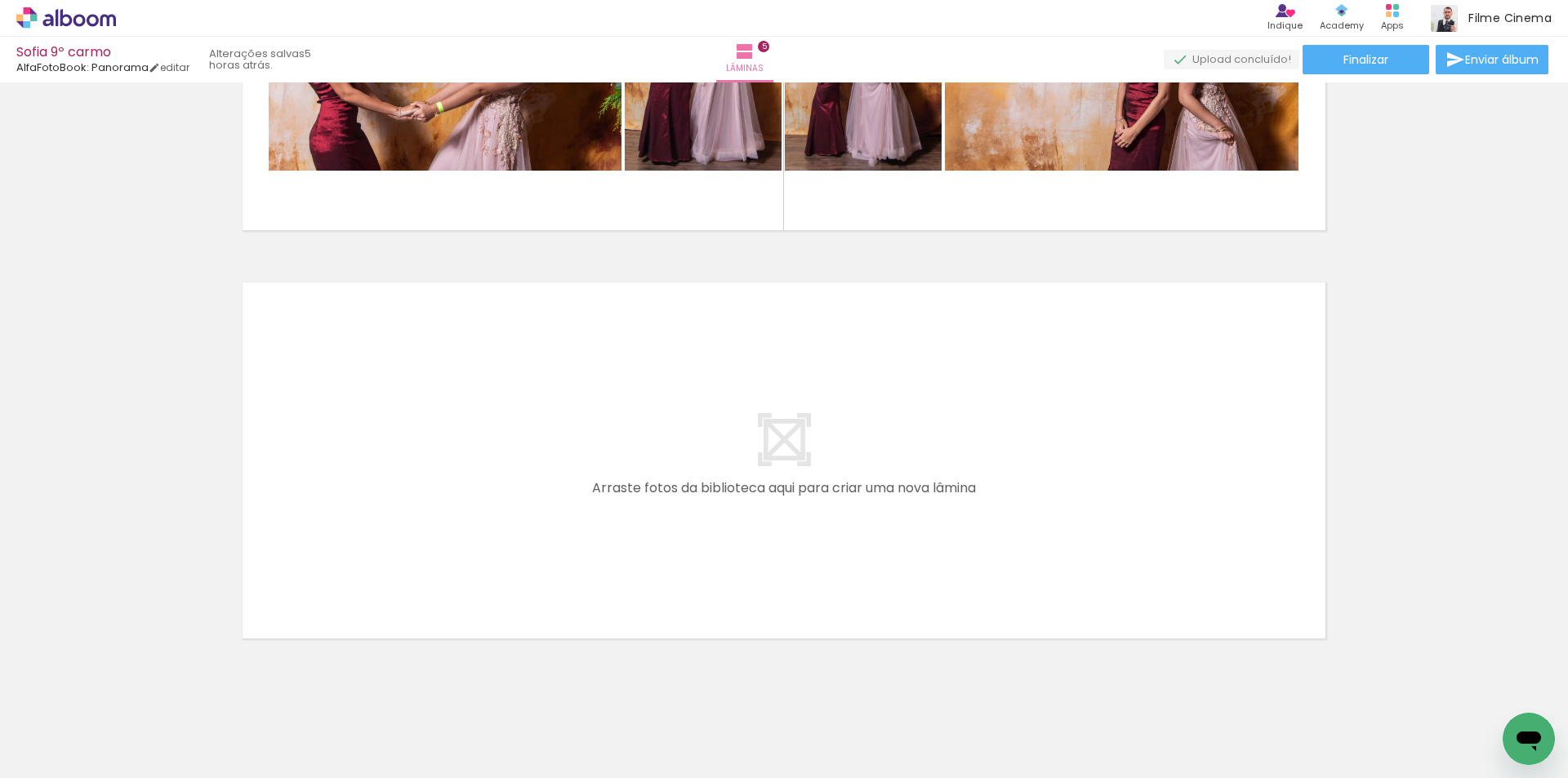
scroll to position [0, 2731]
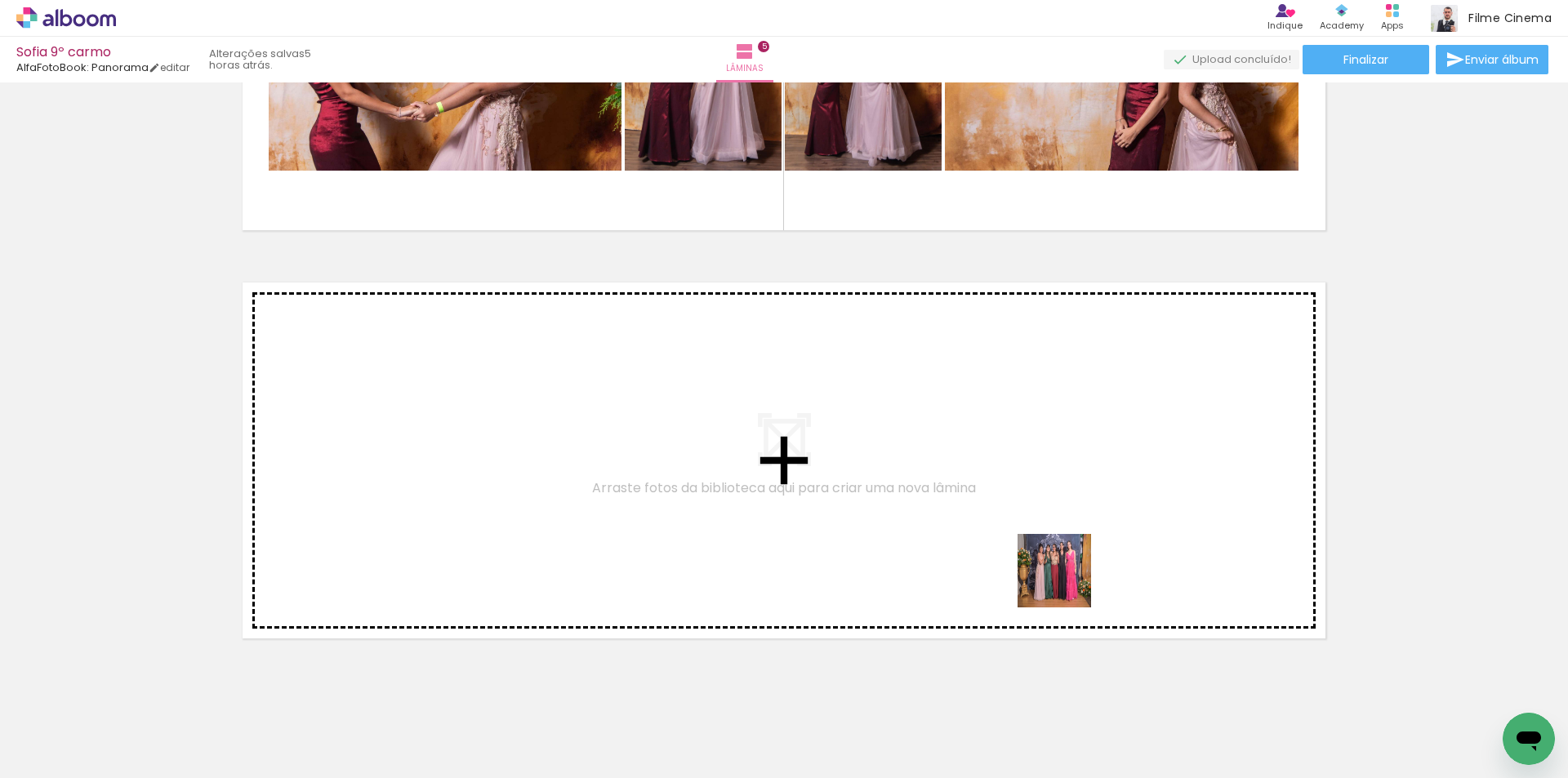
drag, startPoint x: 1121, startPoint y: 728, endPoint x: 1066, endPoint y: 583, distance: 155.1
click at [1066, 583] on quentale-workspace at bounding box center [784, 389] width 1568 height 778
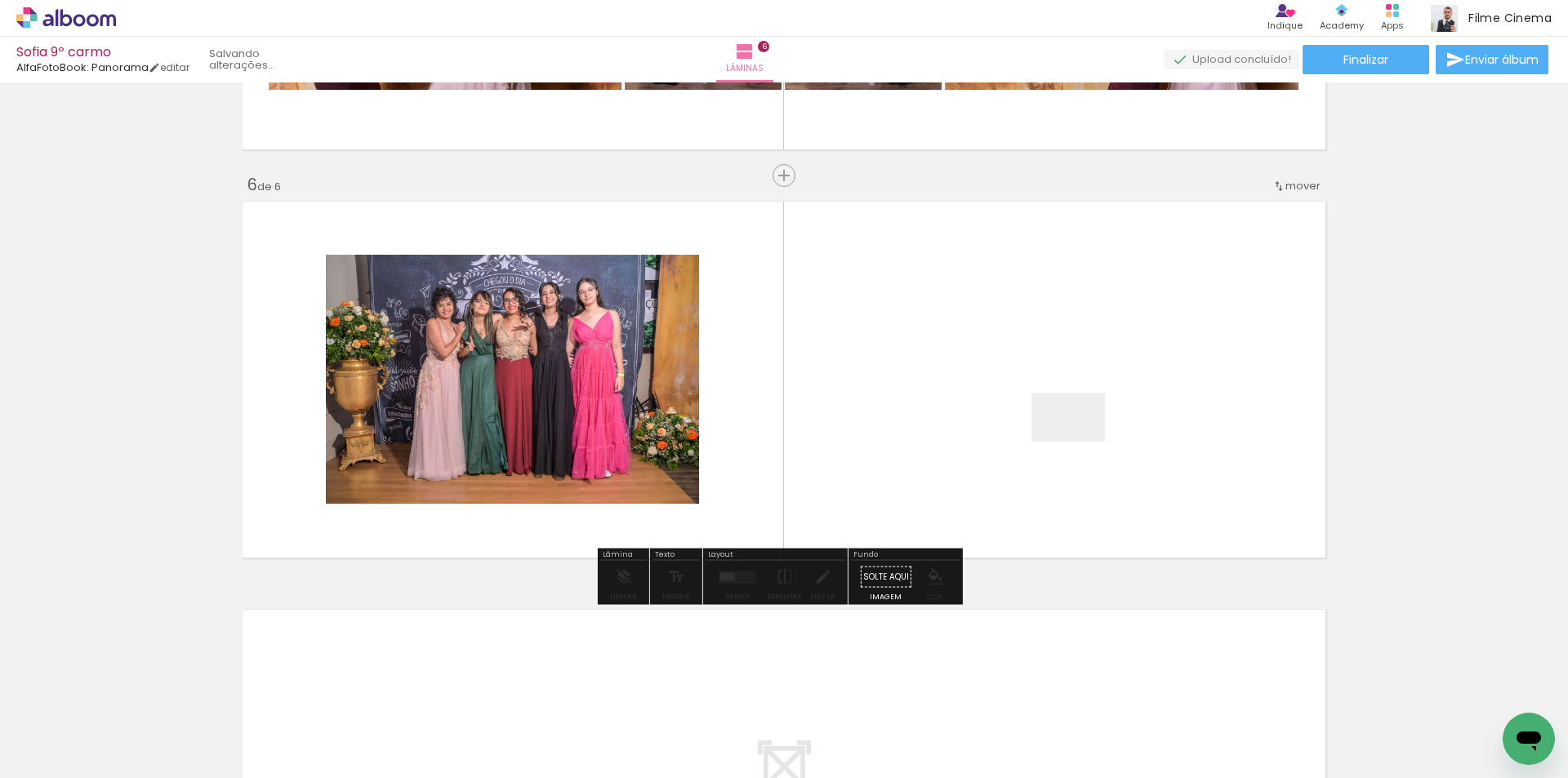
click at [1081, 442] on quentale-workspace at bounding box center [784, 389] width 1568 height 778
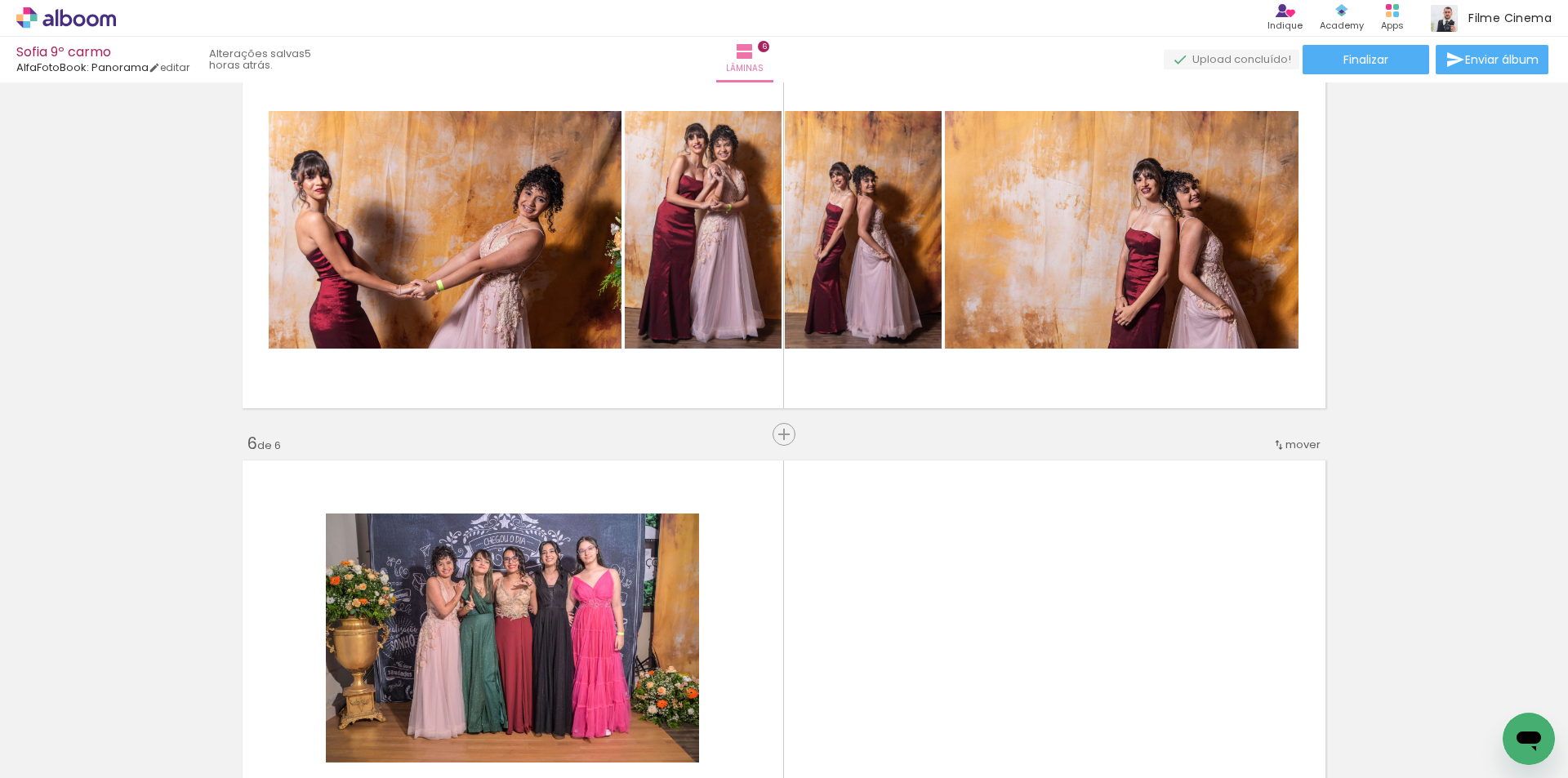
scroll to position [1649, 0]
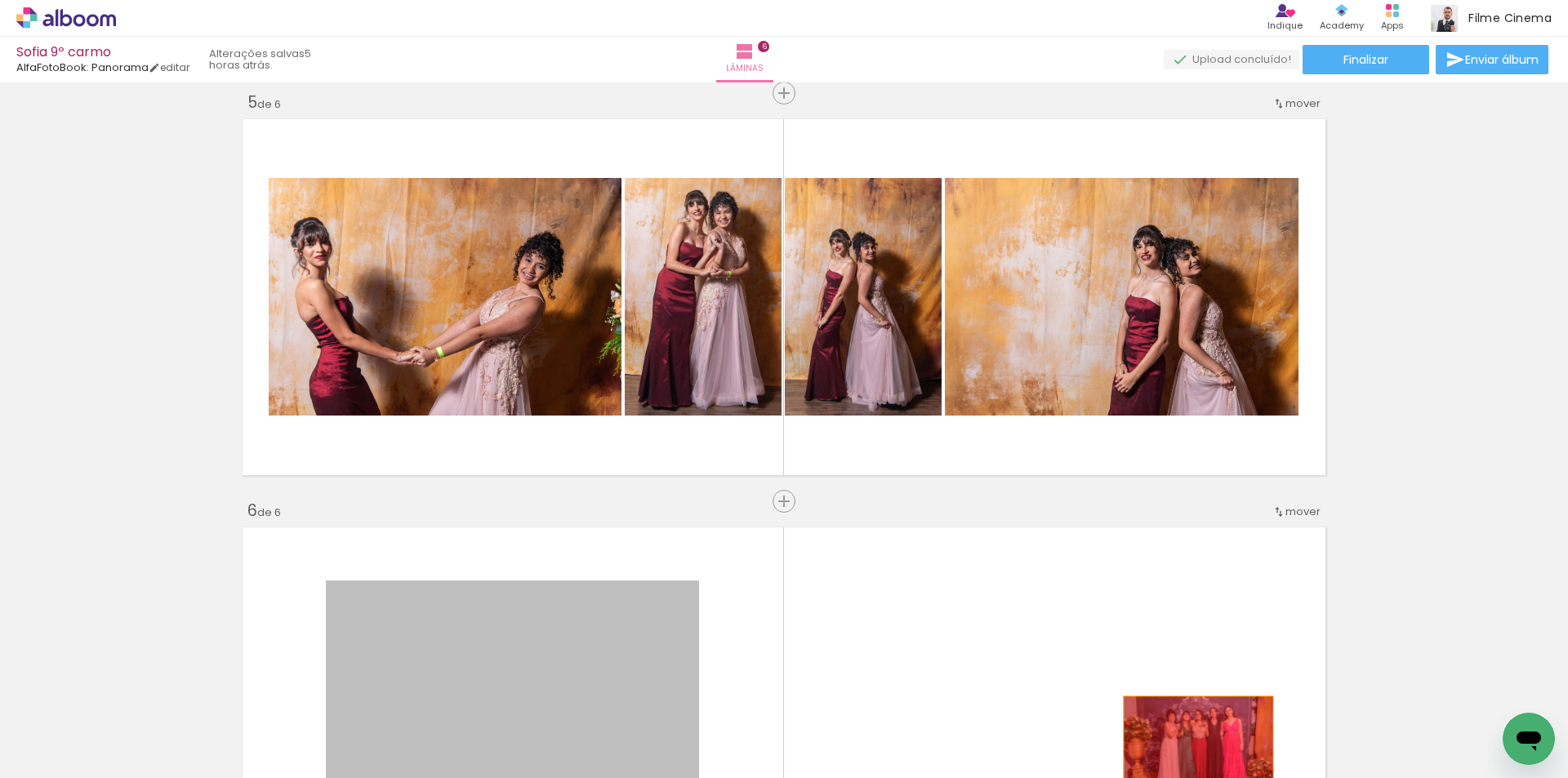
drag, startPoint x: 566, startPoint y: 624, endPoint x: 1179, endPoint y: 744, distance: 624.6
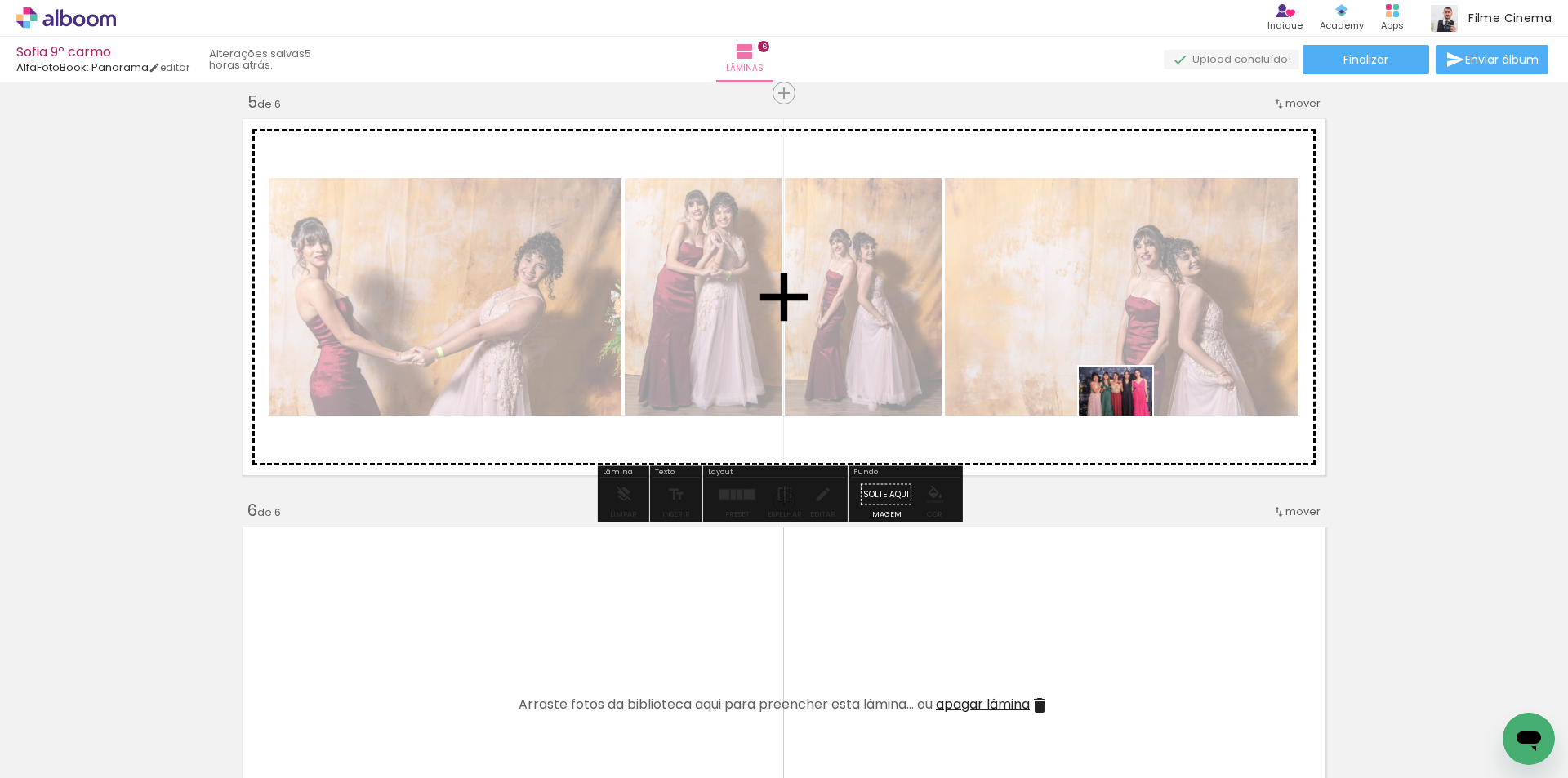
drag, startPoint x: 1189, startPoint y: 727, endPoint x: 1128, endPoint y: 415, distance: 317.9
click at [1128, 415] on quentale-workspace at bounding box center [784, 389] width 1568 height 778
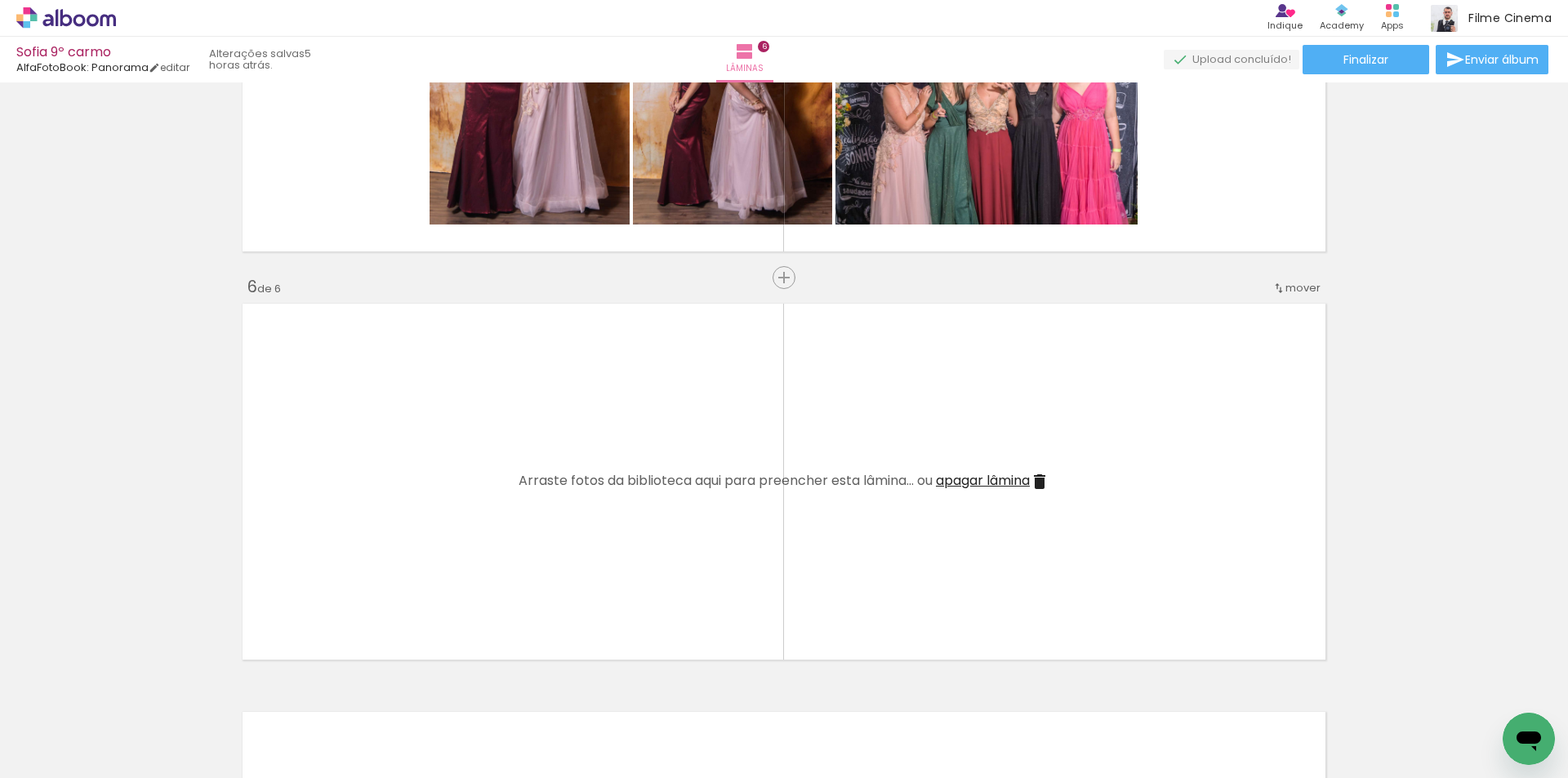
scroll to position [1894, 0]
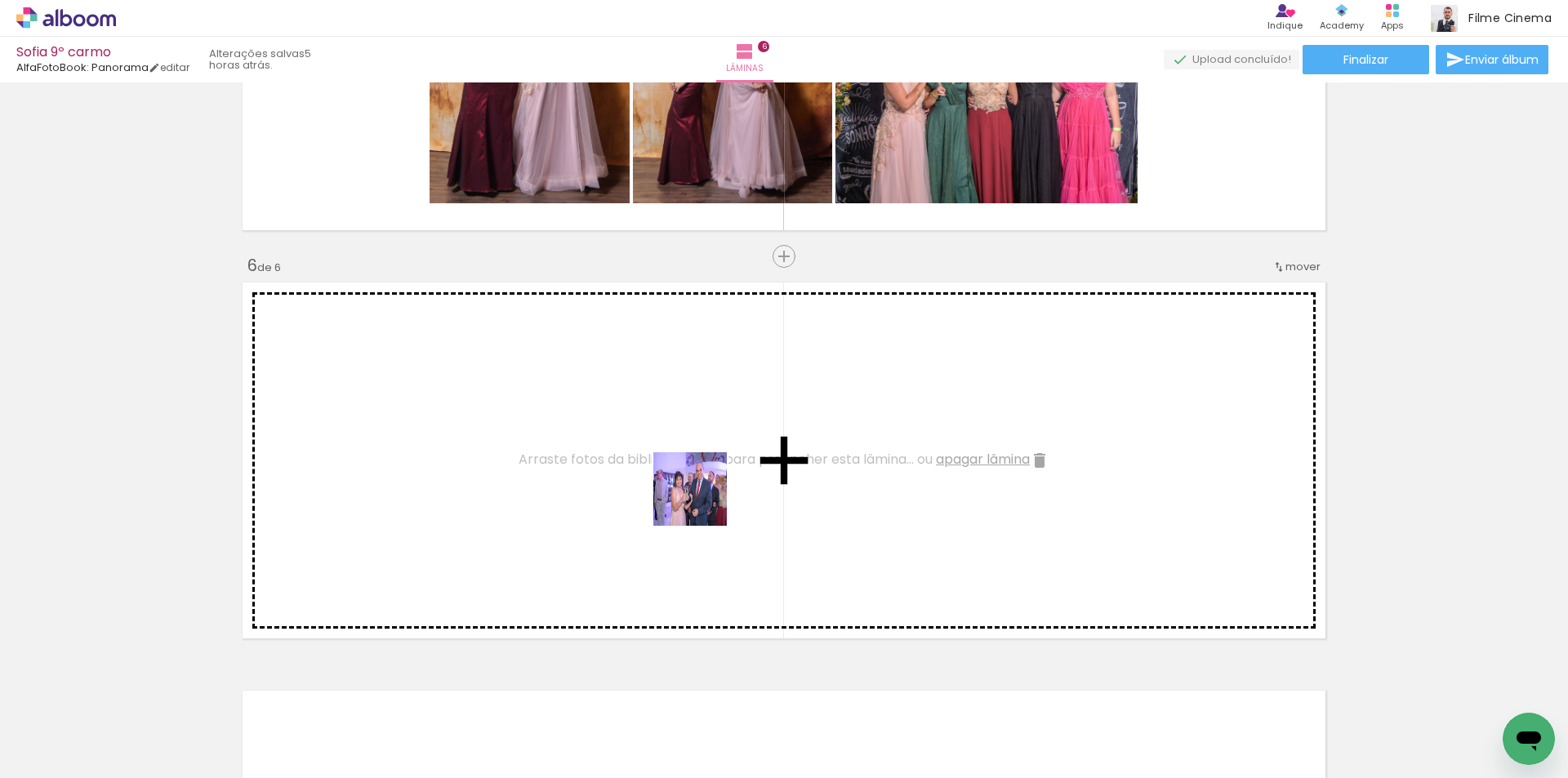
drag, startPoint x: 684, startPoint y: 732, endPoint x: 703, endPoint y: 501, distance: 231.8
click at [703, 501] on quentale-workspace at bounding box center [784, 389] width 1568 height 778
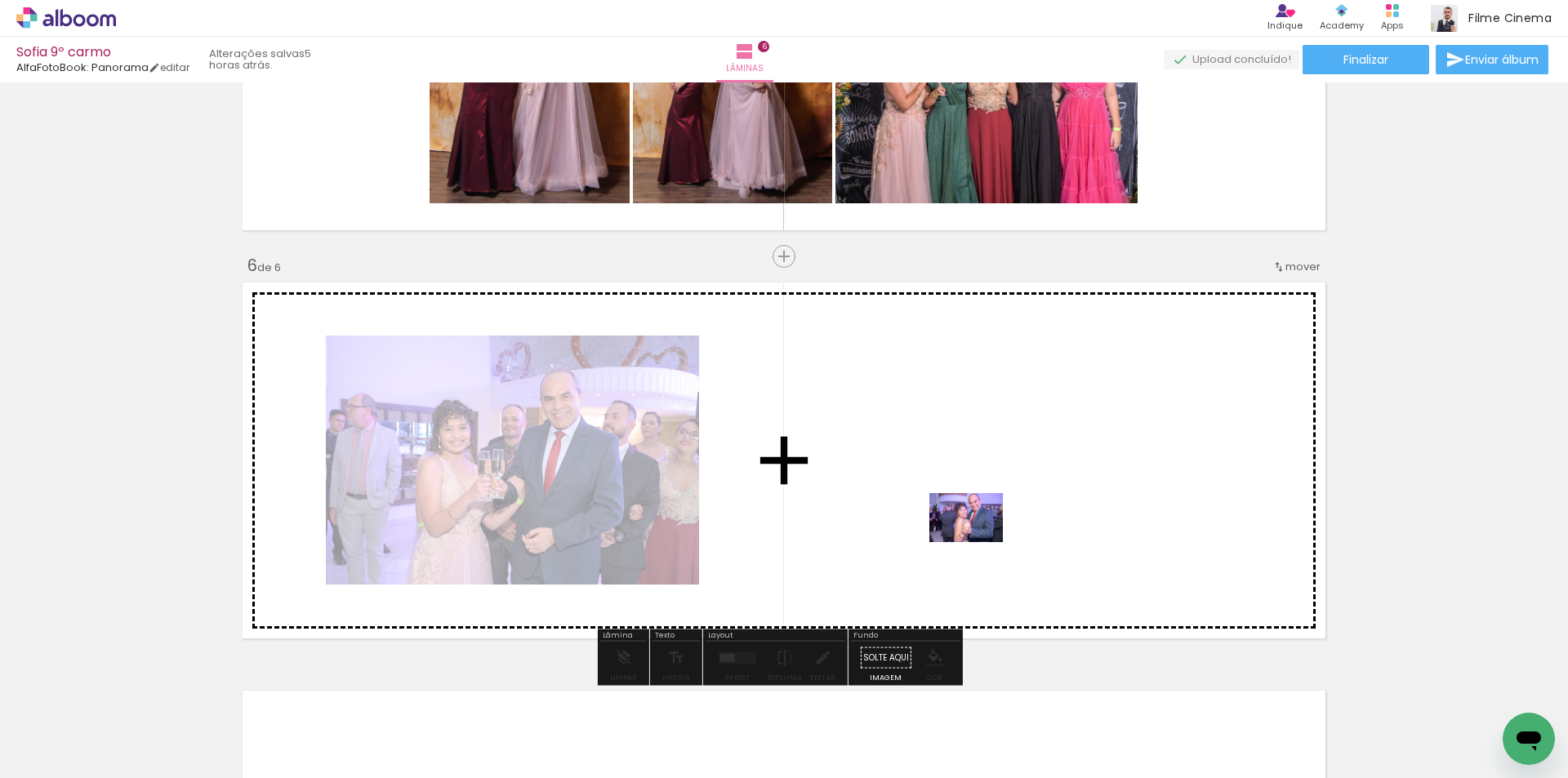
drag, startPoint x: 872, startPoint y: 730, endPoint x: 978, endPoint y: 542, distance: 215.8
click at [978, 542] on quentale-workspace at bounding box center [784, 389] width 1568 height 778
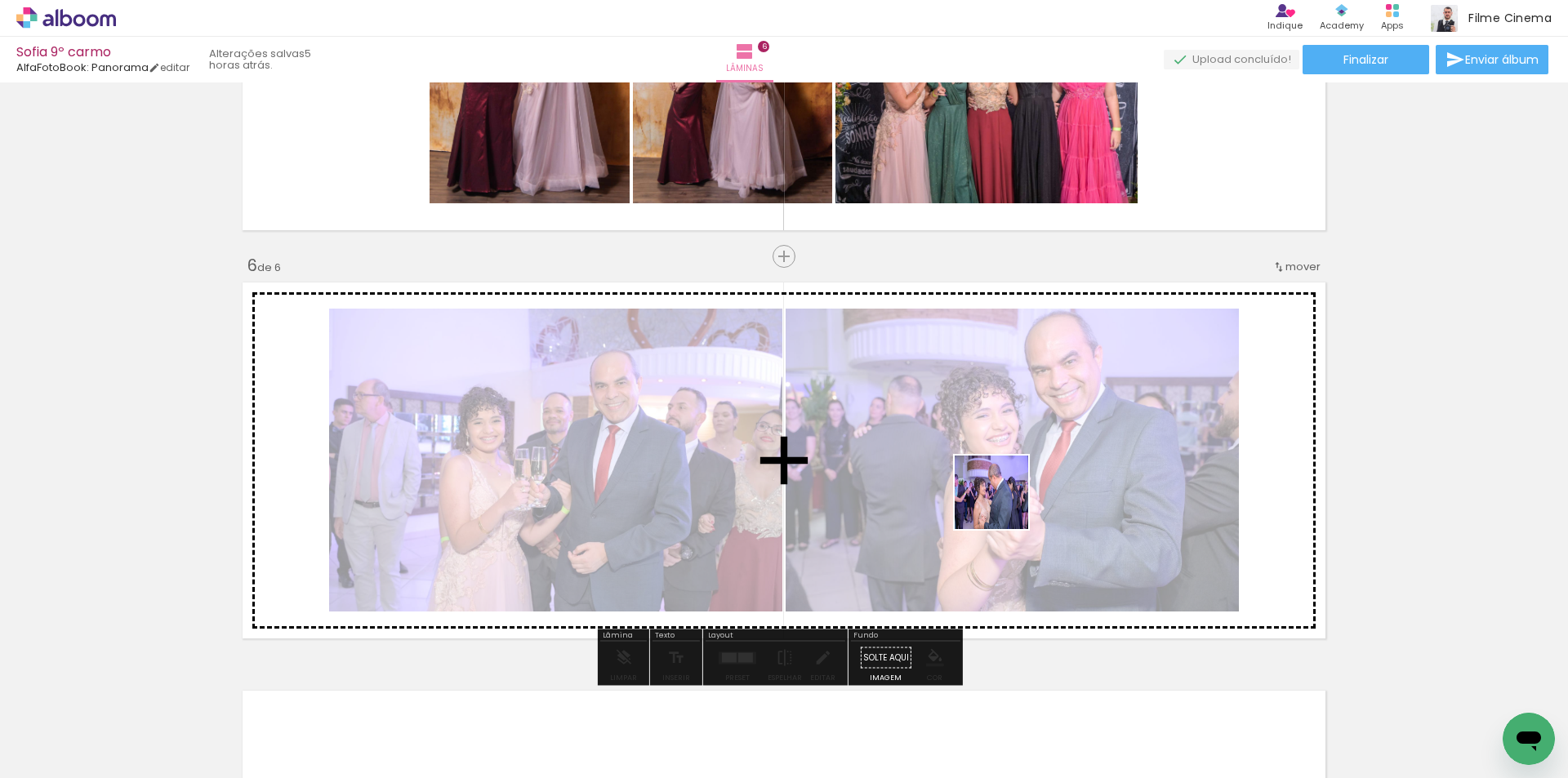
drag, startPoint x: 1049, startPoint y: 727, endPoint x: 1004, endPoint y: 505, distance: 226.5
click at [1004, 505] on quentale-workspace at bounding box center [784, 389] width 1568 height 778
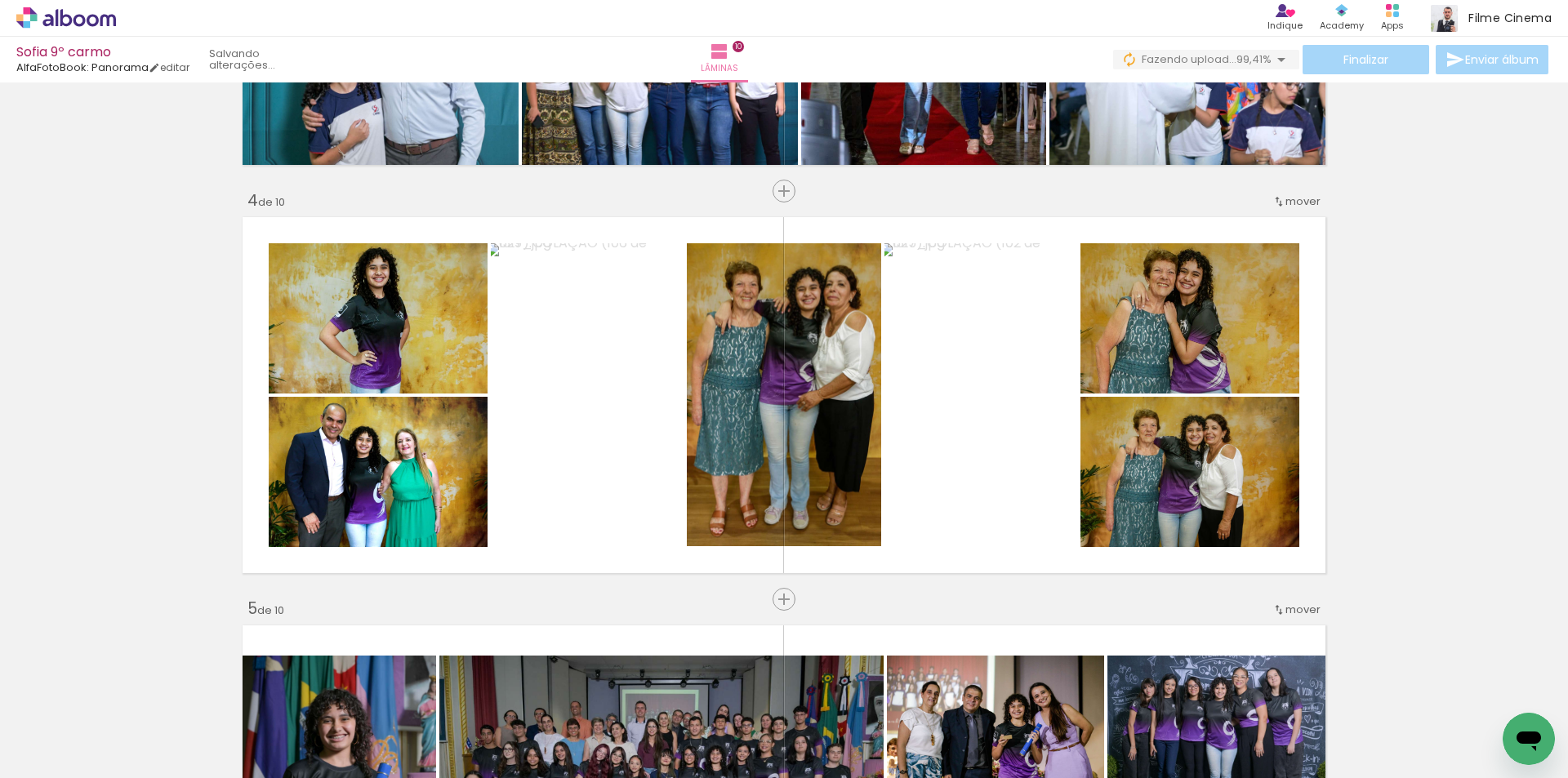
scroll to position [0, 12264]
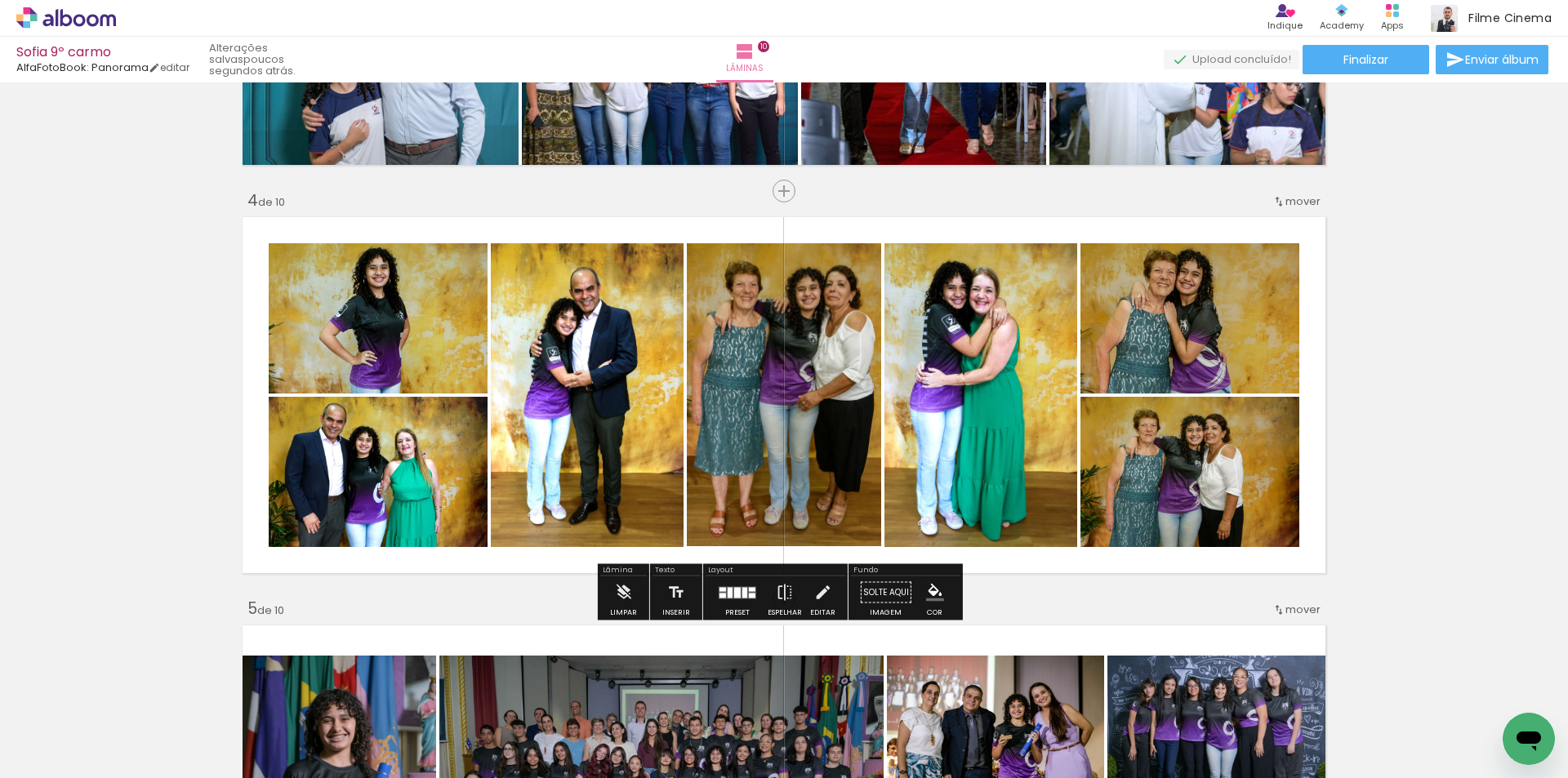
click at [50, 763] on span "Adicionar Fotos" at bounding box center [58, 756] width 49 height 18
click at [0, 0] on input "file" at bounding box center [0, 0] width 0 height 0
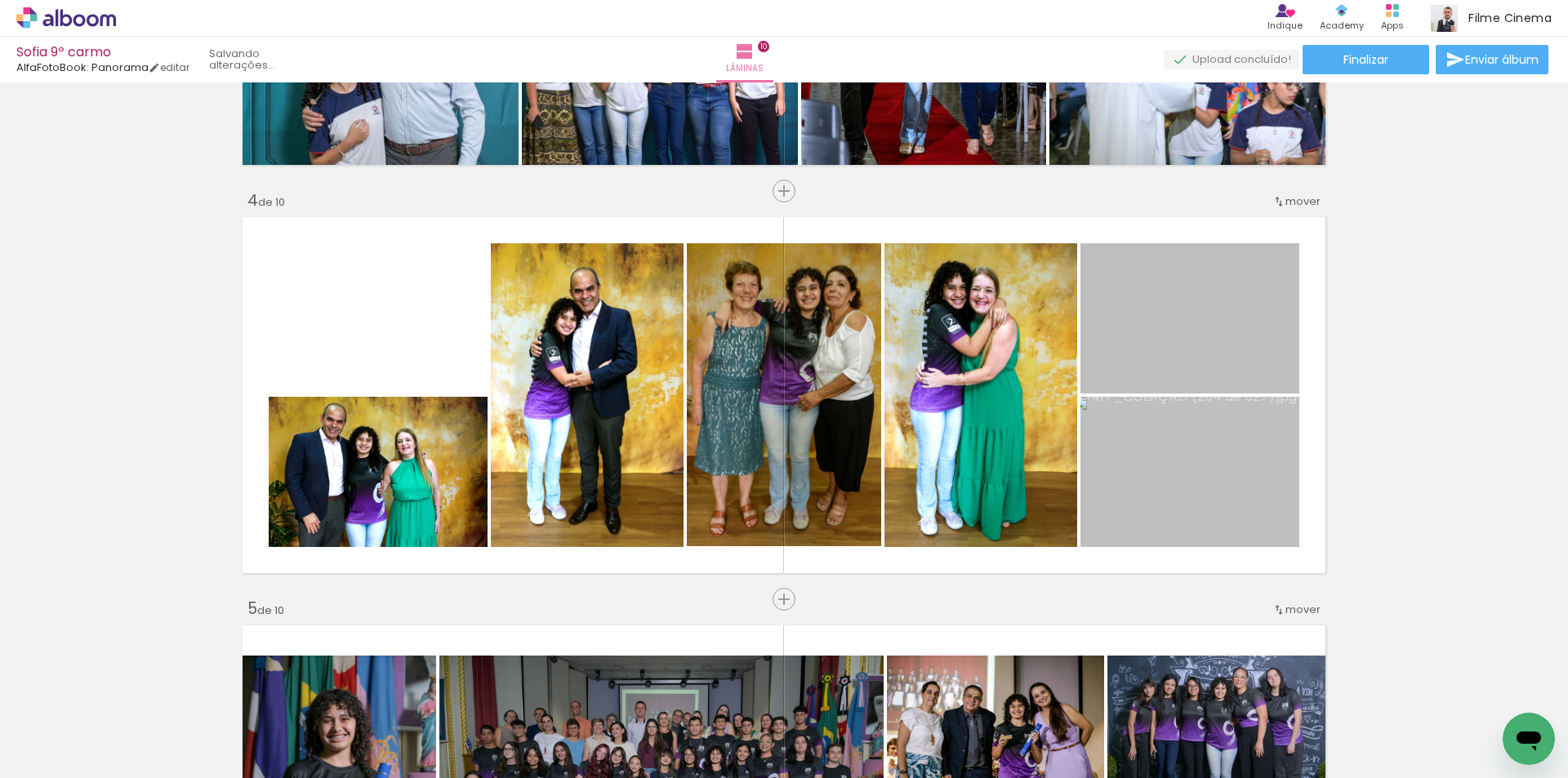
scroll to position [0, 0]
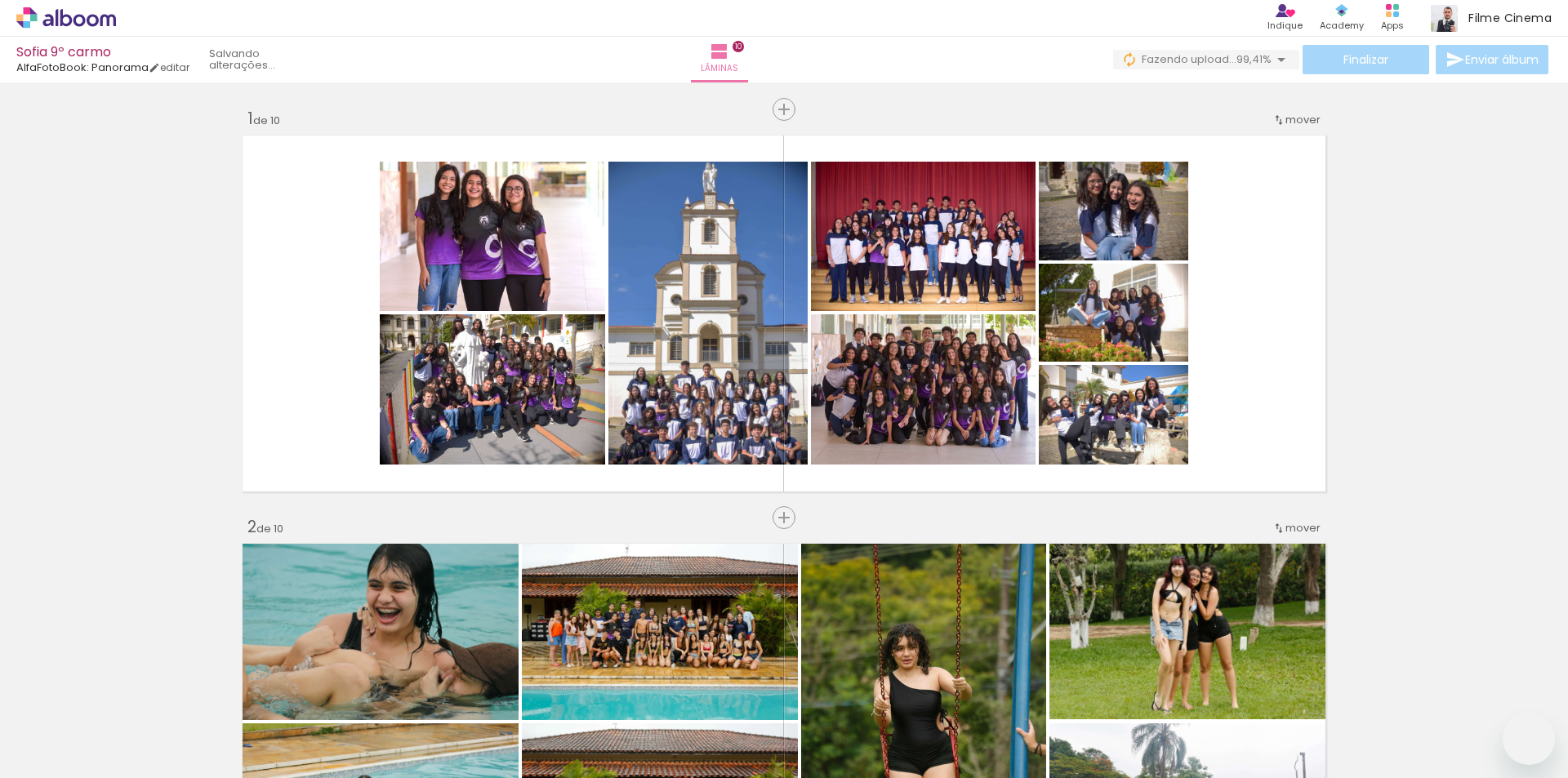
click at [66, 764] on span "Adicionar Fotos" at bounding box center [58, 756] width 49 height 18
click at [0, 0] on input "file" at bounding box center [0, 0] width 0 height 0
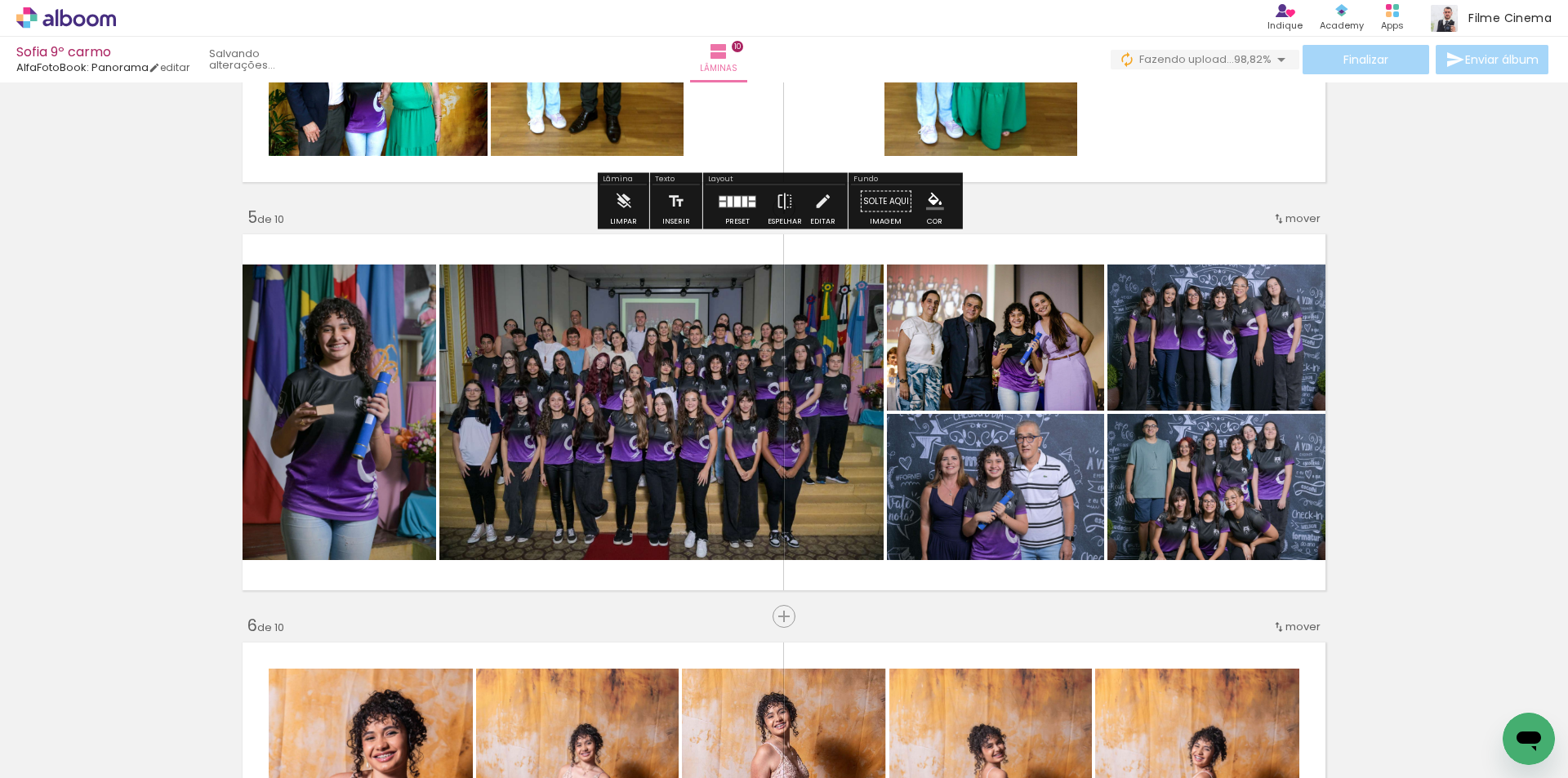
scroll to position [1551, 0]
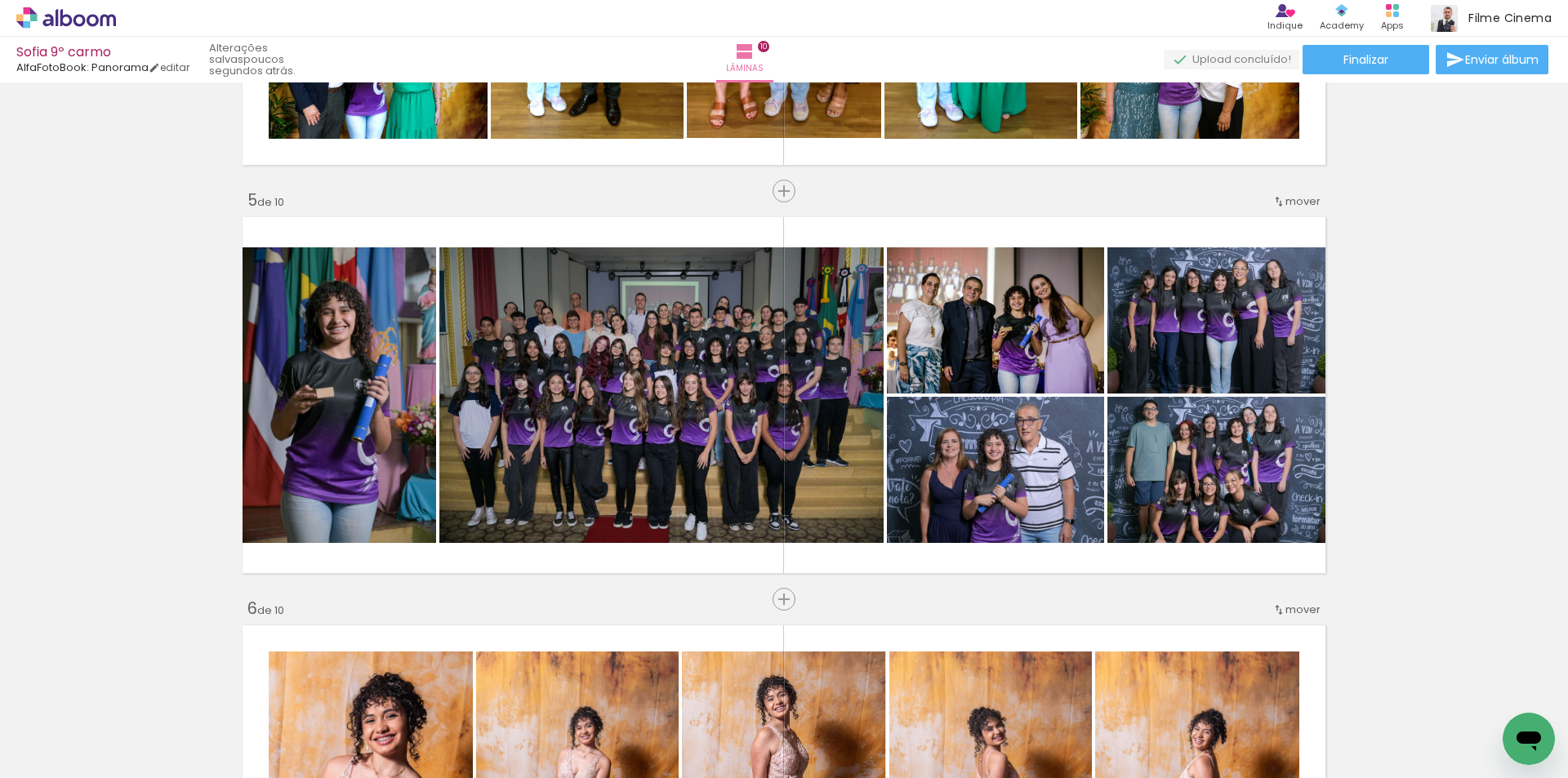
click at [40, 758] on span "Adicionar Fotos" at bounding box center [58, 756] width 49 height 18
click at [0, 0] on input "file" at bounding box center [0, 0] width 0 height 0
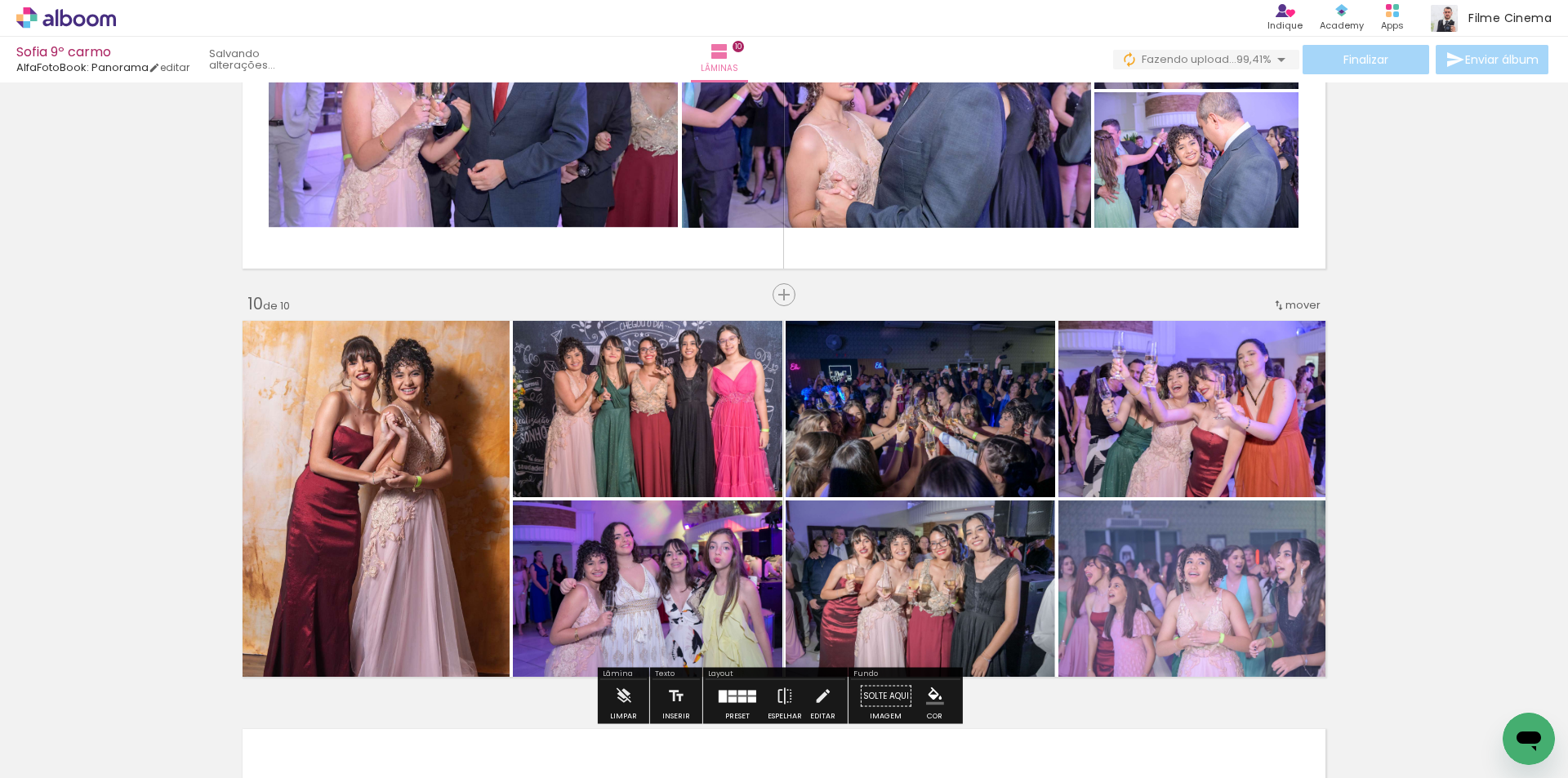
scroll to position [3510, 0]
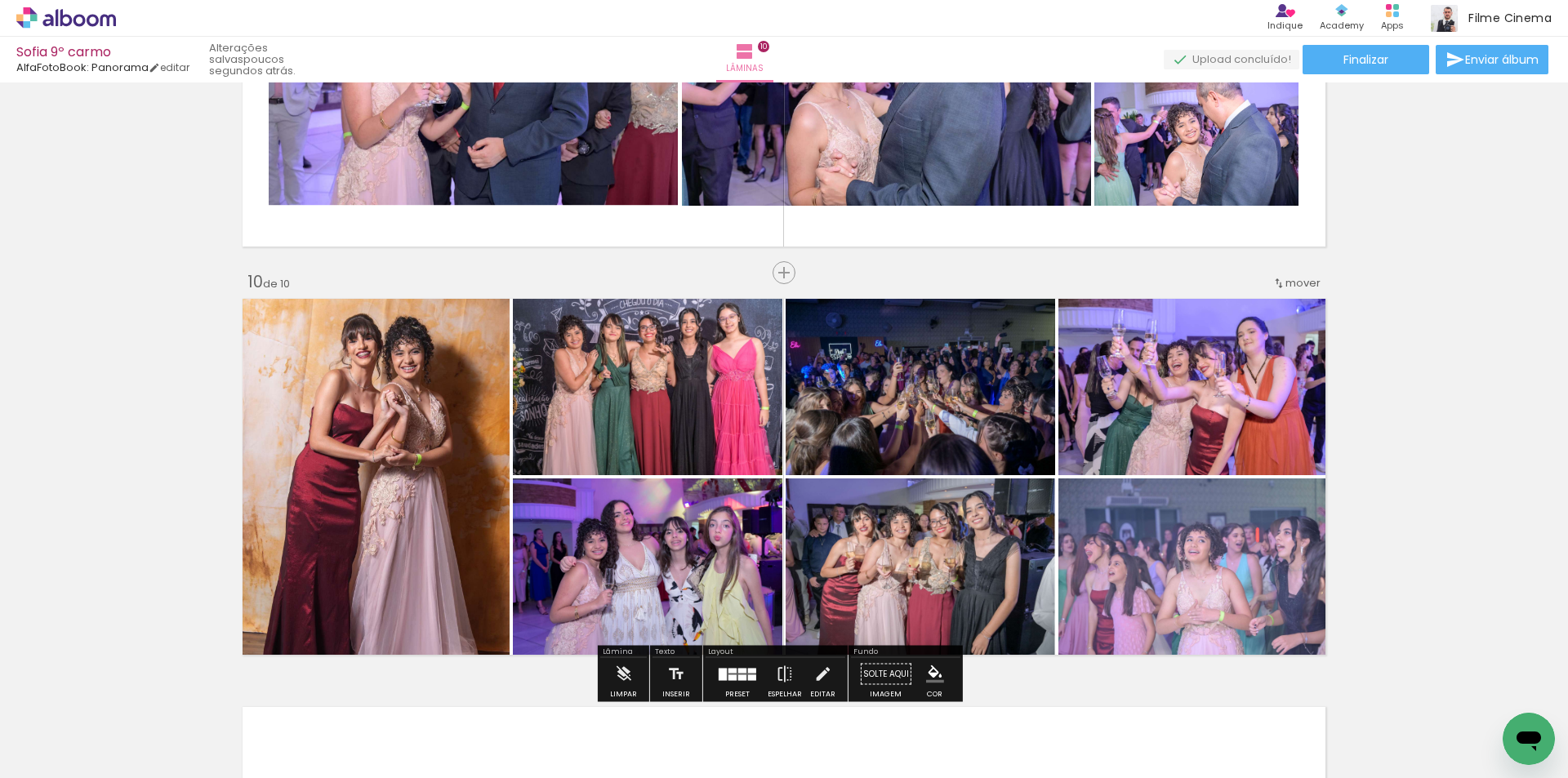
click at [52, 752] on span "Adicionar Fotos" at bounding box center [58, 756] width 49 height 18
click at [0, 0] on input "file" at bounding box center [0, 0] width 0 height 0
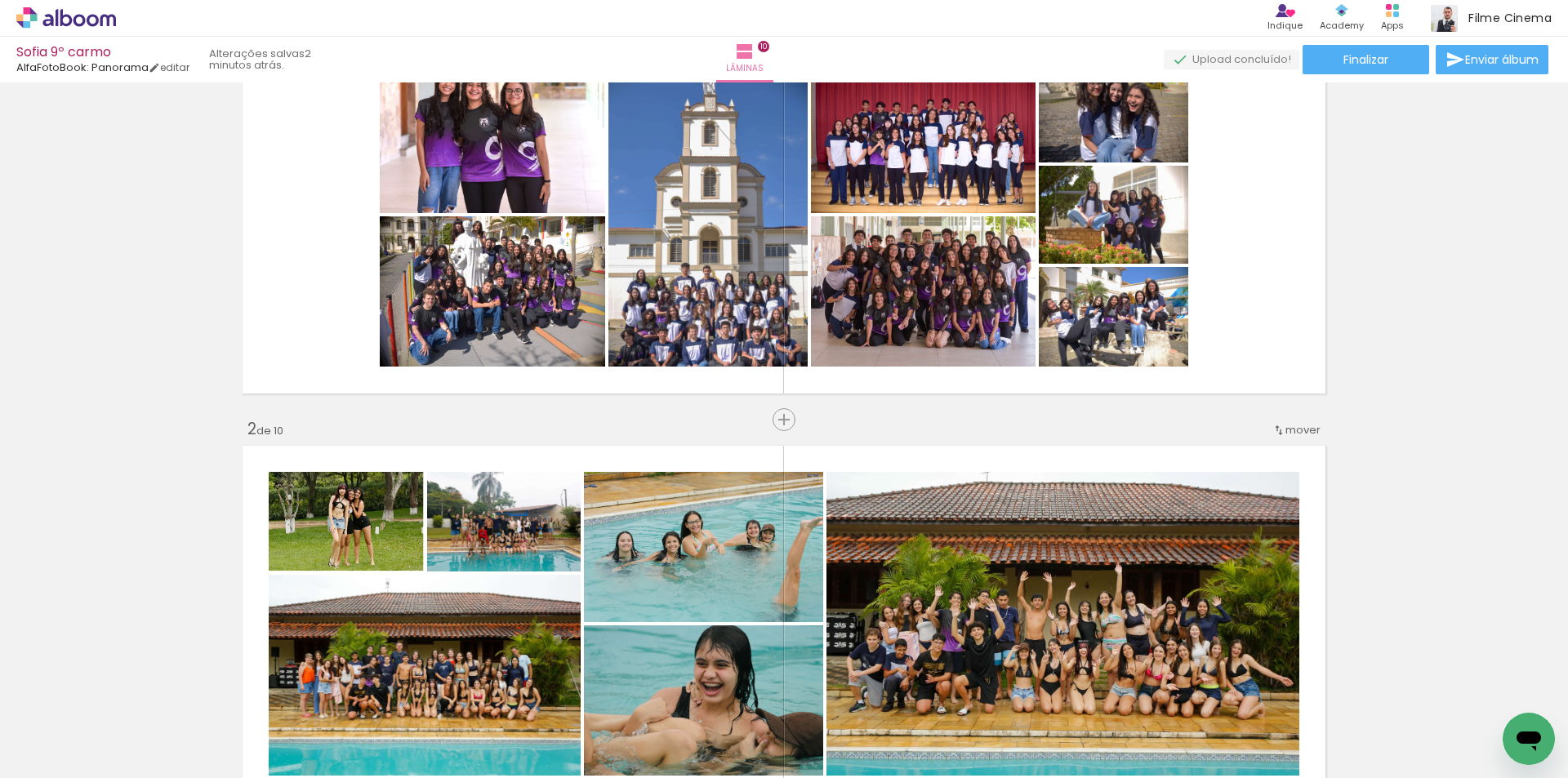
scroll to position [97, 0]
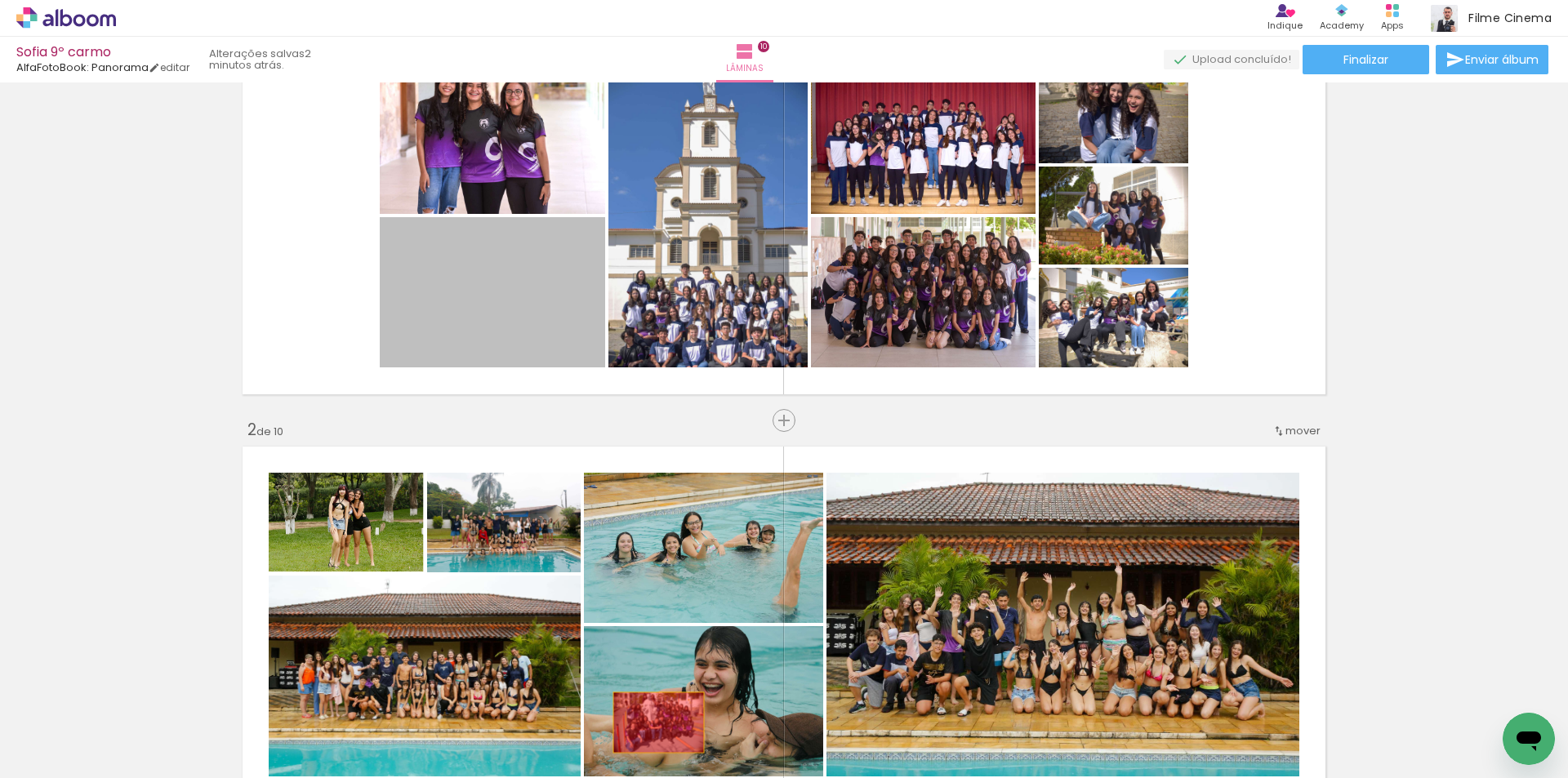
drag, startPoint x: 522, startPoint y: 304, endPoint x: 653, endPoint y: 723, distance: 439.0
click at [653, 723] on quentale-workspace at bounding box center [784, 389] width 1568 height 778
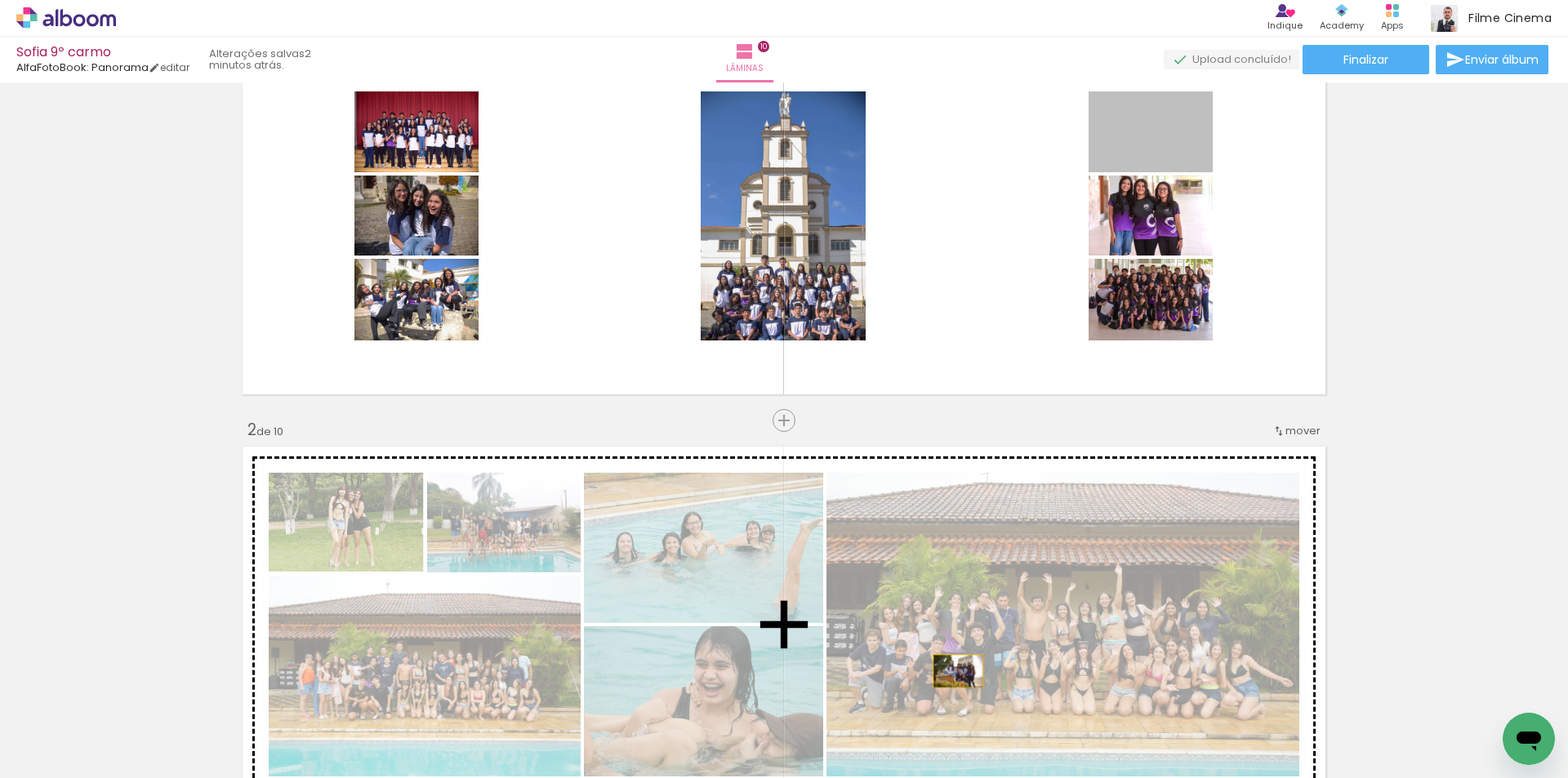
drag, startPoint x: 1174, startPoint y: 146, endPoint x: 953, endPoint y: 671, distance: 569.6
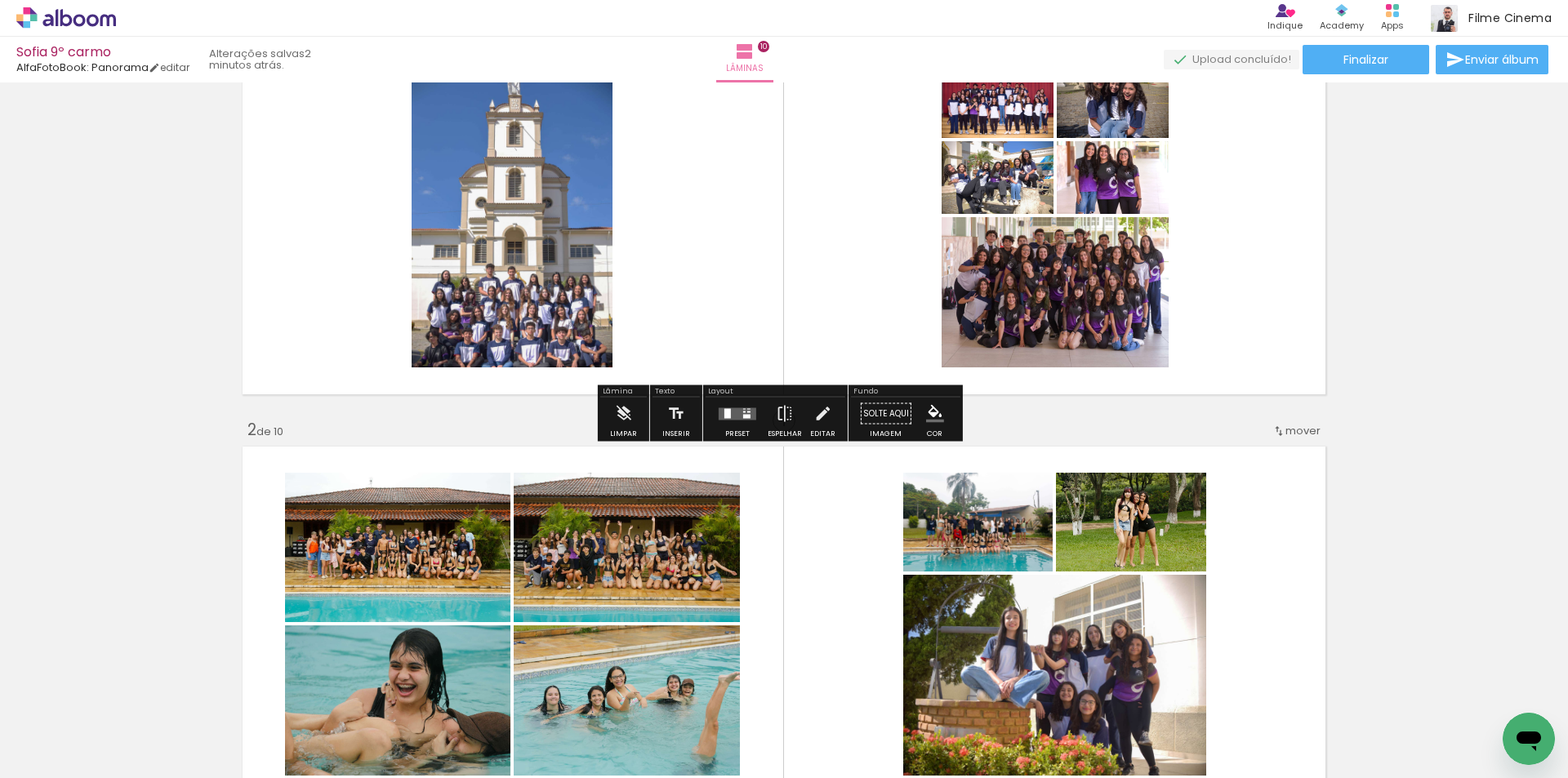
click at [734, 407] on div at bounding box center [737, 414] width 44 height 33
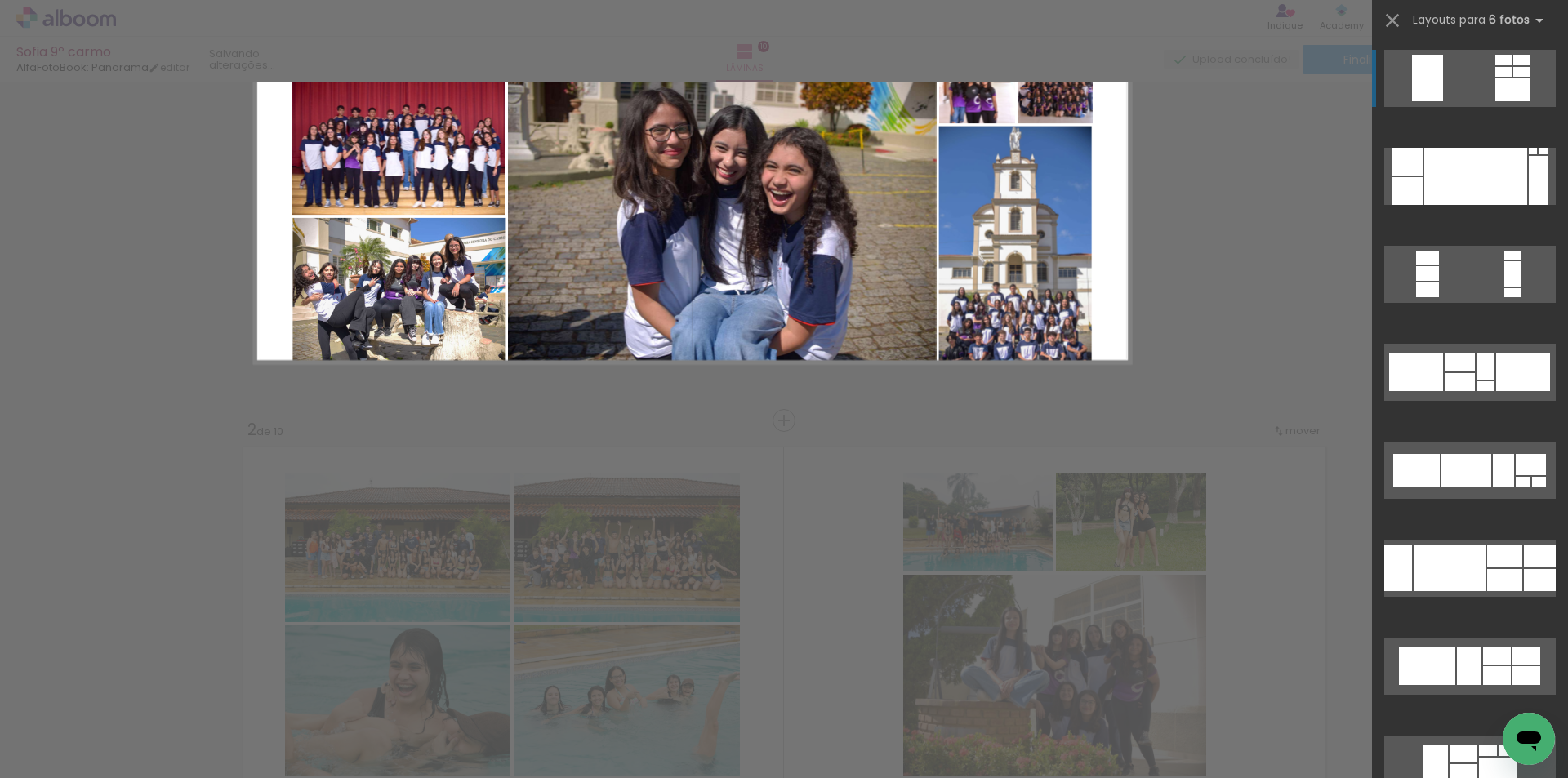
scroll to position [0, 0]
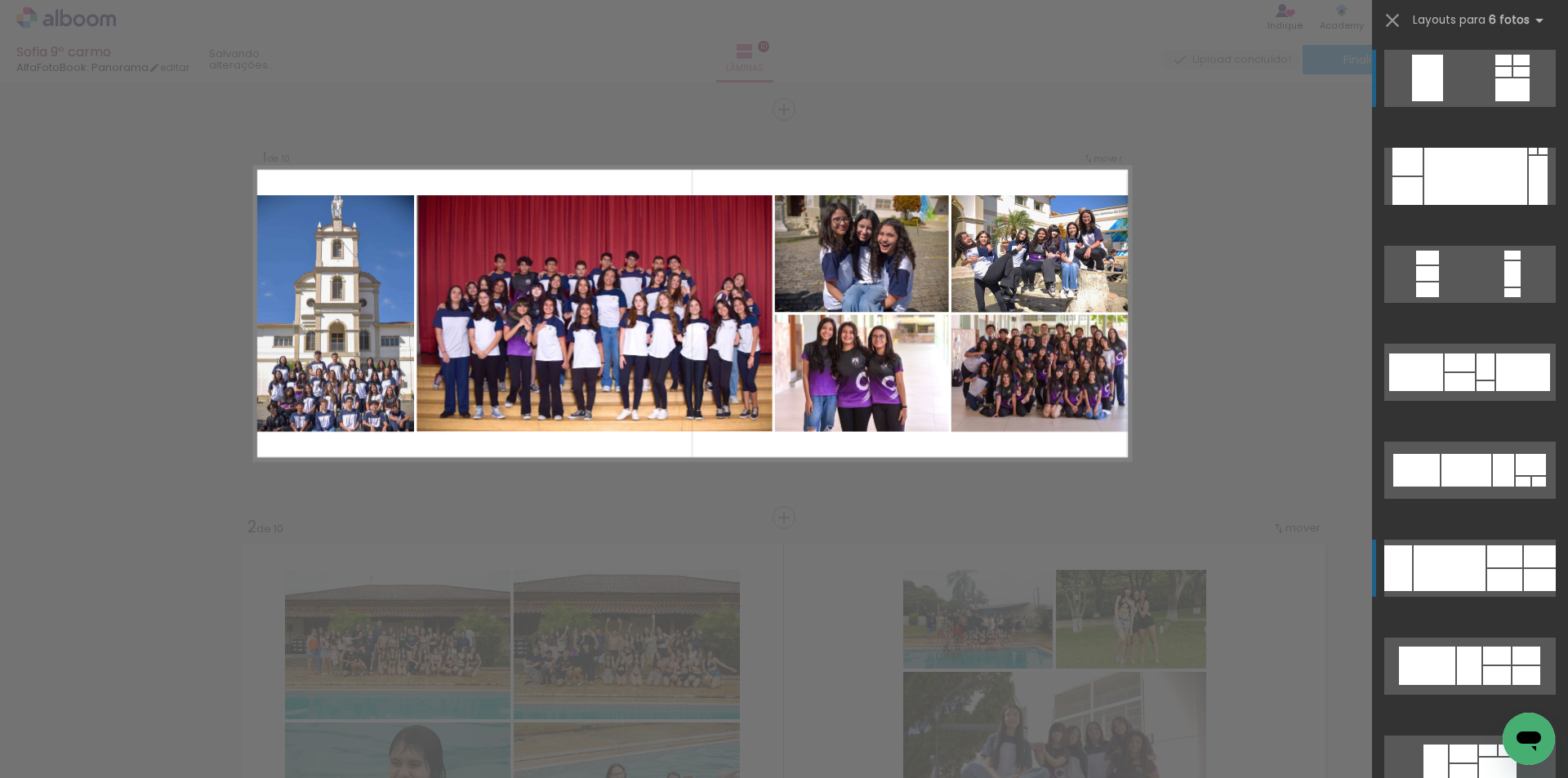
click at [1442, 562] on div at bounding box center [1449, 568] width 72 height 46
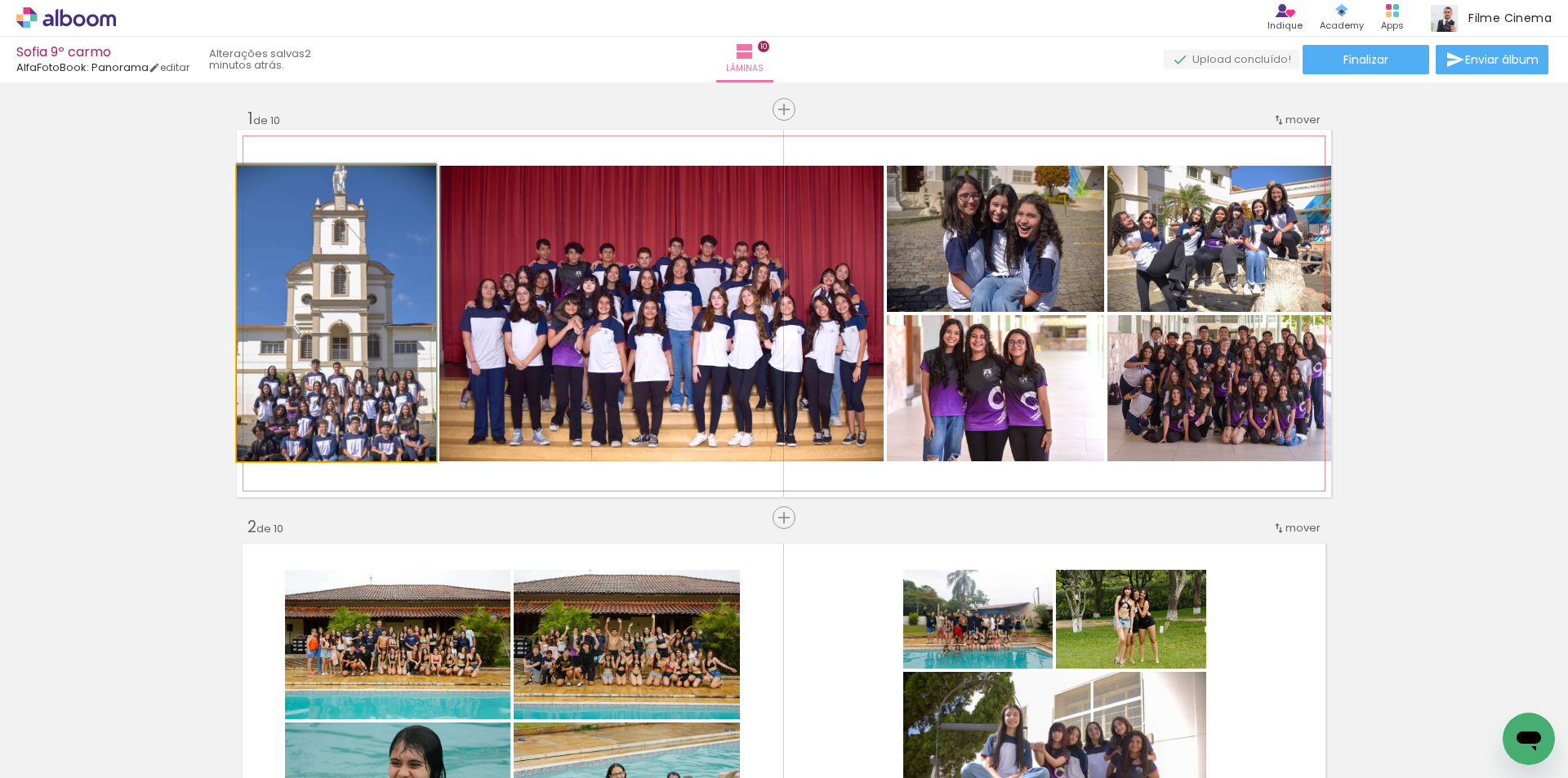
drag, startPoint x: 297, startPoint y: 333, endPoint x: 295, endPoint y: 241, distance: 92.0
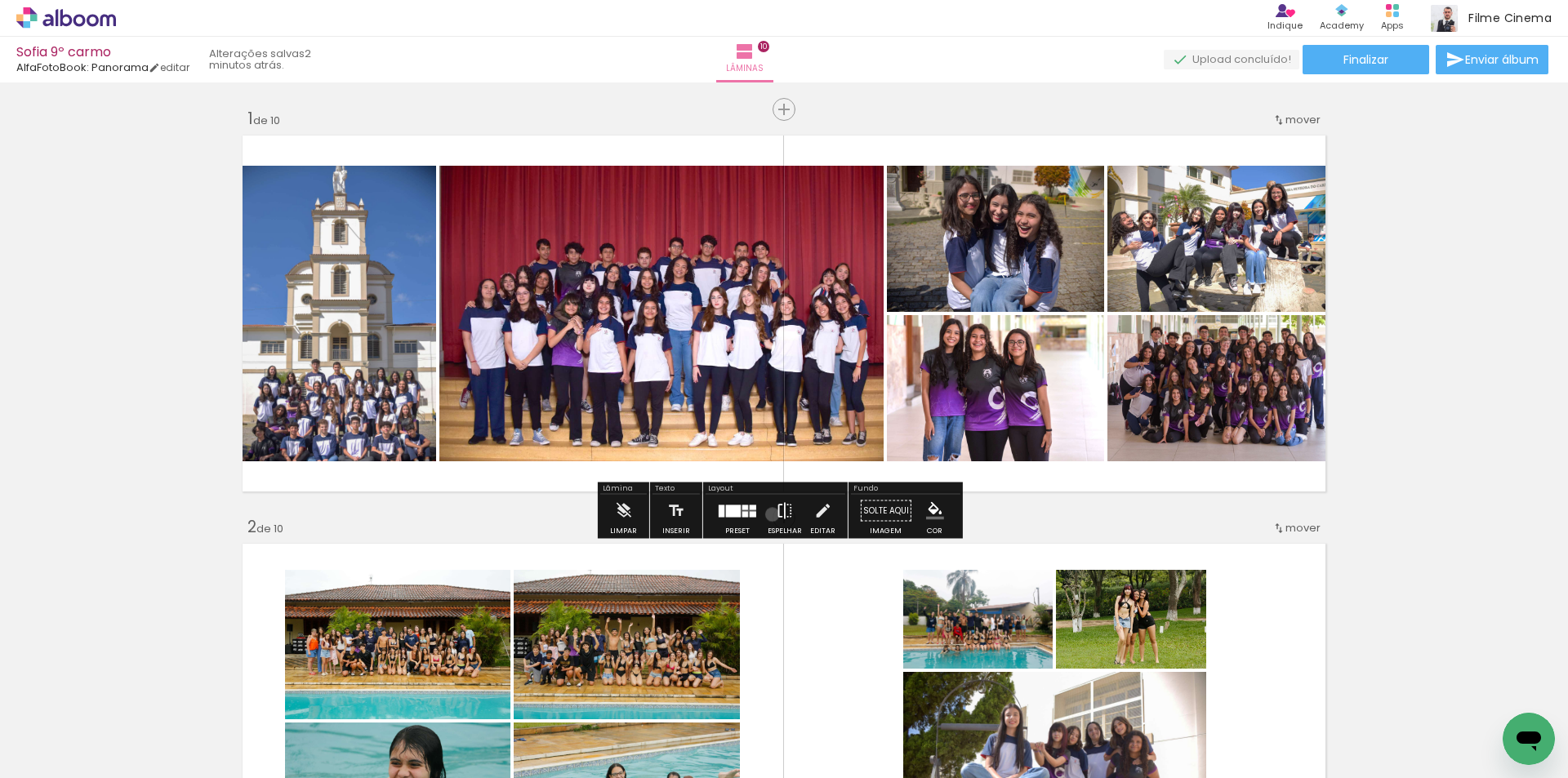
click at [769, 514] on paper-button "Espelhar" at bounding box center [784, 515] width 42 height 41
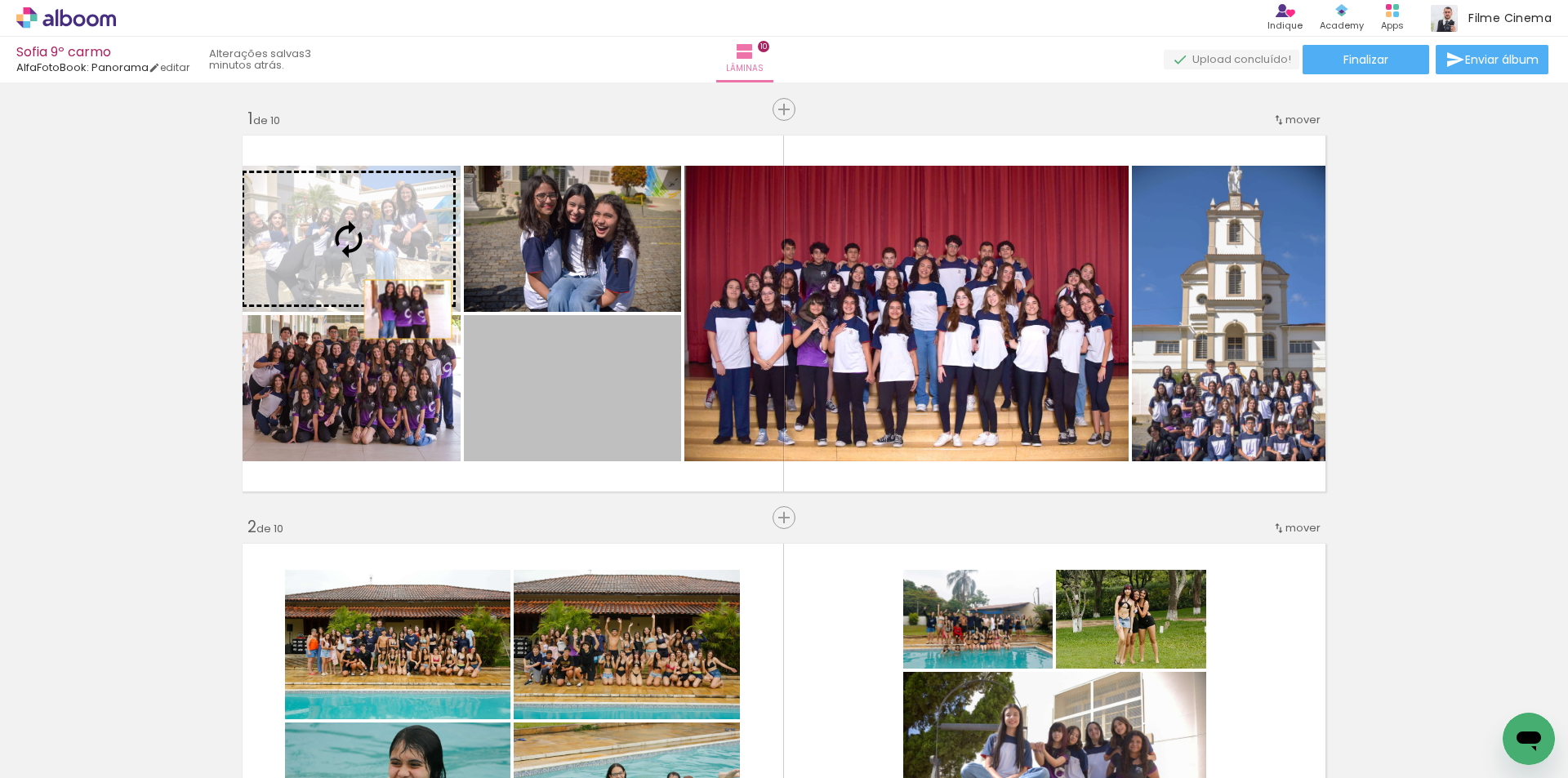
drag, startPoint x: 402, startPoint y: 309, endPoint x: 372, endPoint y: 288, distance: 36.6
click at [0, 0] on slot at bounding box center [0, 0] width 0 height 0
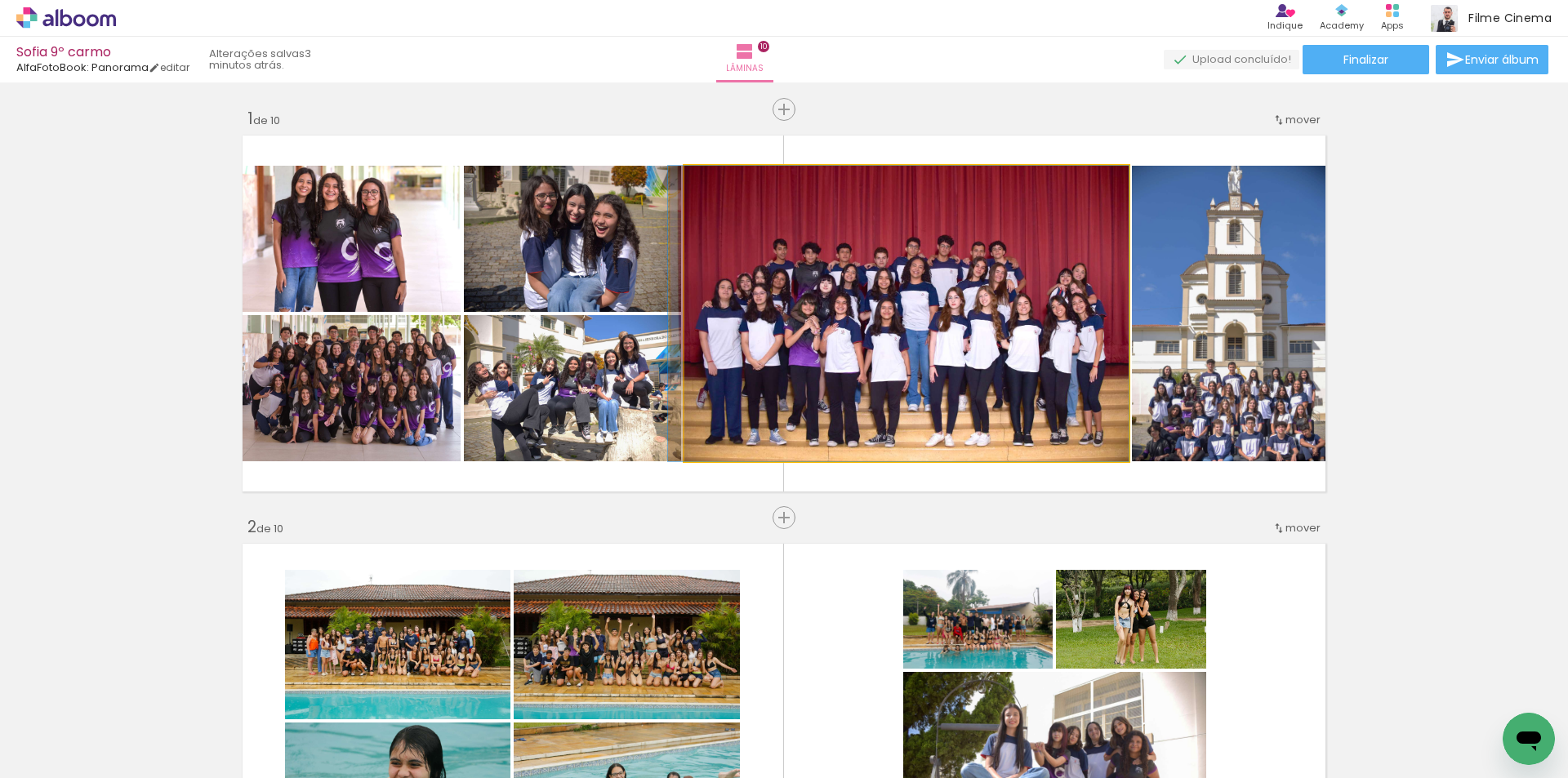
drag, startPoint x: 885, startPoint y: 370, endPoint x: 863, endPoint y: 352, distance: 28.4
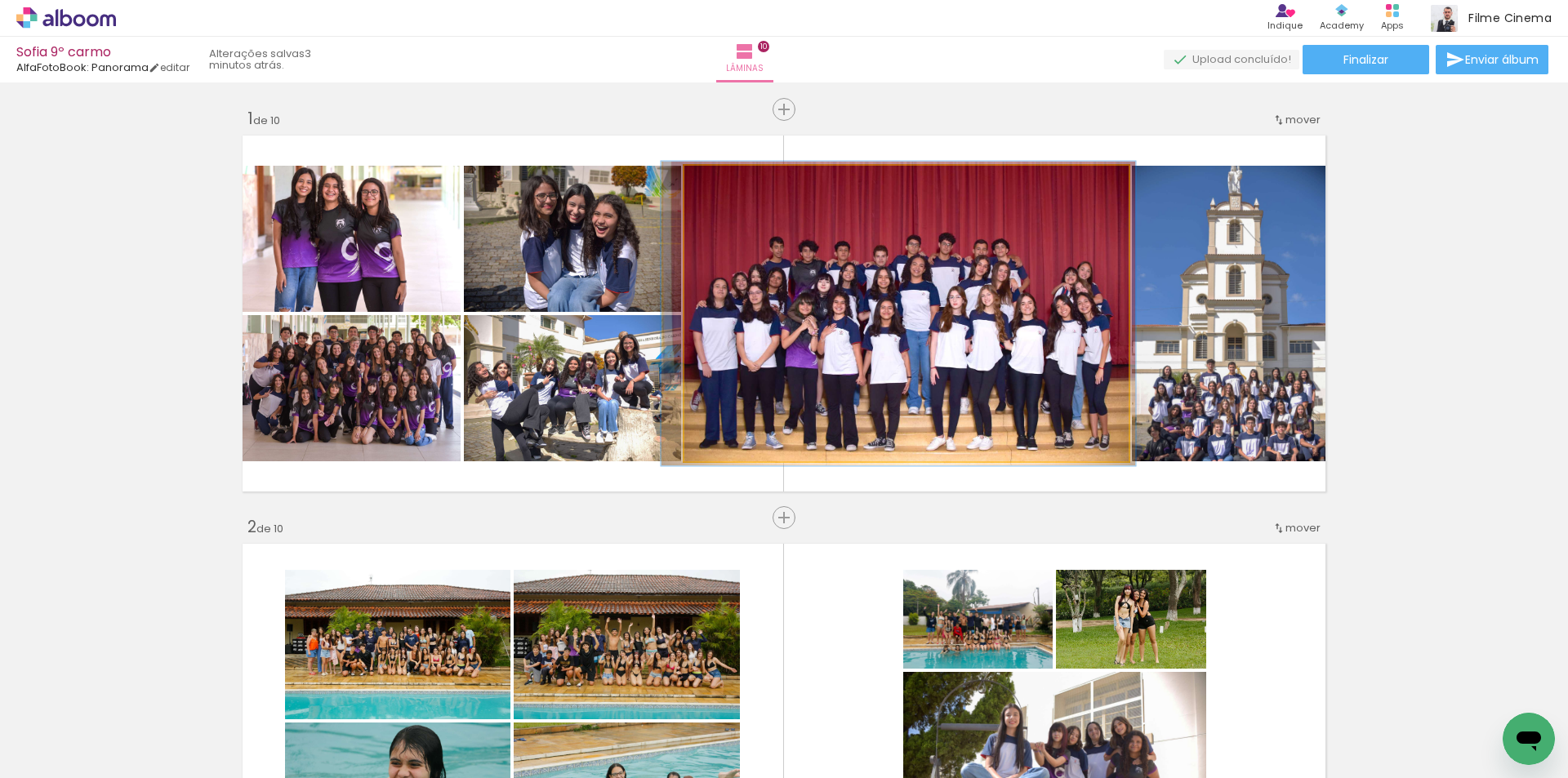
type paper-slider "103"
click at [721, 184] on div at bounding box center [724, 183] width 15 height 15
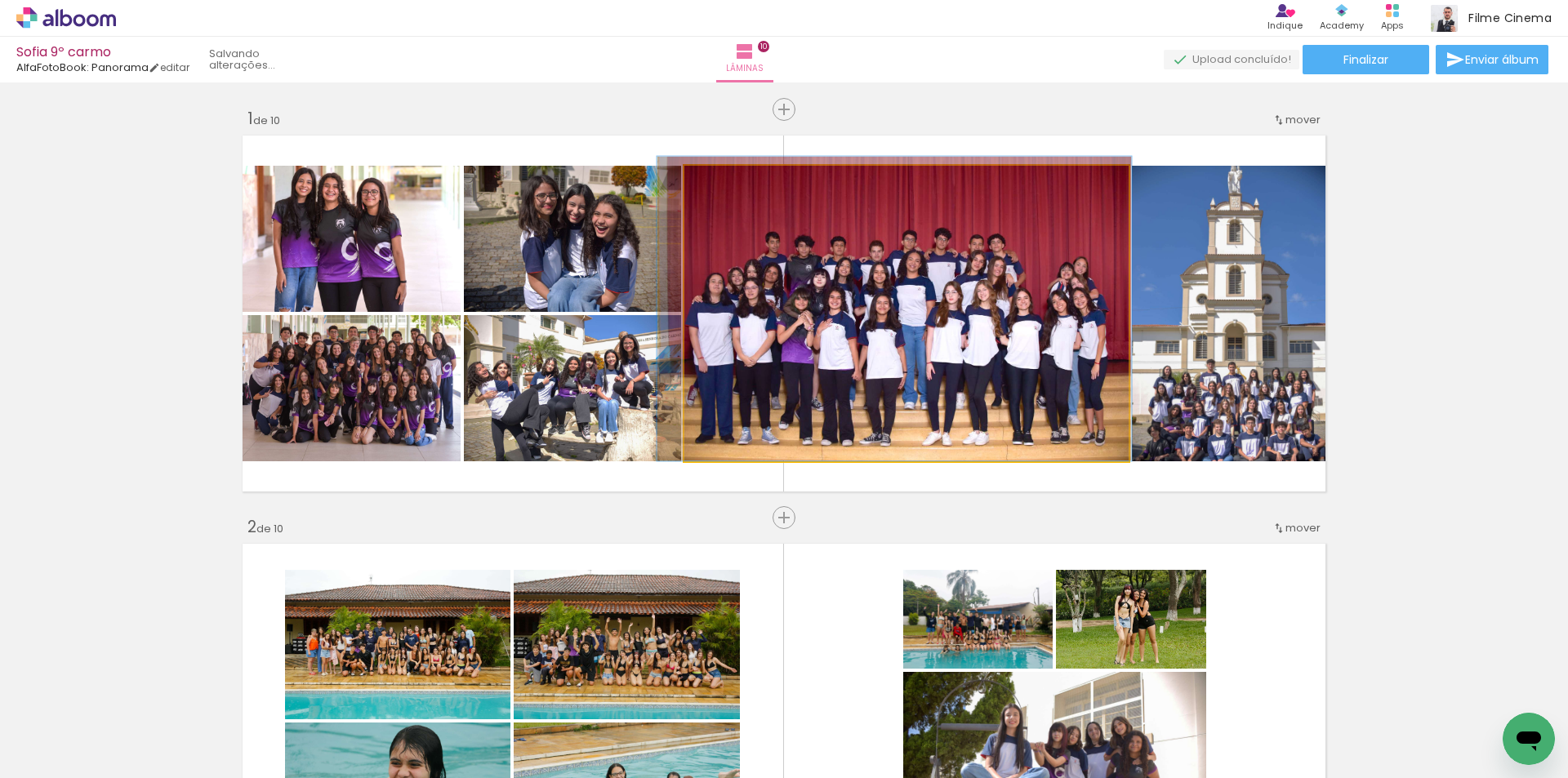
drag, startPoint x: 908, startPoint y: 359, endPoint x: 905, endPoint y: 348, distance: 11.4
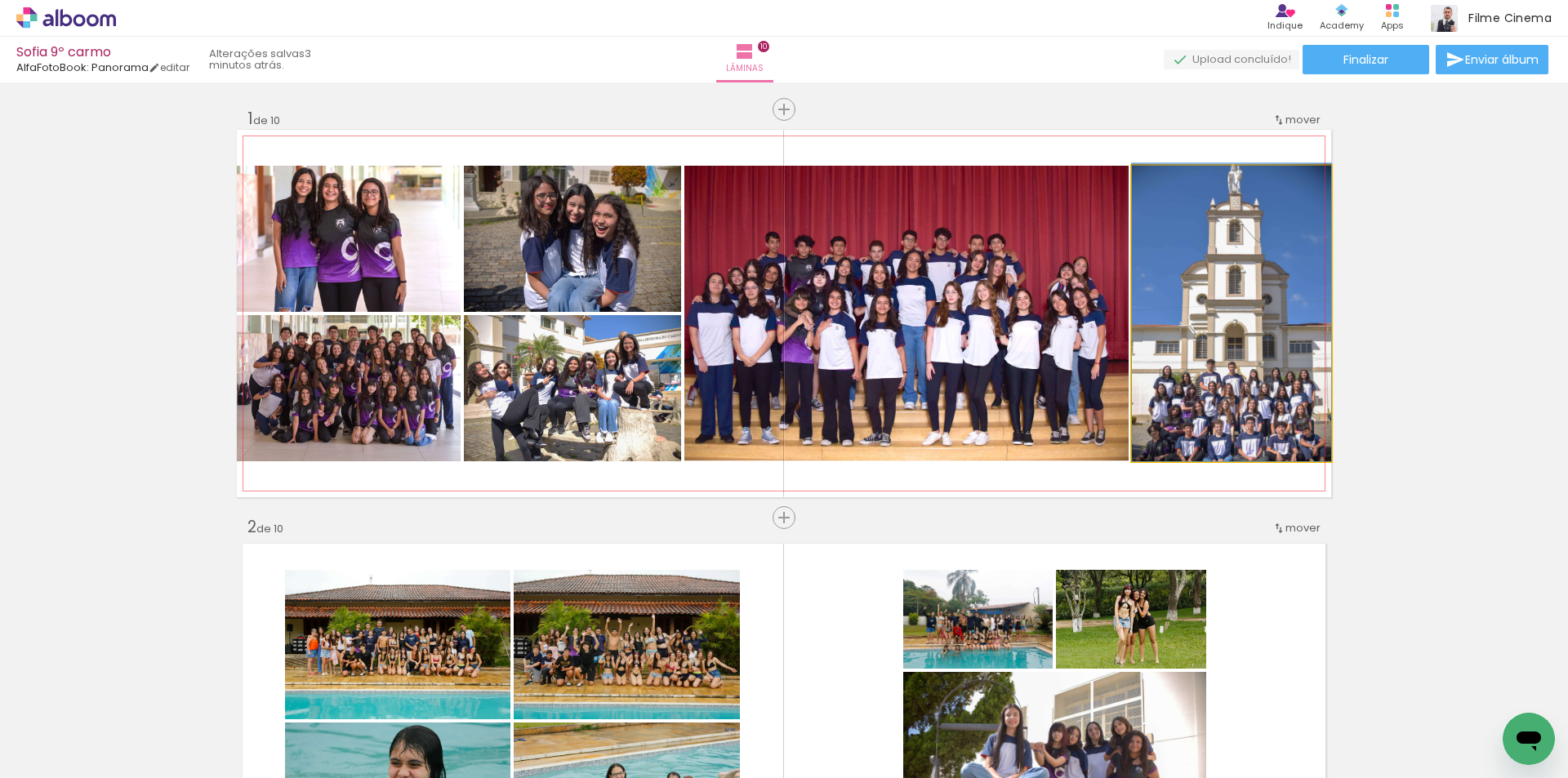
drag, startPoint x: 1218, startPoint y: 426, endPoint x: 1208, endPoint y: 354, distance: 72.7
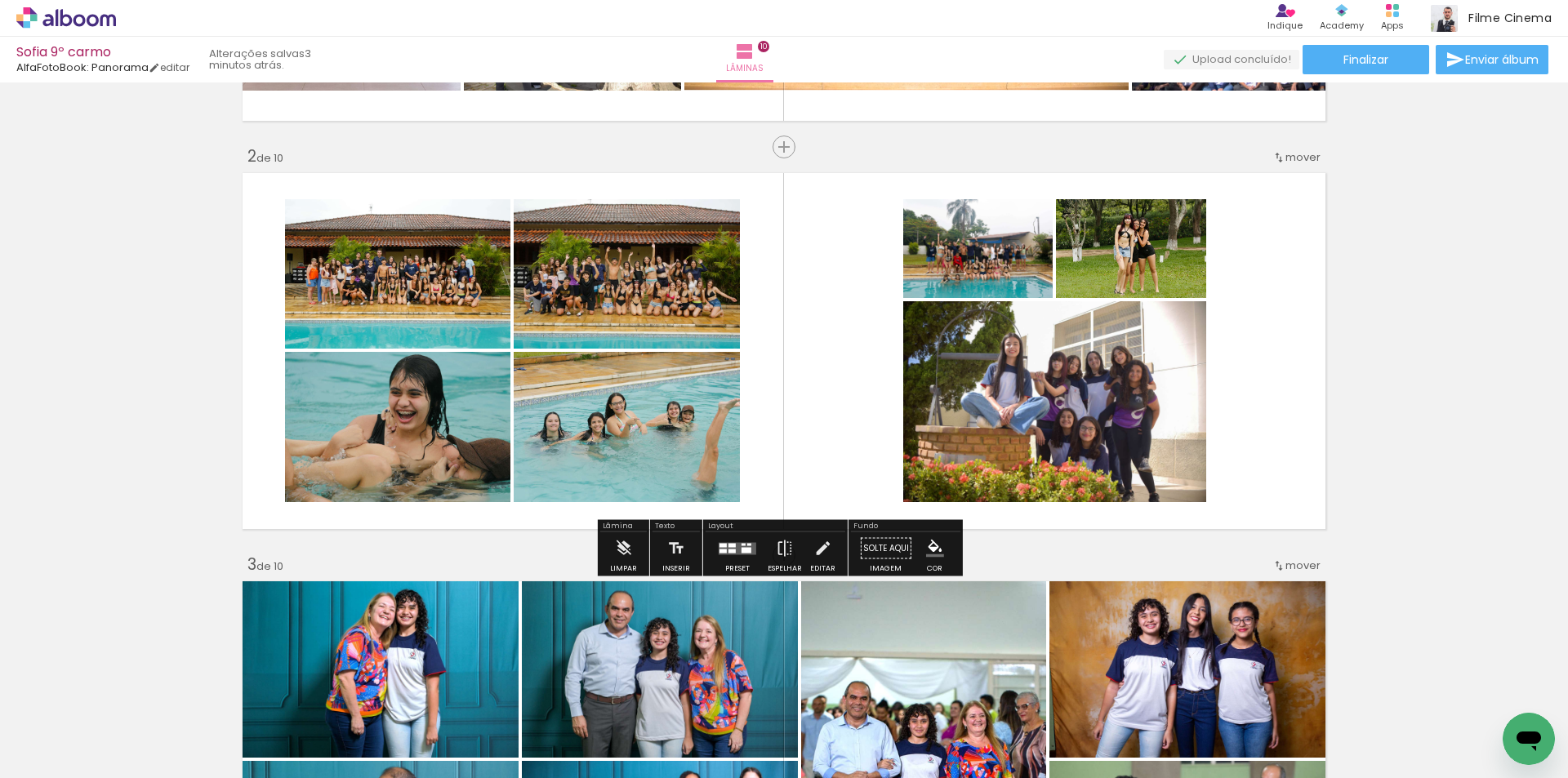
scroll to position [408, 0]
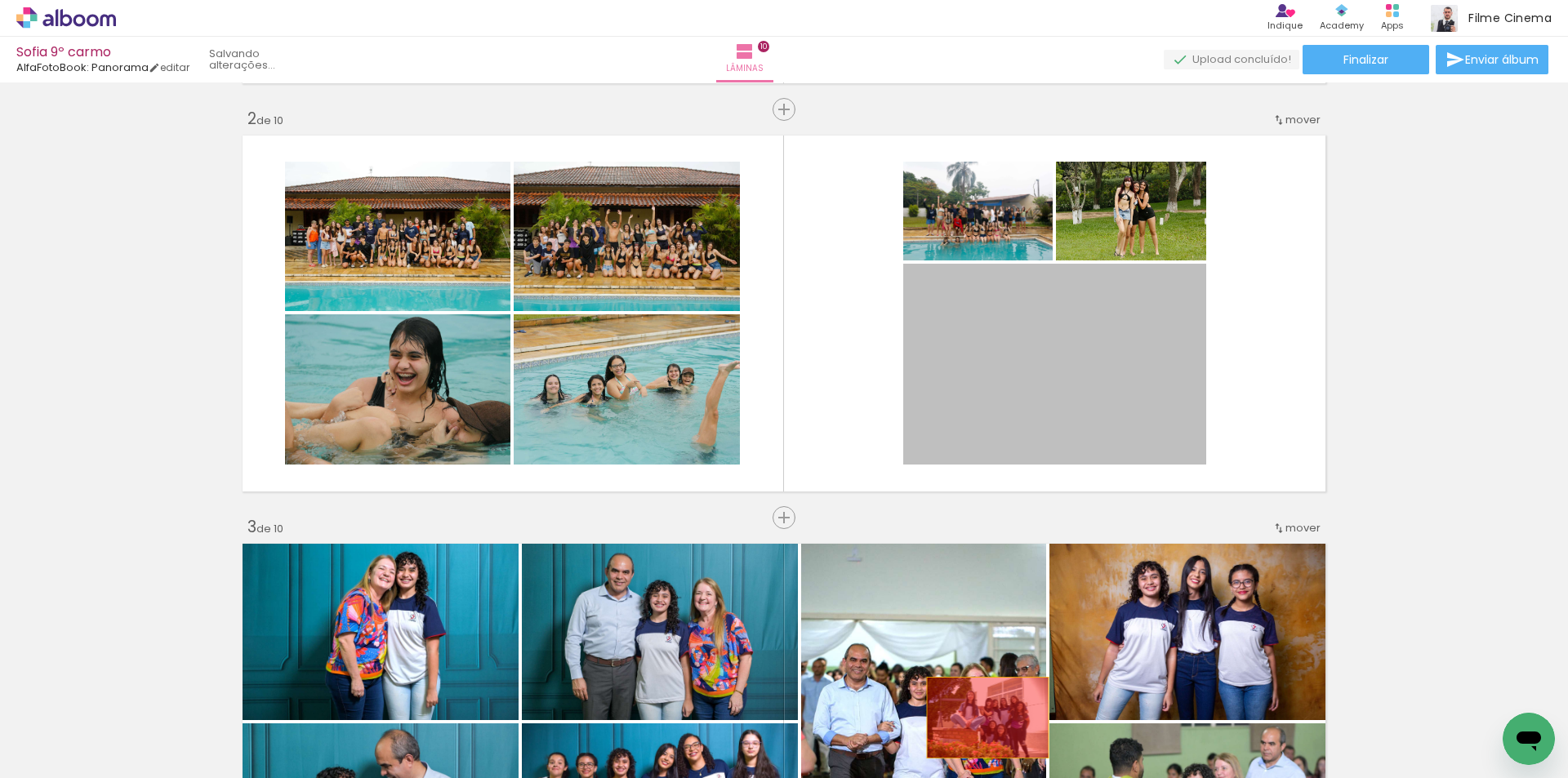
drag, startPoint x: 1023, startPoint y: 384, endPoint x: 982, endPoint y: 718, distance: 336.5
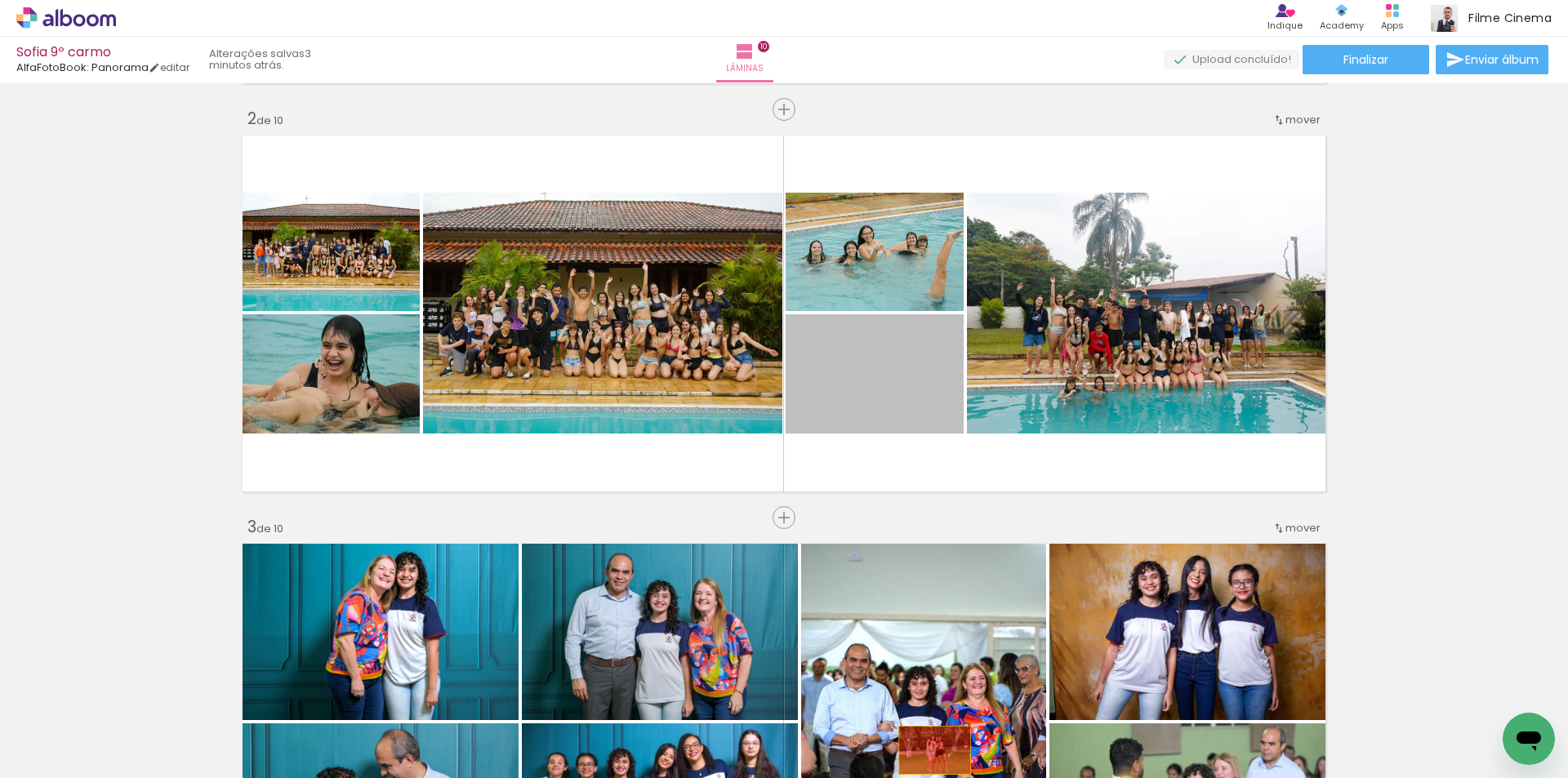
drag, startPoint x: 905, startPoint y: 387, endPoint x: 848, endPoint y: 541, distance: 164.2
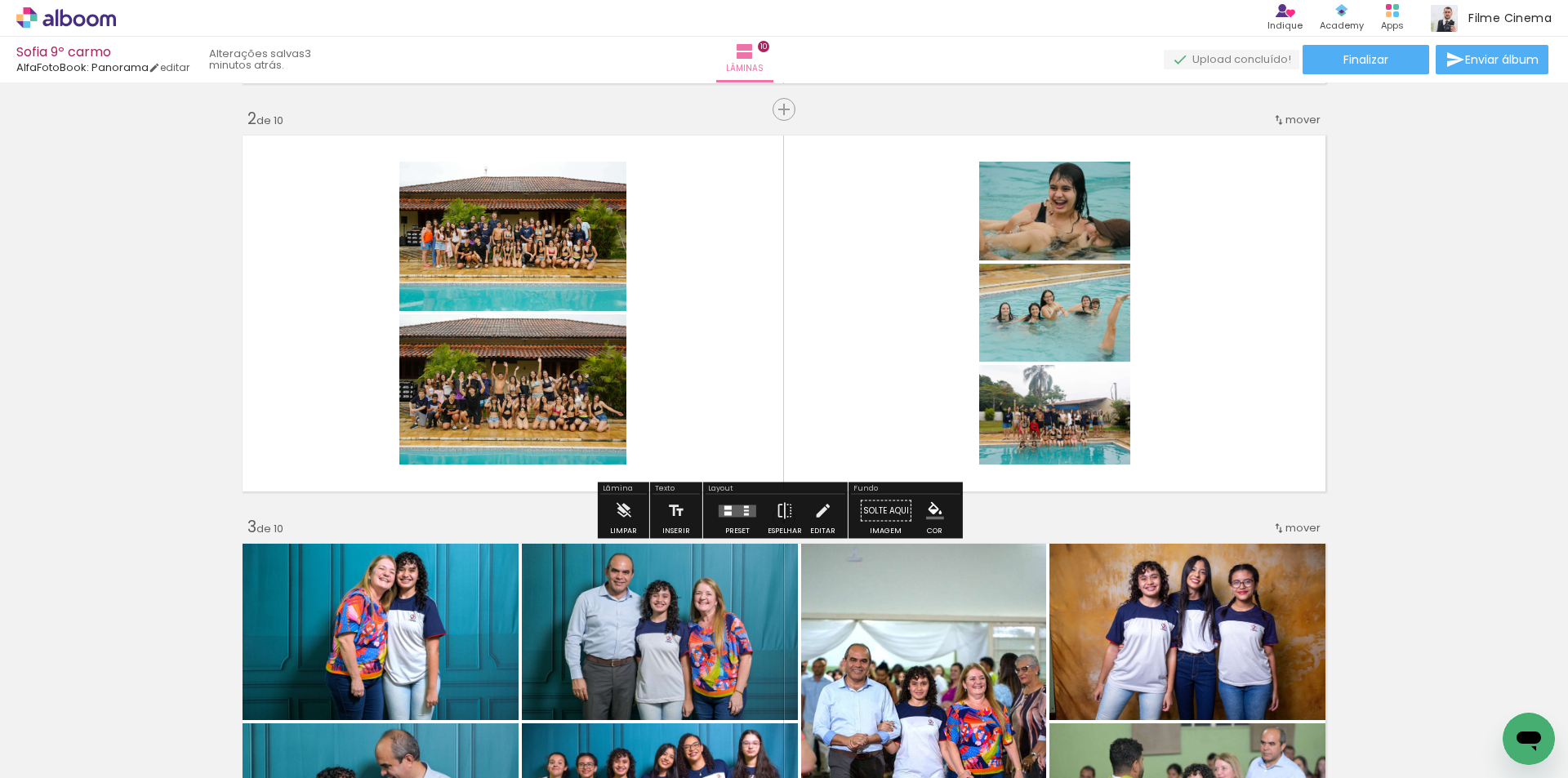
click at [724, 506] on div at bounding box center [728, 507] width 8 height 4
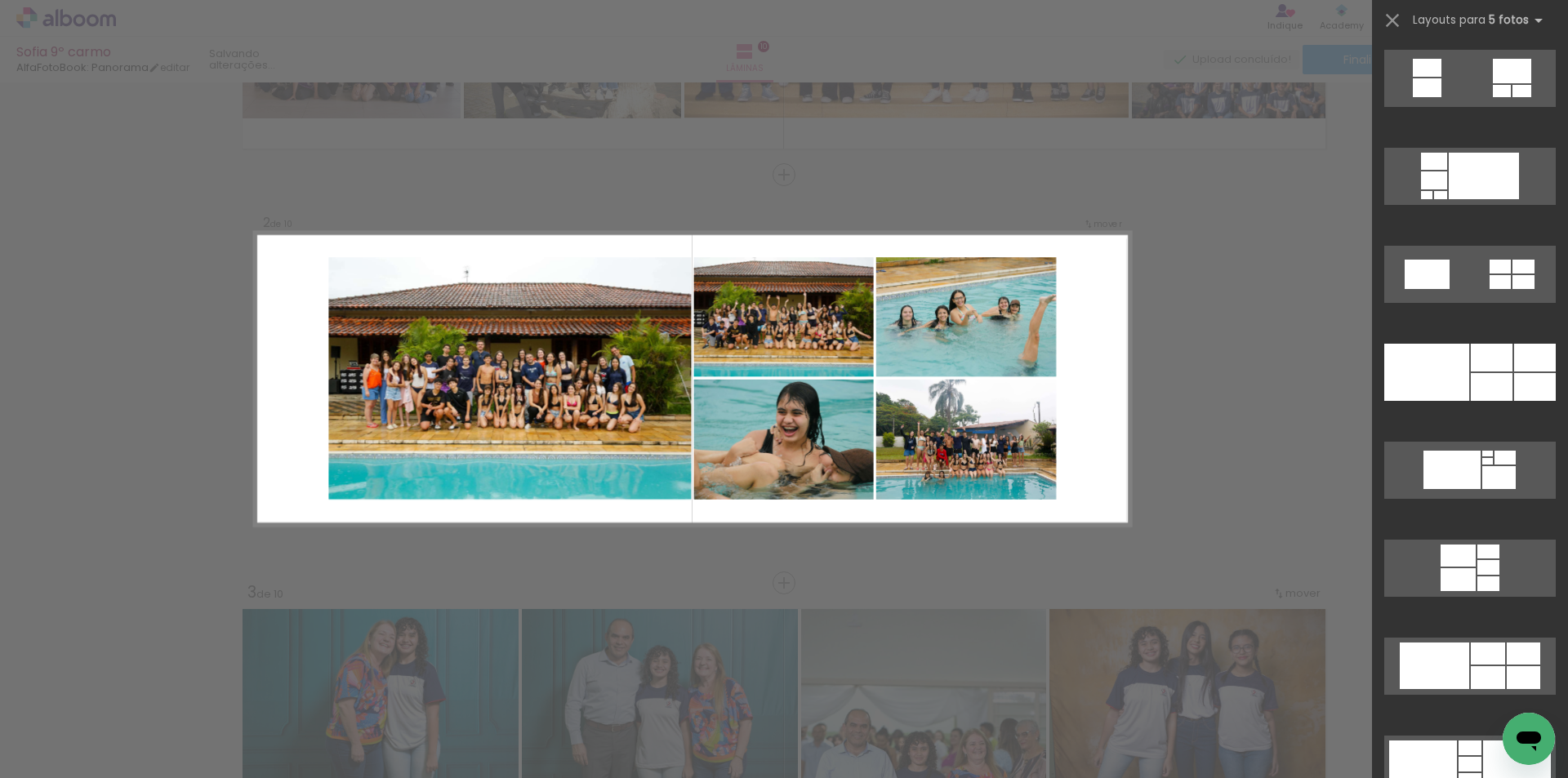
scroll to position [3265, 0]
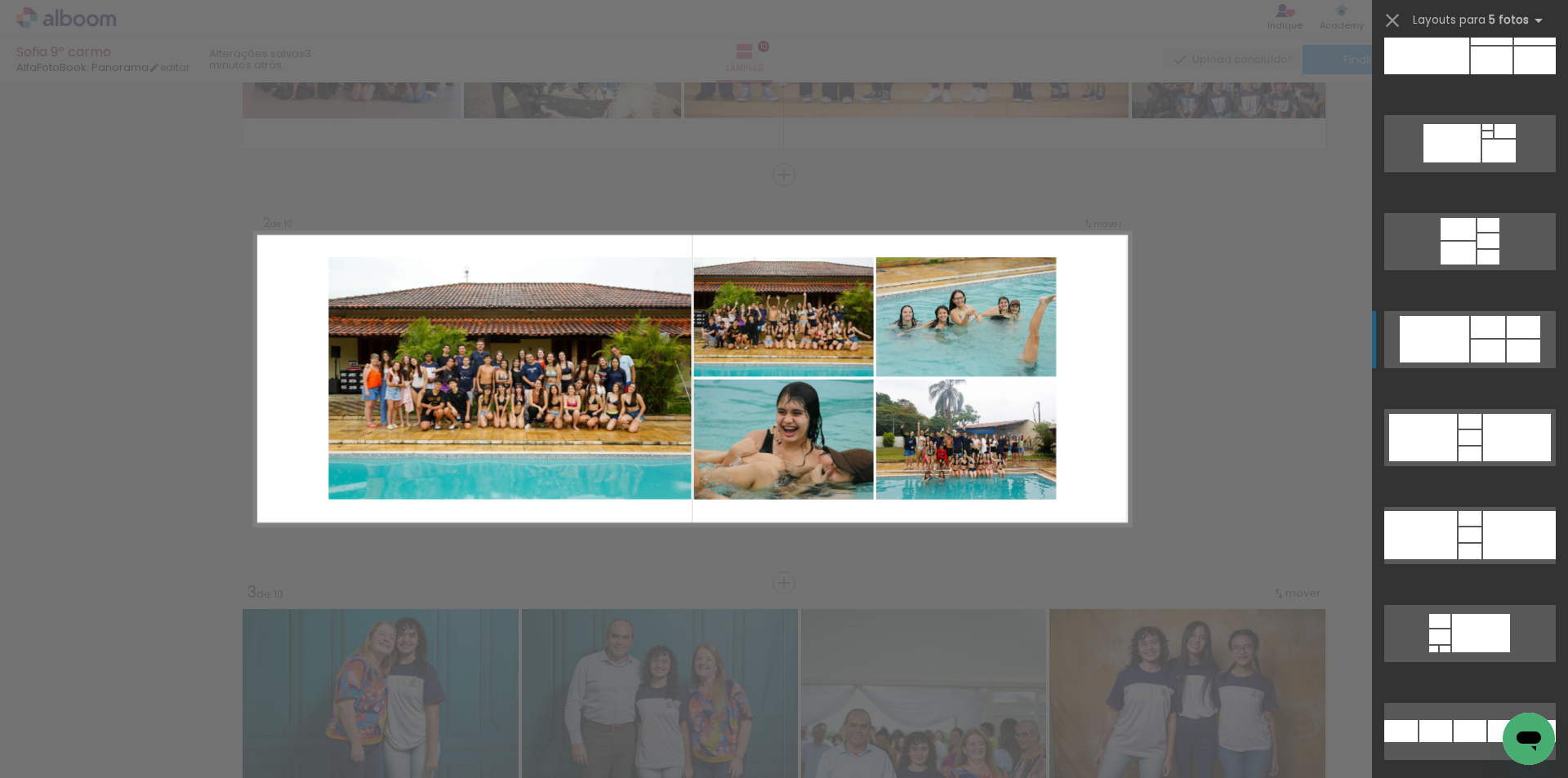
click at [1453, 344] on div at bounding box center [1434, 339] width 70 height 47
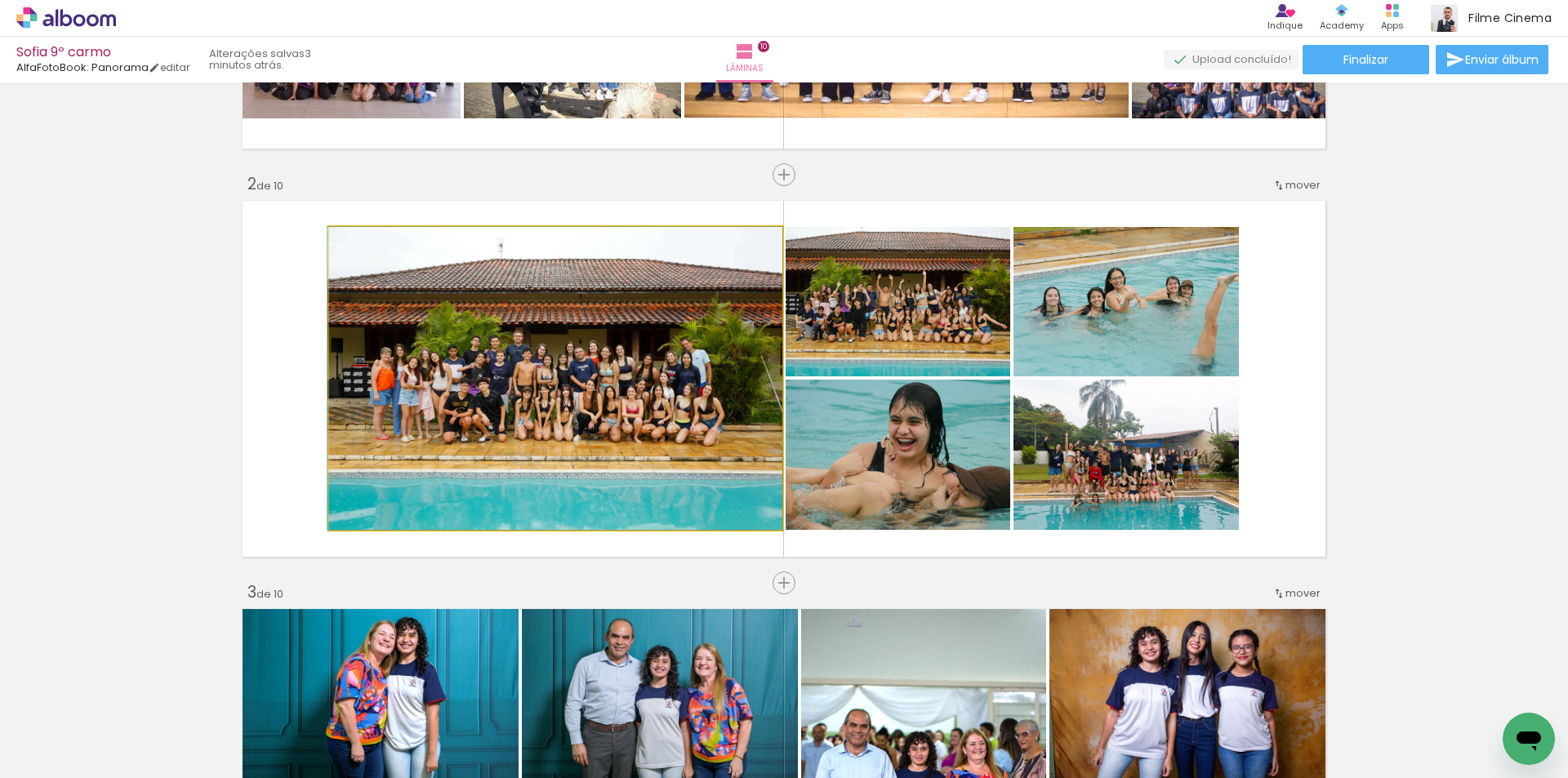
drag, startPoint x: 672, startPoint y: 429, endPoint x: 665, endPoint y: 439, distance: 12.2
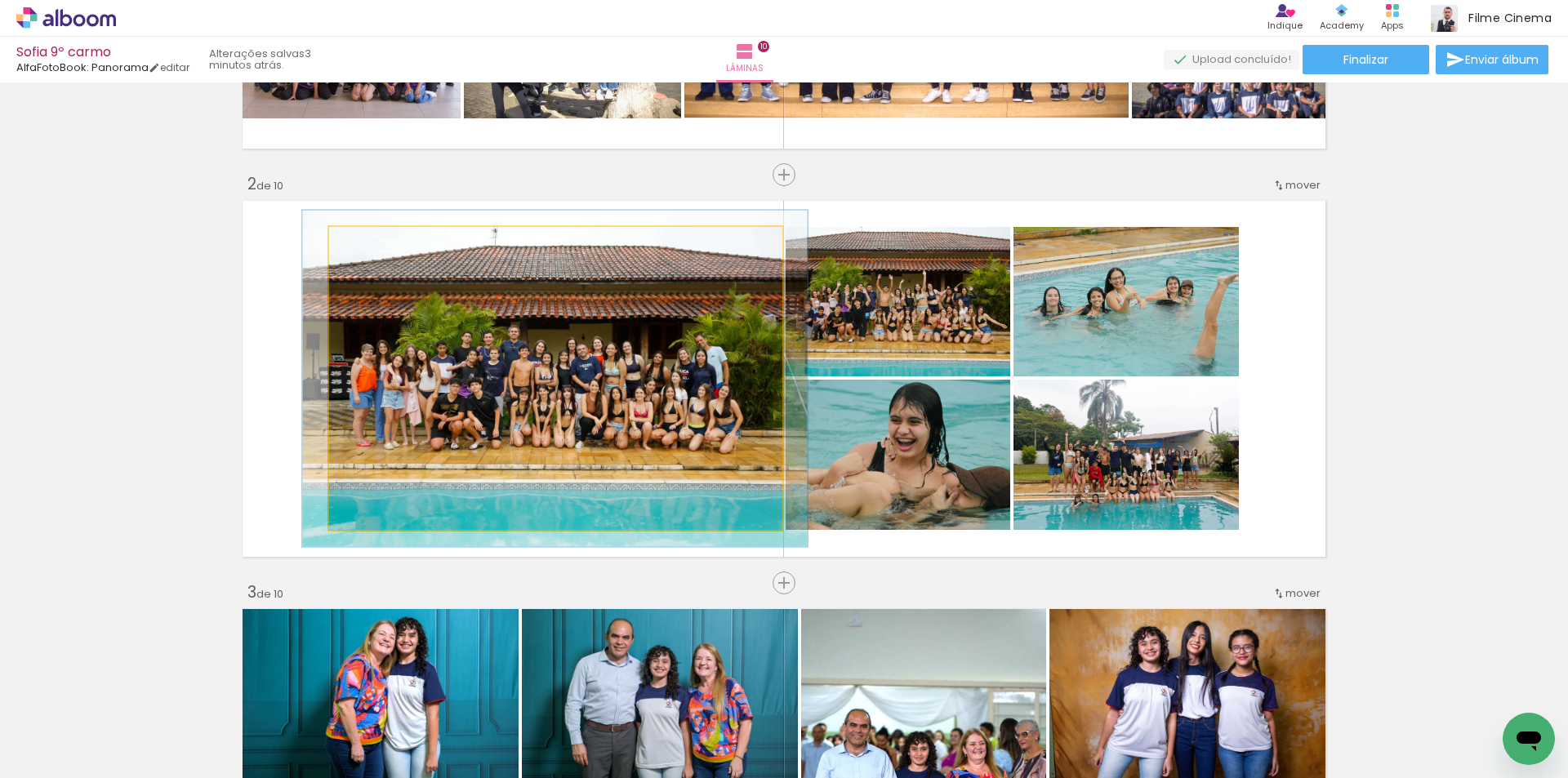
type paper-slider "111"
click at [366, 241] on div at bounding box center [373, 244] width 15 height 15
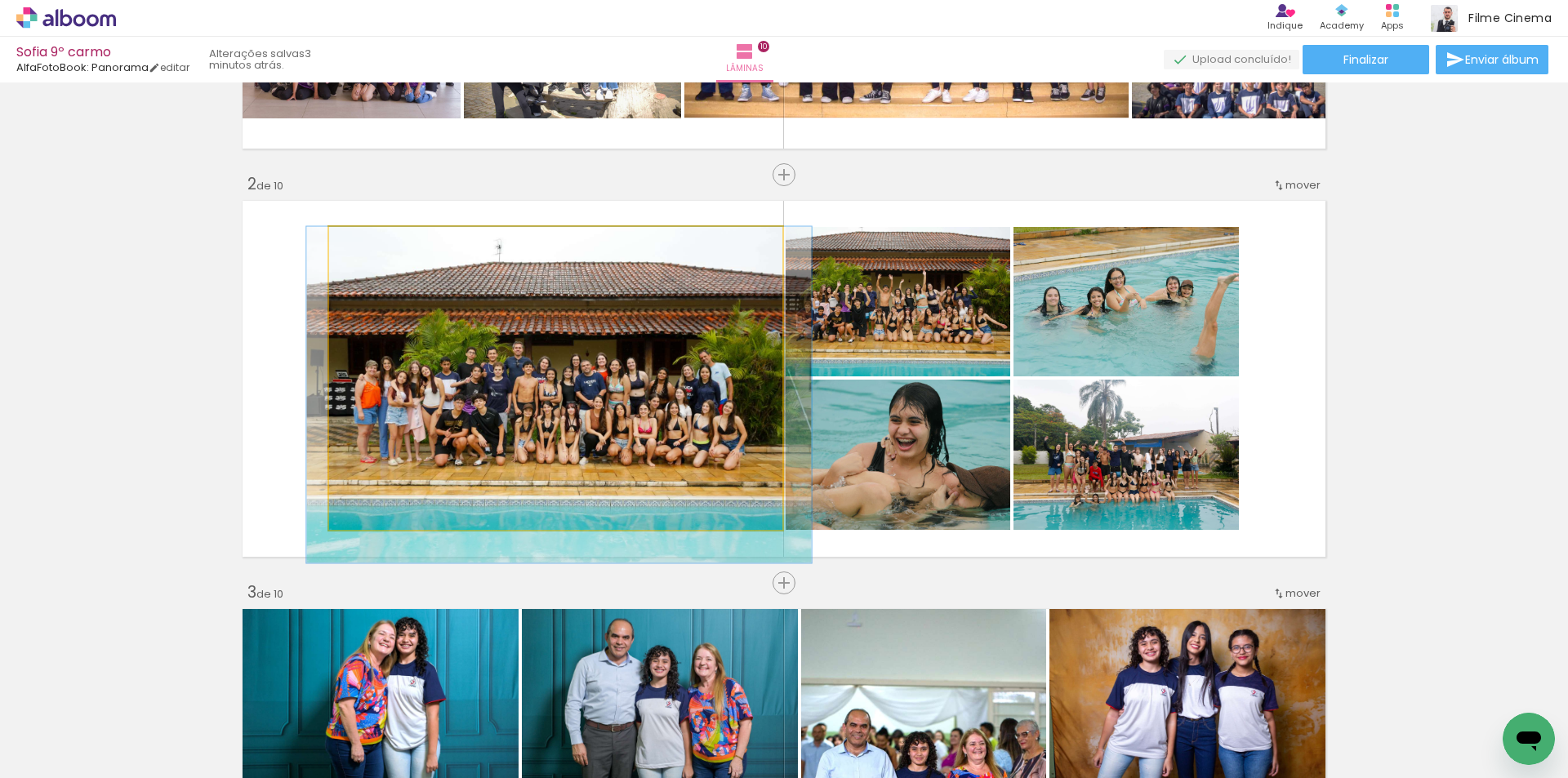
drag, startPoint x: 497, startPoint y: 363, endPoint x: 500, endPoint y: 397, distance: 34.1
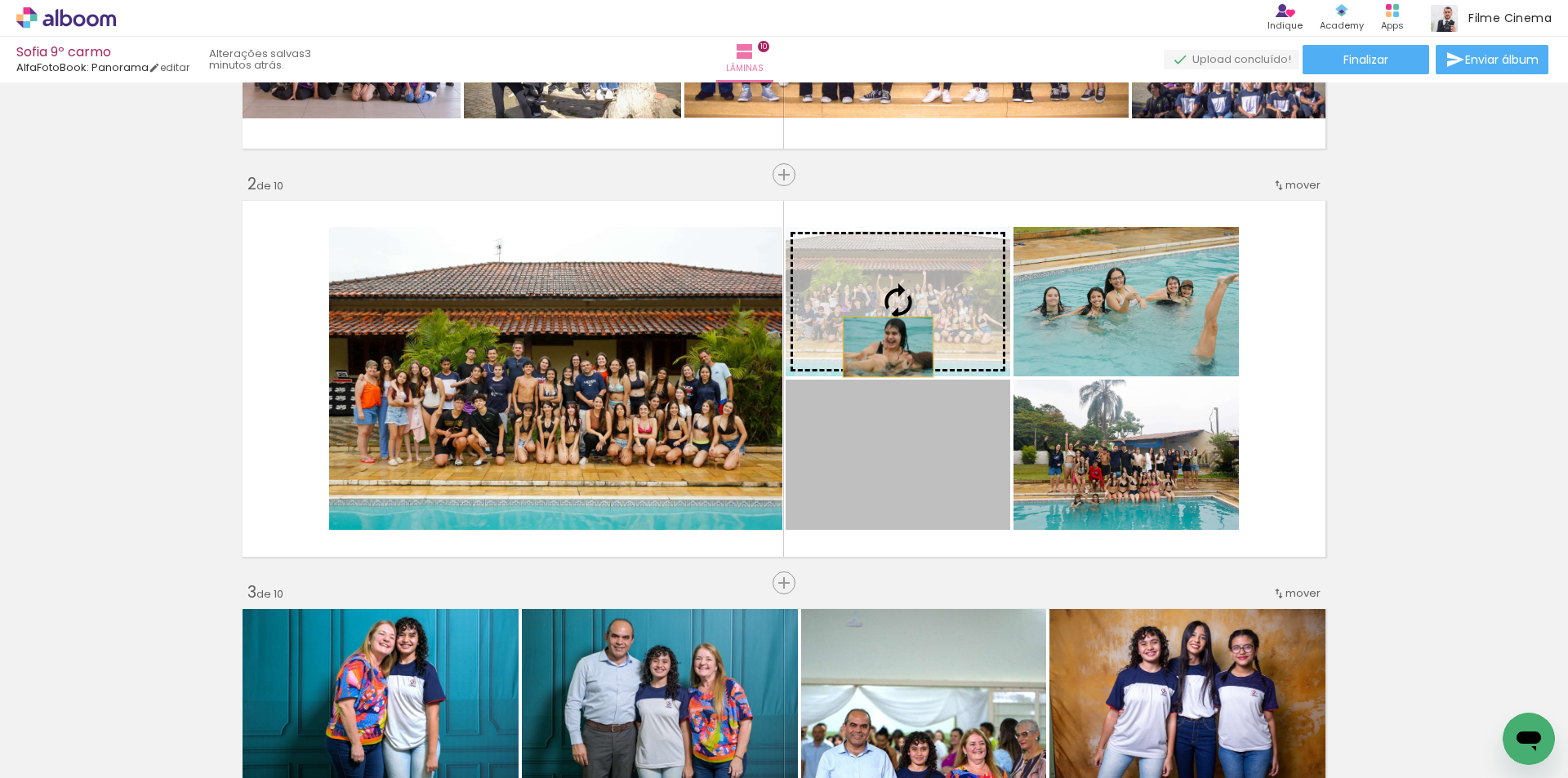
drag, startPoint x: 922, startPoint y: 456, endPoint x: 879, endPoint y: 332, distance: 131.2
click at [0, 0] on slot at bounding box center [0, 0] width 0 height 0
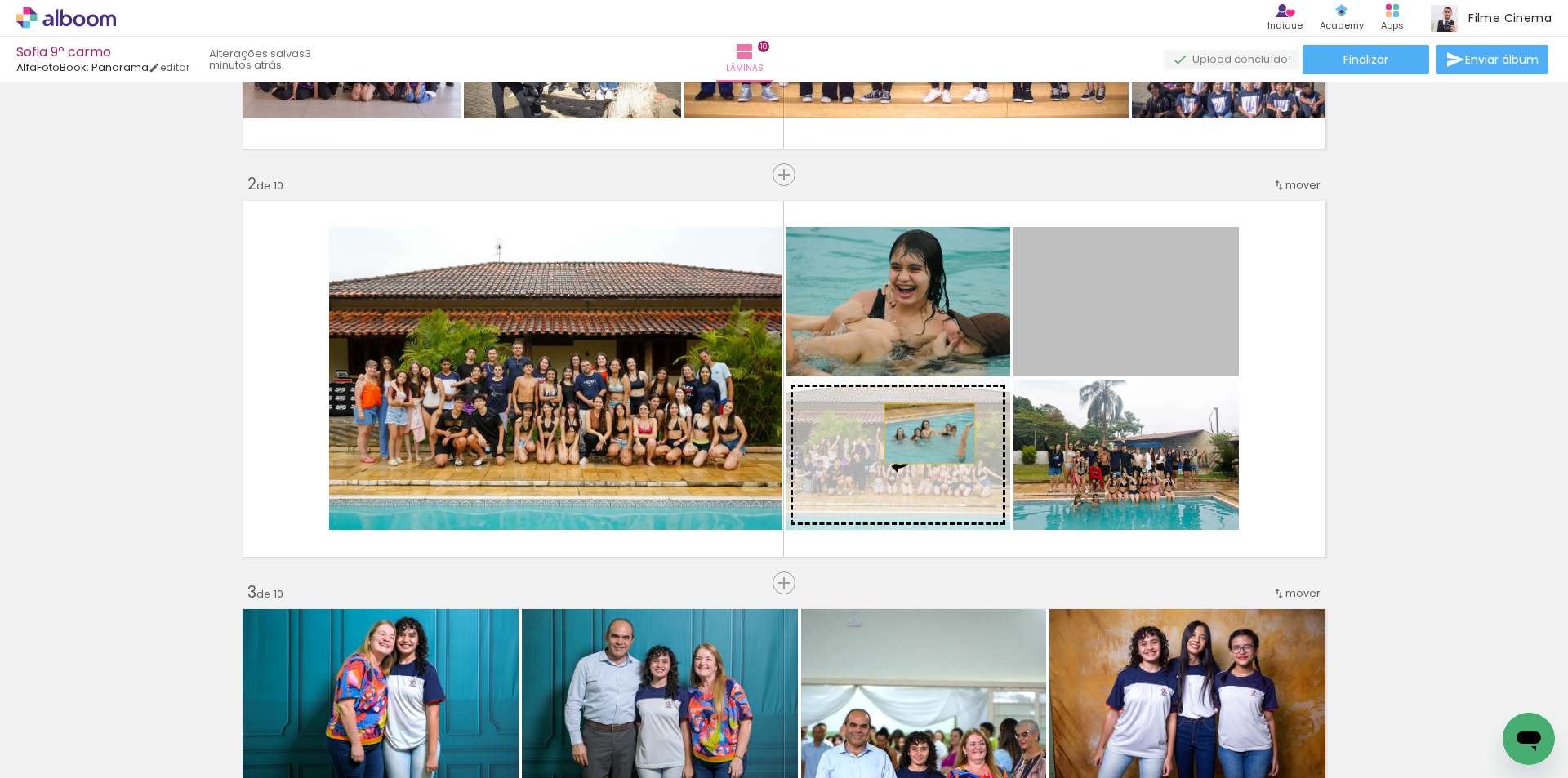
drag, startPoint x: 1048, startPoint y: 338, endPoint x: 924, endPoint y: 433, distance: 156.2
click at [0, 0] on slot at bounding box center [0, 0] width 0 height 0
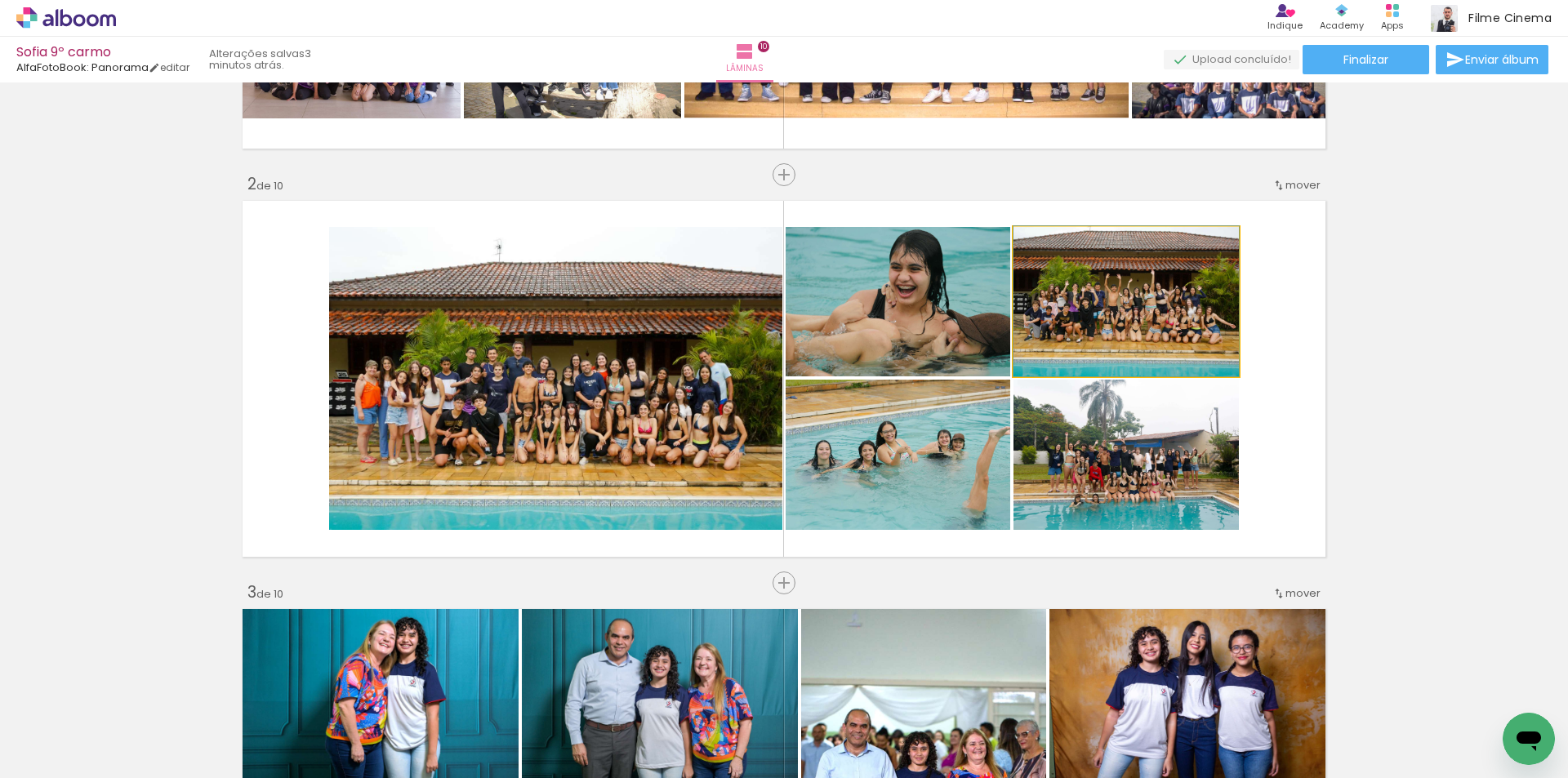
click at [1051, 241] on div at bounding box center [1052, 244] width 26 height 26
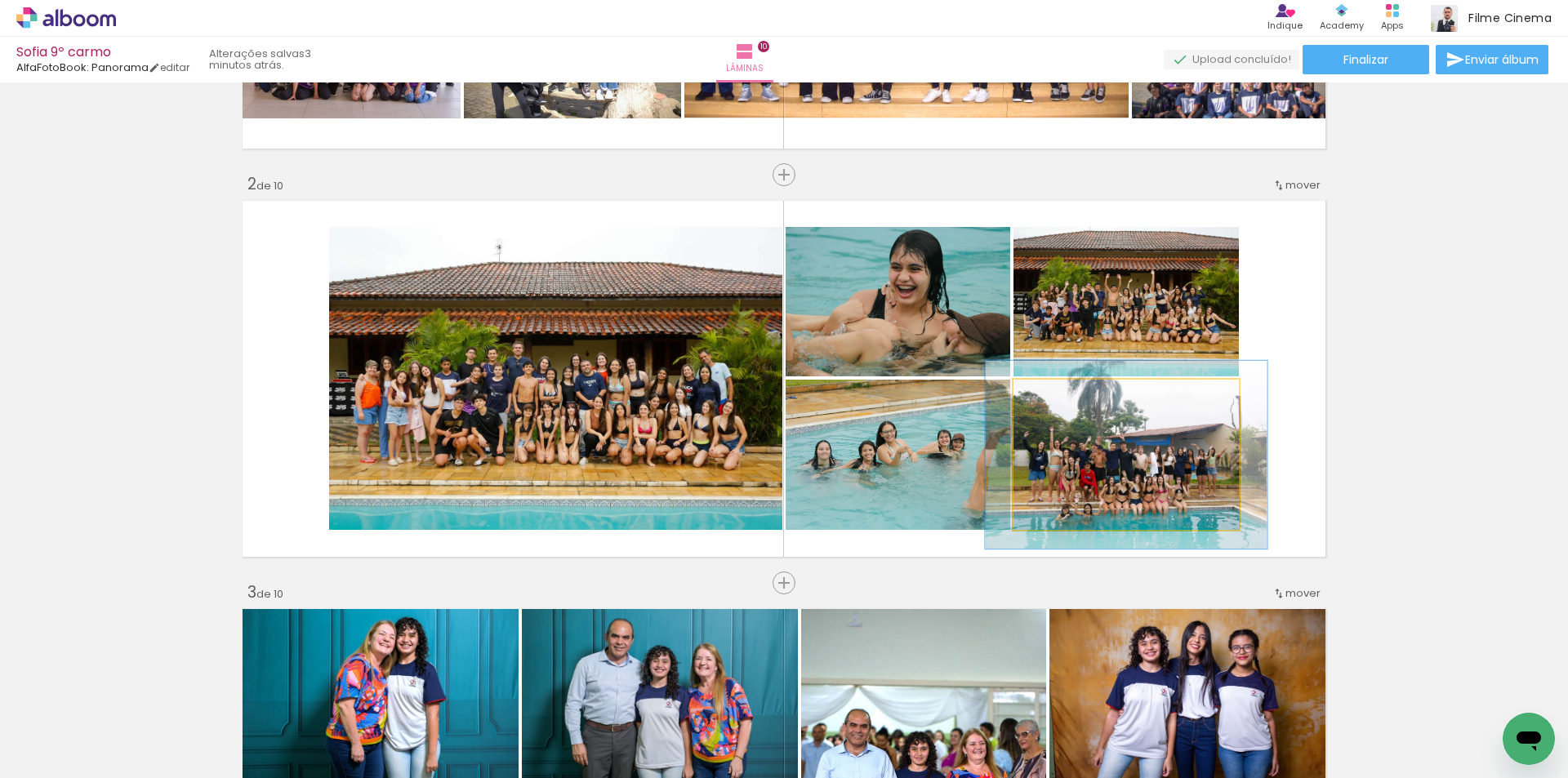
drag, startPoint x: 1045, startPoint y: 396, endPoint x: 1059, endPoint y: 396, distance: 14.0
type paper-slider "125"
click at [1059, 396] on div at bounding box center [1066, 396] width 15 height 15
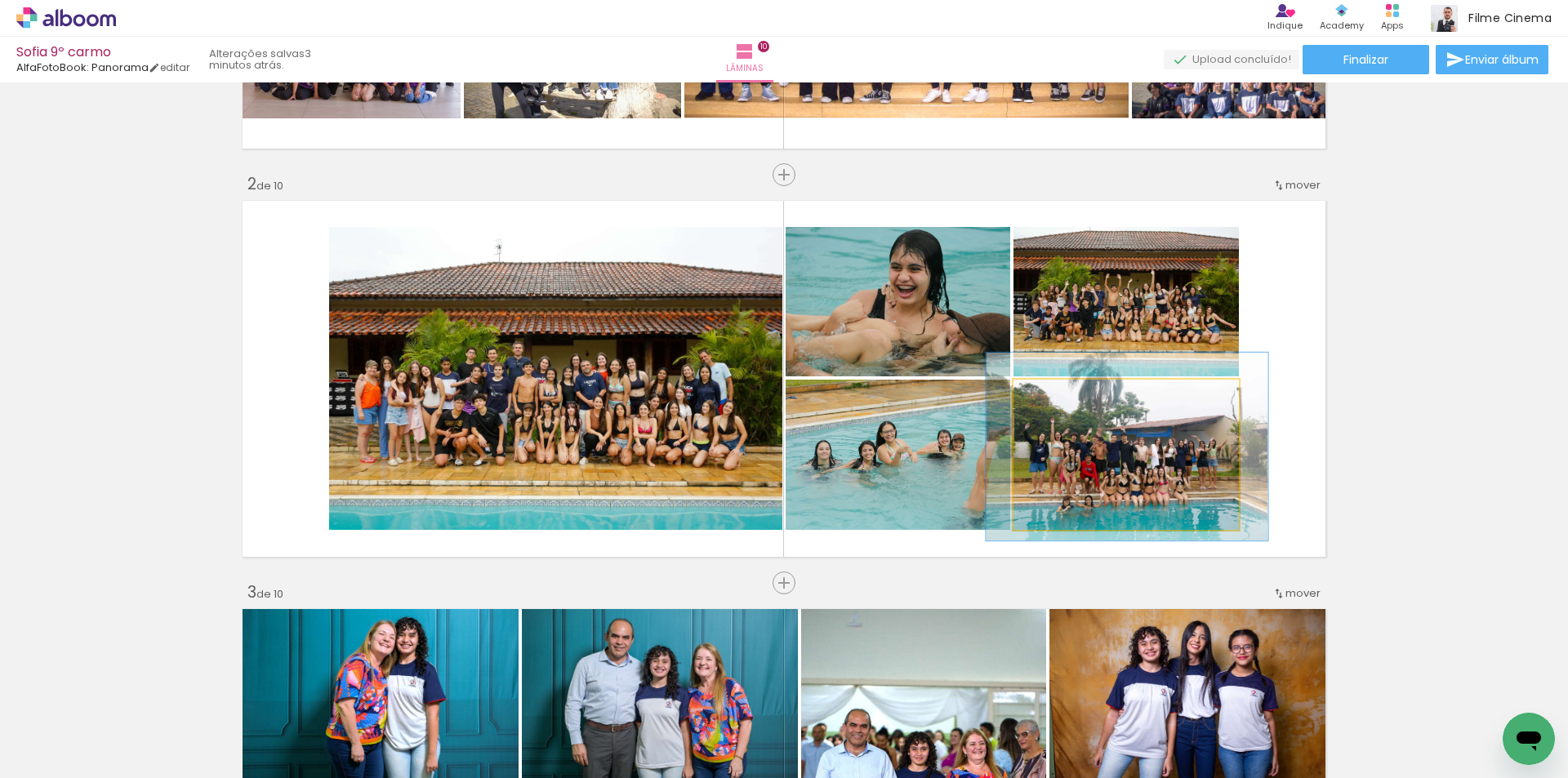
drag, startPoint x: 1117, startPoint y: 513, endPoint x: 1118, endPoint y: 505, distance: 8.1
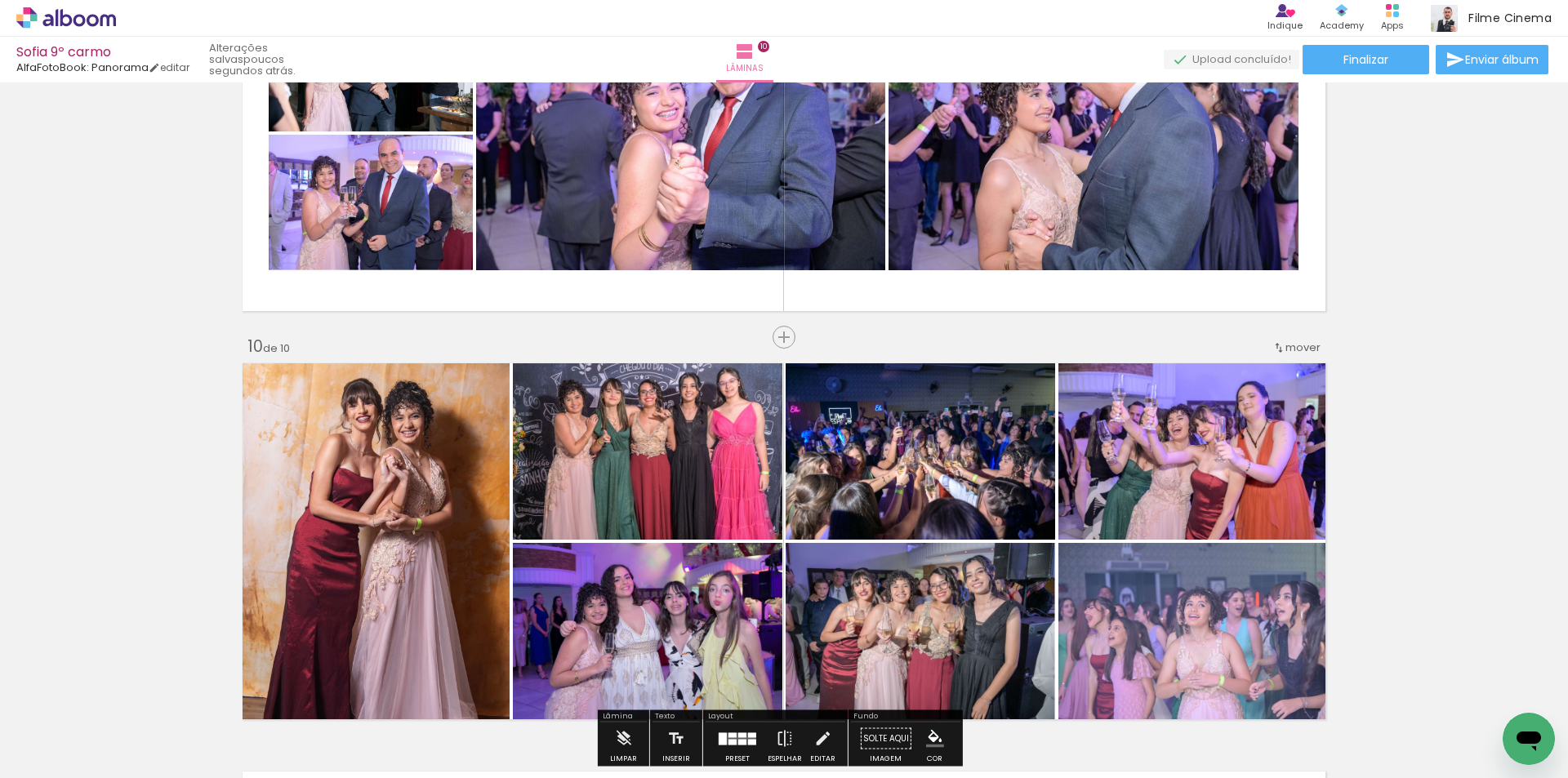
scroll to position [3445, 0]
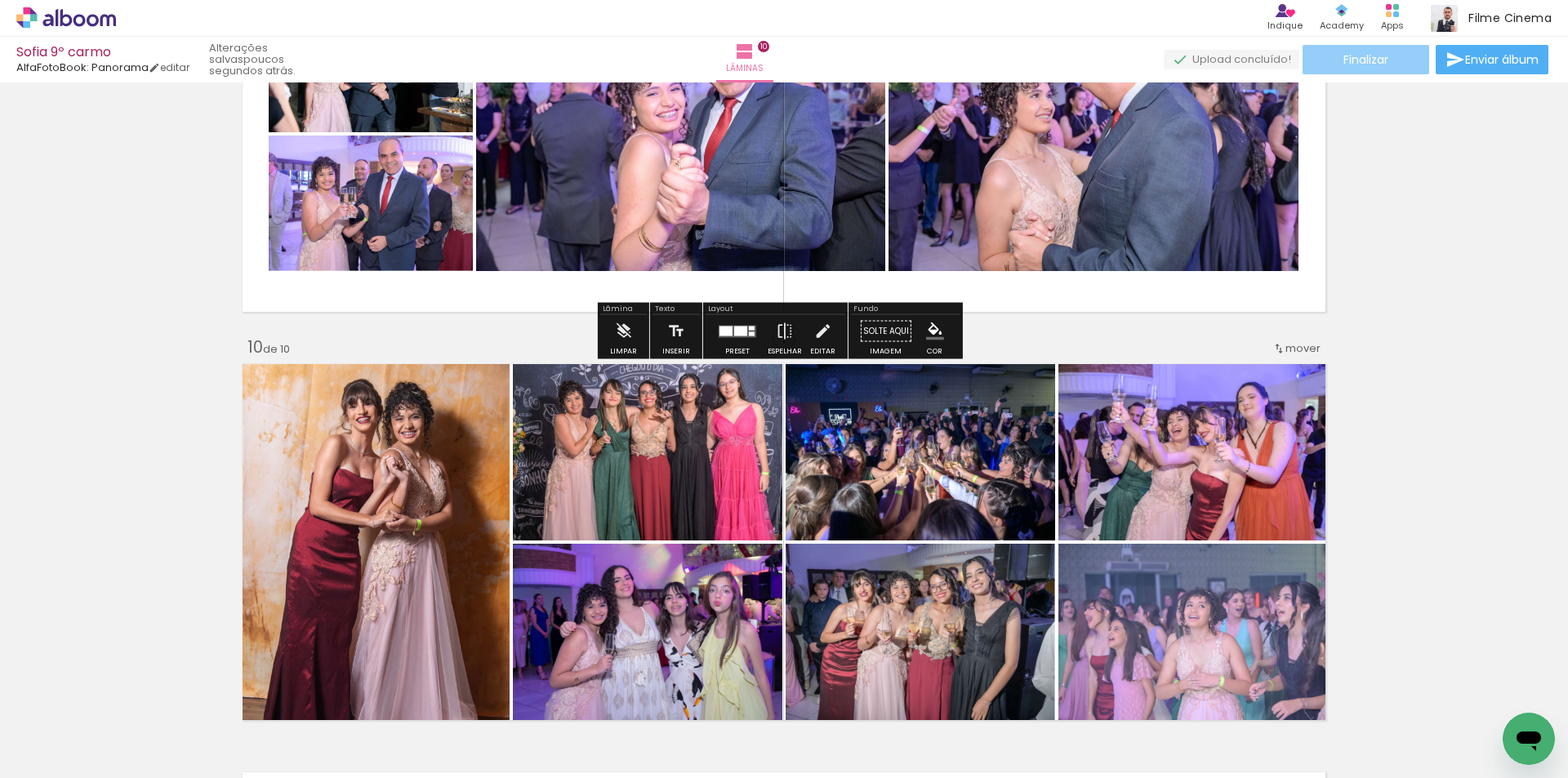
click at [1349, 54] on span "Finalizar" at bounding box center [1366, 59] width 45 height 11
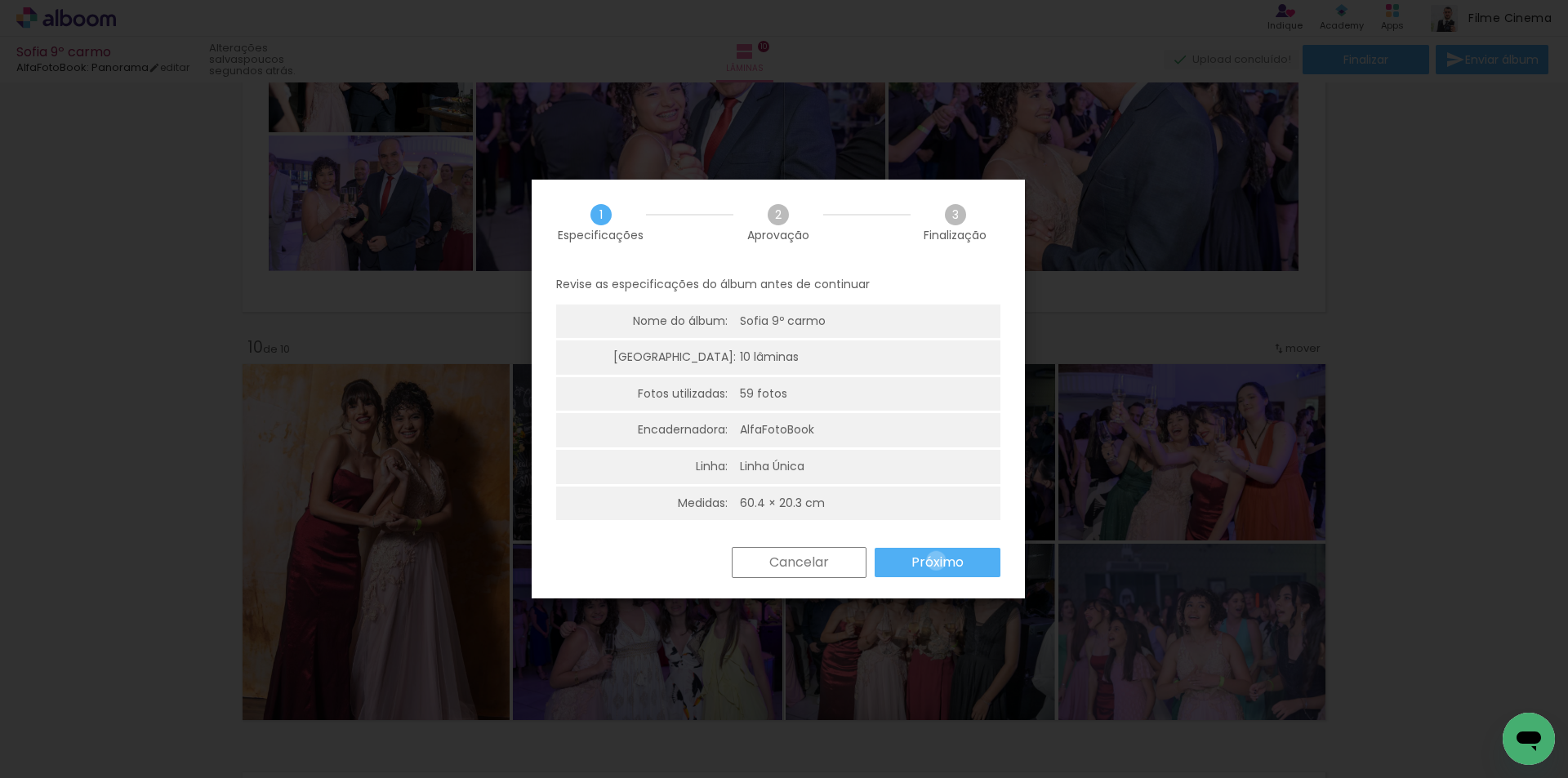
click at [0, 0] on slot "Próximo" at bounding box center [0, 0] width 0 height 0
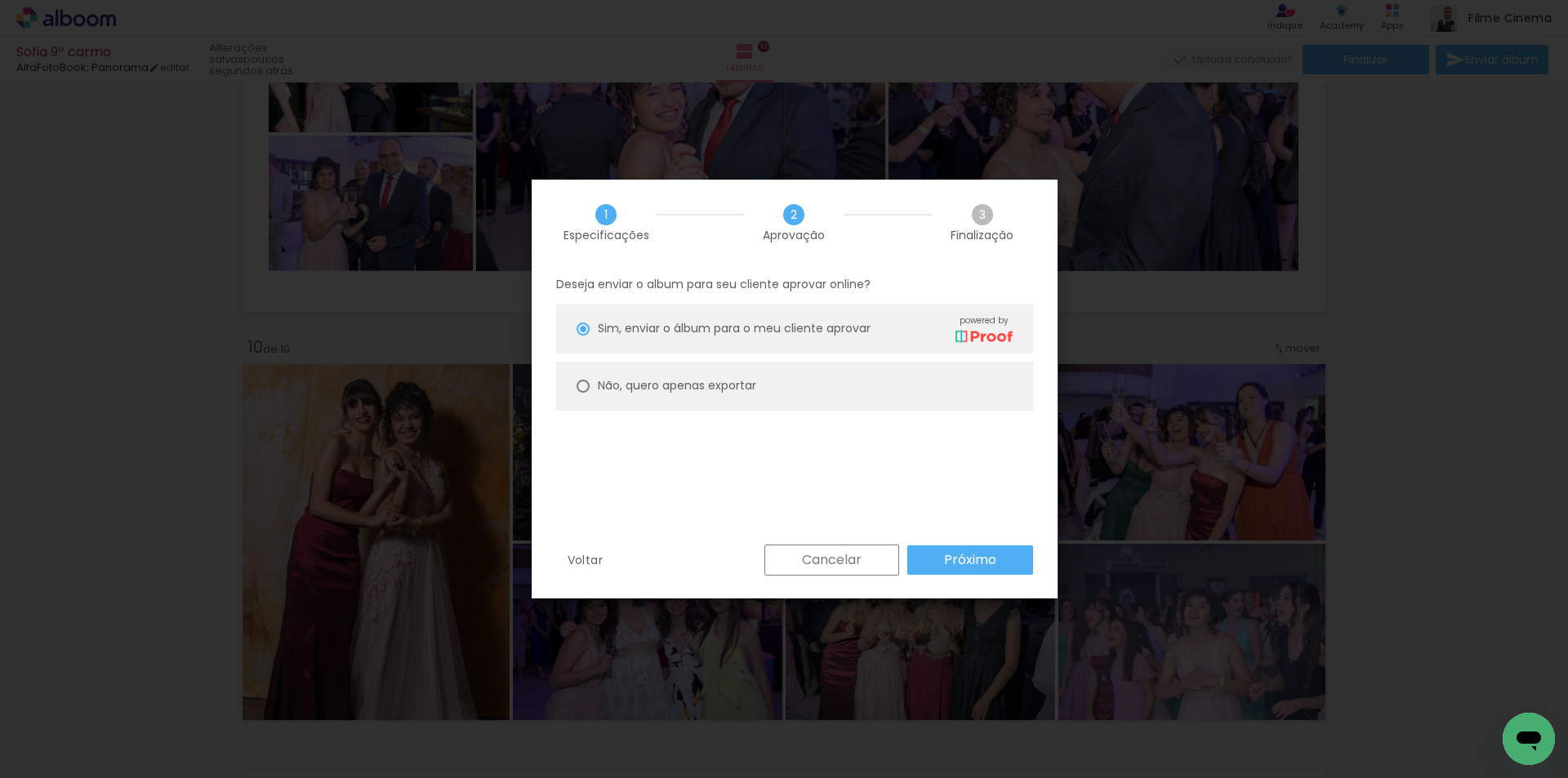
click at [760, 381] on paper-radio-button "Não, quero apenas exportar" at bounding box center [794, 386] width 477 height 49
type paper-radio-button "on"
click at [0, 0] on slot "Próximo" at bounding box center [0, 0] width 0 height 0
type input "Alta, 300 DPI"
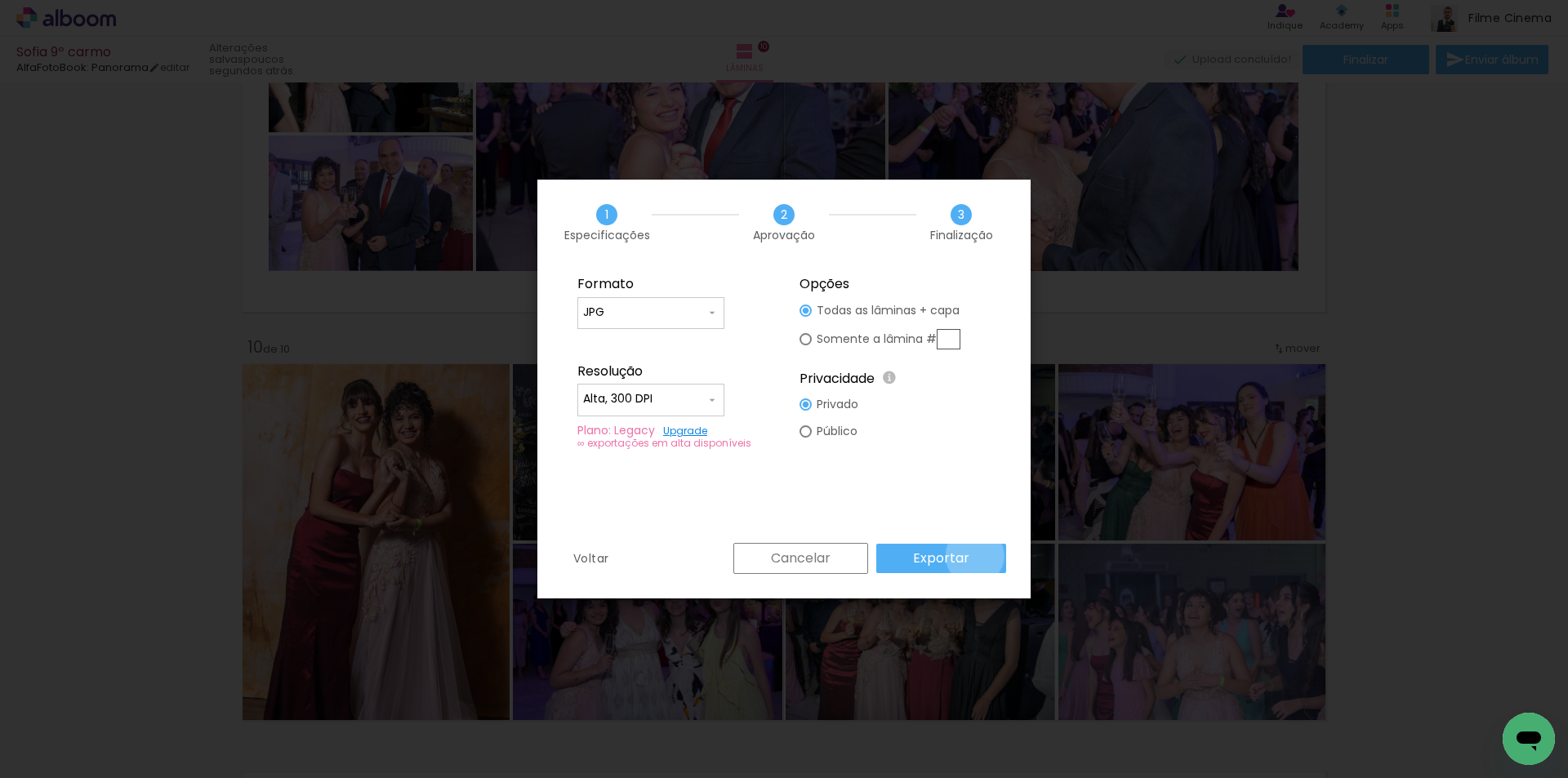
click at [978, 556] on paper-button "Exportar" at bounding box center [941, 558] width 130 height 29
